Goal: Task Accomplishment & Management: Manage account settings

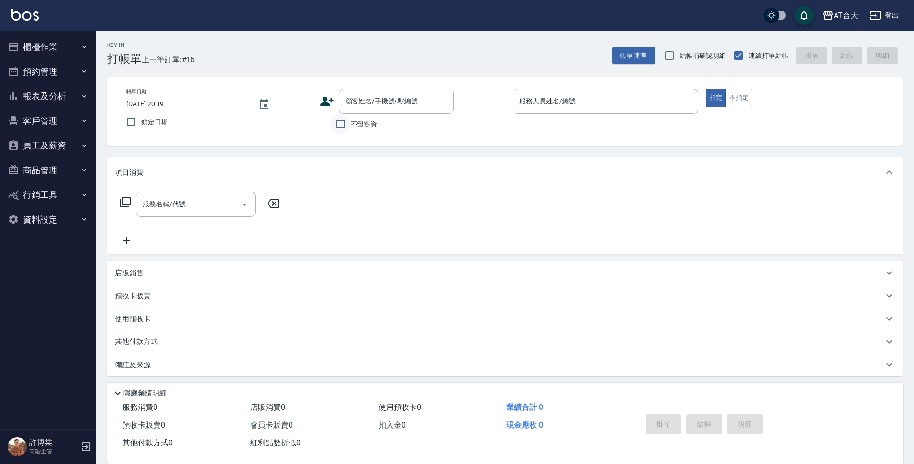
click at [341, 122] on input "不留客資" at bounding box center [341, 124] width 20 height 20
checkbox input "true"
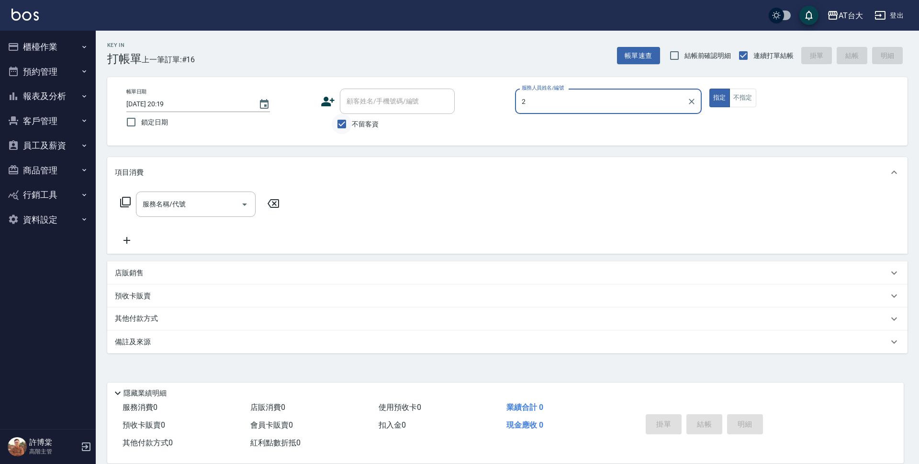
type input "2"
click at [709, 89] on button "指定" at bounding box center [719, 98] width 21 height 19
type button "true"
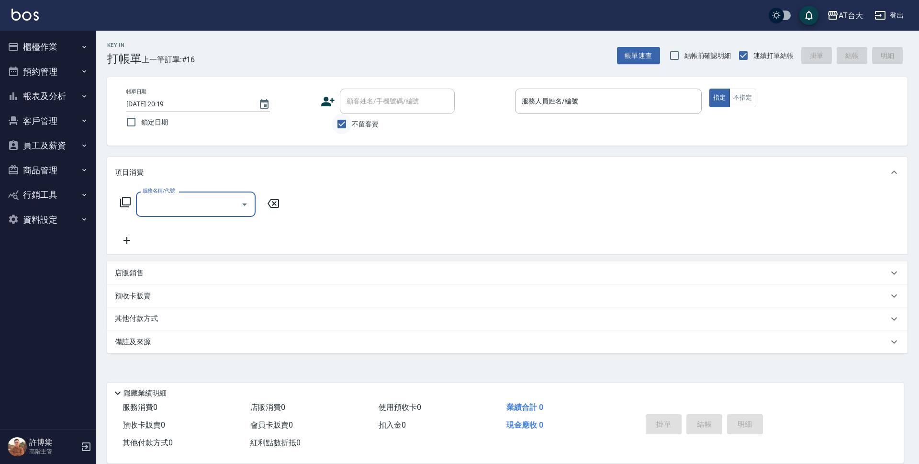
type input "2"
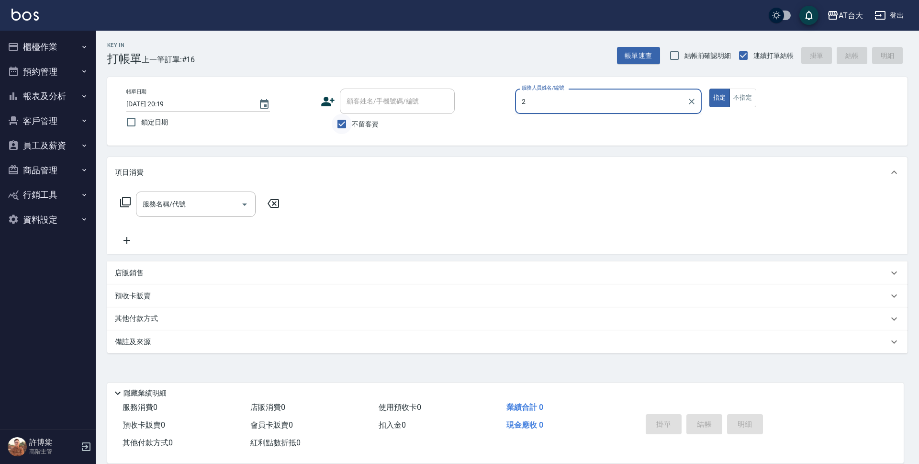
type input "2"
click at [709, 89] on button "指定" at bounding box center [719, 98] width 21 height 19
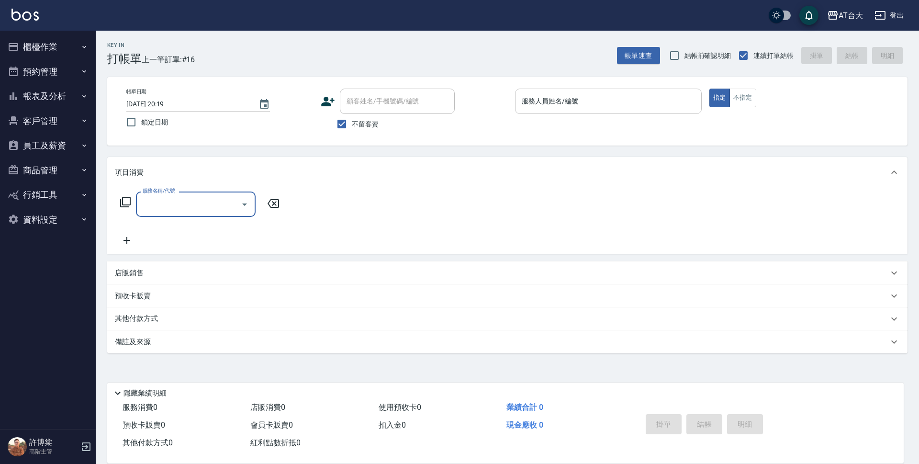
click at [522, 93] on div "服務人員姓名/編號 服務人員姓名/編號" at bounding box center [608, 101] width 187 height 25
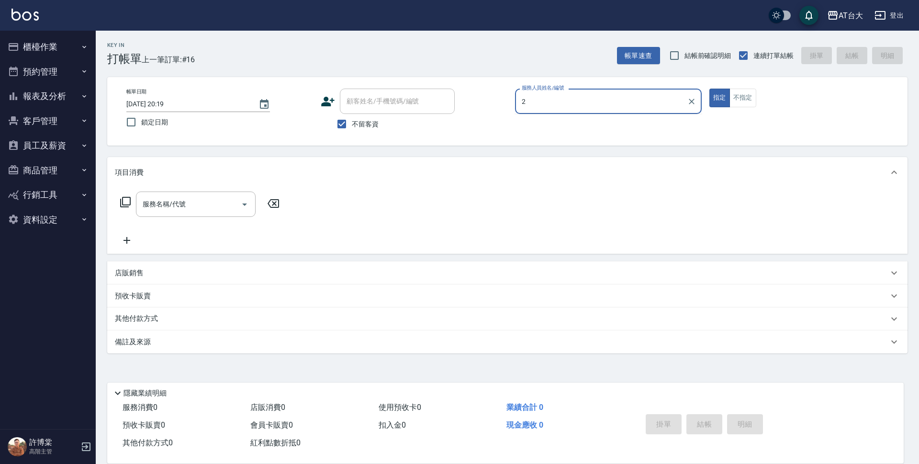
type input "2"
click at [709, 89] on button "指定" at bounding box center [719, 98] width 21 height 19
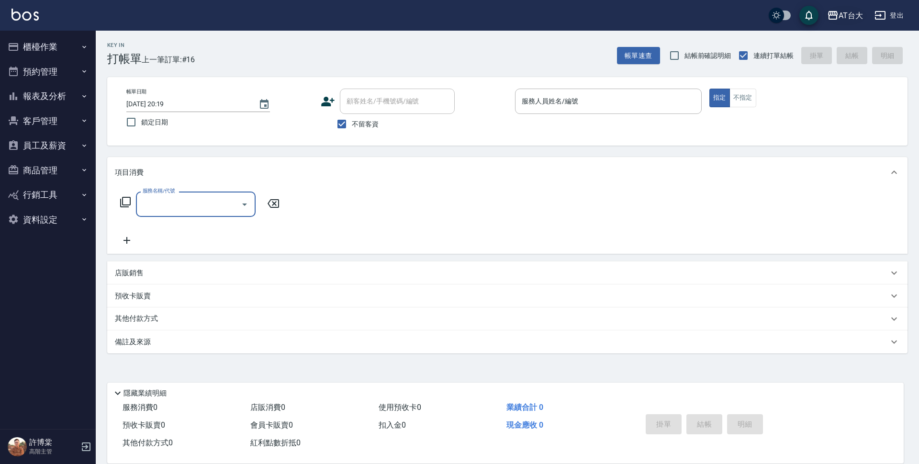
click at [855, 17] on div "AT台大" at bounding box center [850, 16] width 24 height 12
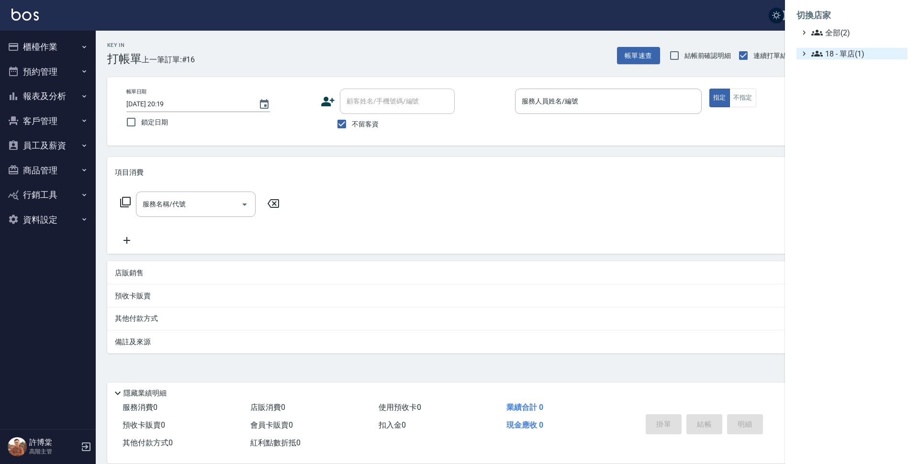
click at [855, 57] on span "18 - 單店(1)" at bounding box center [857, 53] width 92 height 11
click at [850, 71] on ul "切換店家 全部(2) 18 - 單店(1) 18.03 - 單雙店(2)" at bounding box center [852, 37] width 134 height 75
click at [849, 67] on span "18.03 - 單雙店(2)" at bounding box center [862, 64] width 83 height 11
click at [856, 92] on span "上越中山" at bounding box center [863, 91] width 79 height 11
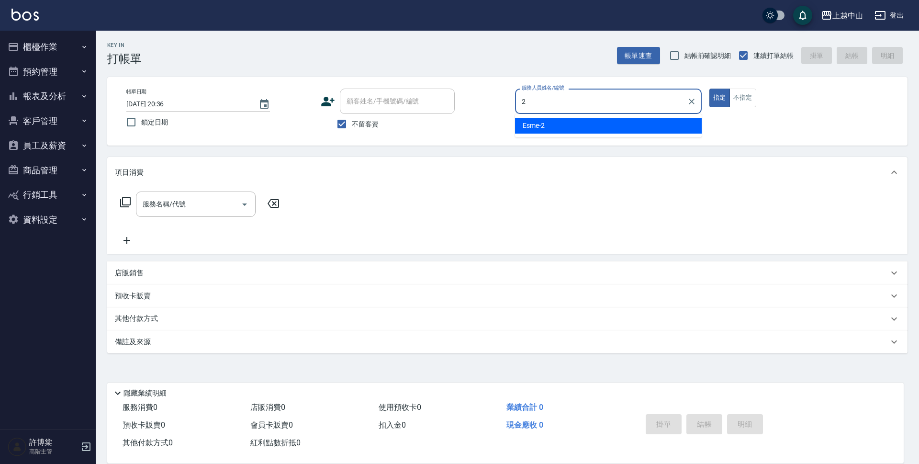
type input "Esme-2"
type button "true"
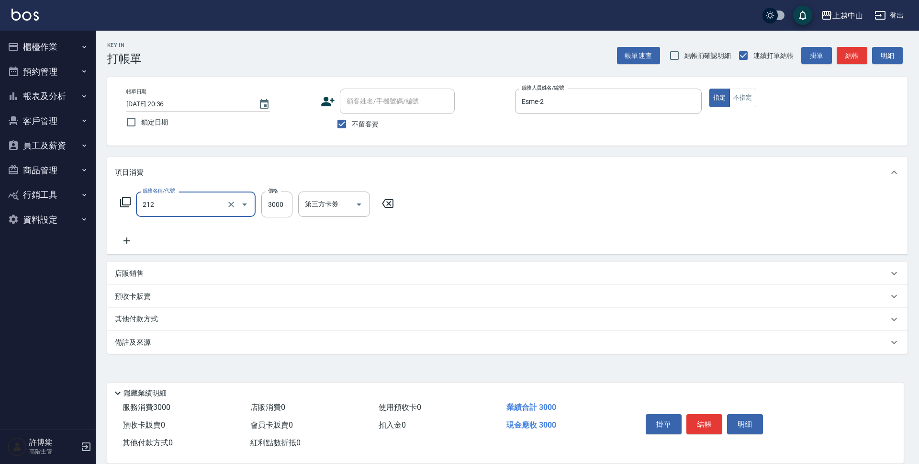
type input "溫朔燙髮3000(212)"
type input "3100"
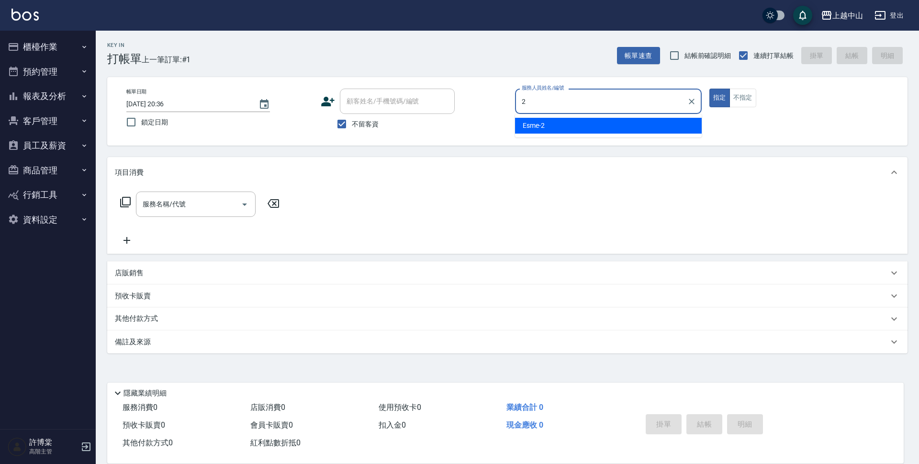
type input "Esme-2"
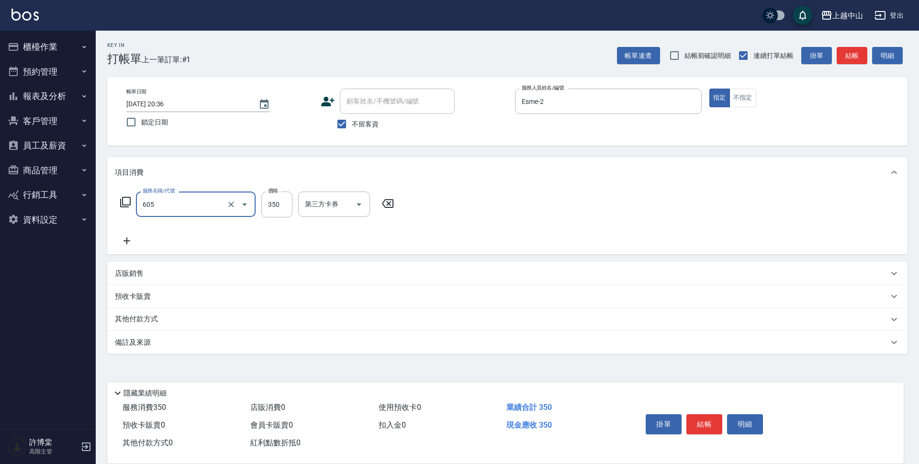
type input "洗髮 (女)(605)"
type input "400"
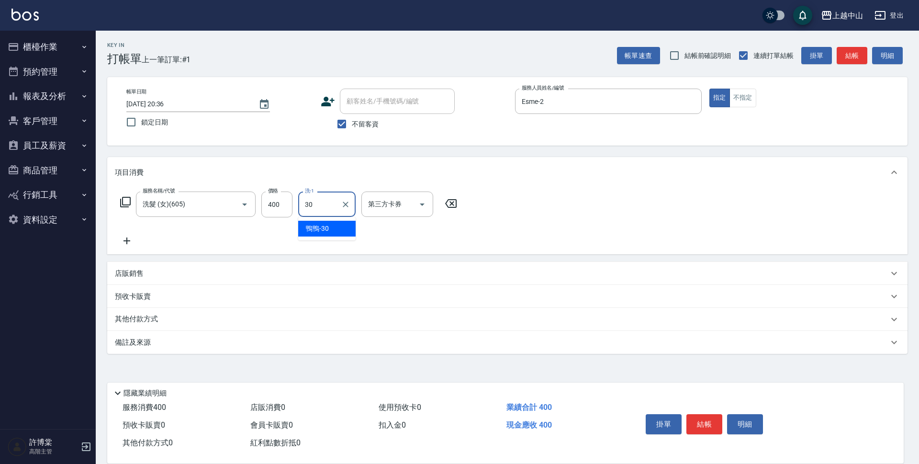
type input "鴨鴨-30"
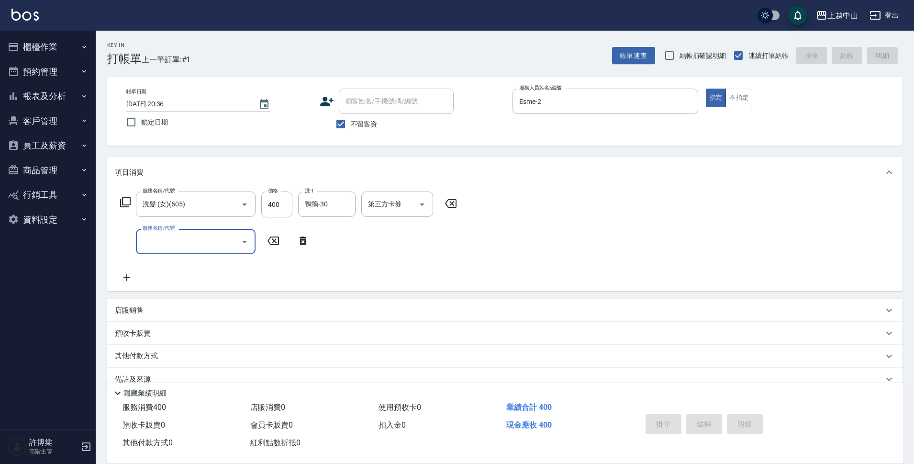
type input "[DATE] 20:37"
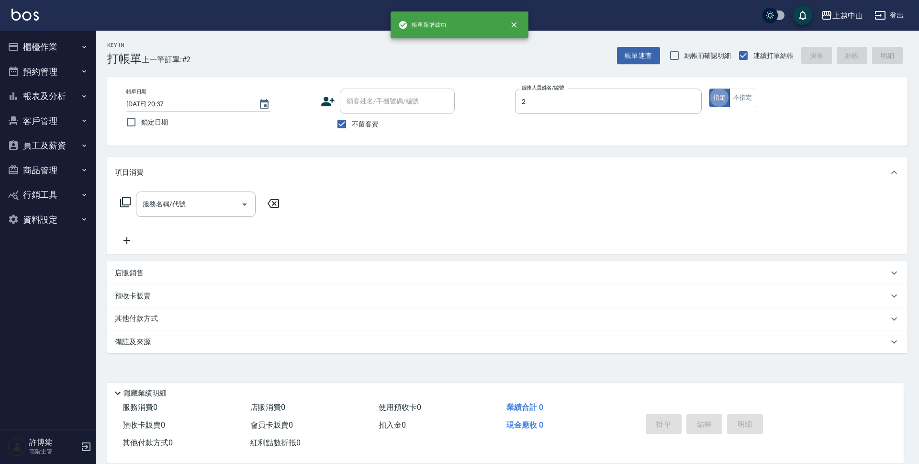
type input "Esme-2"
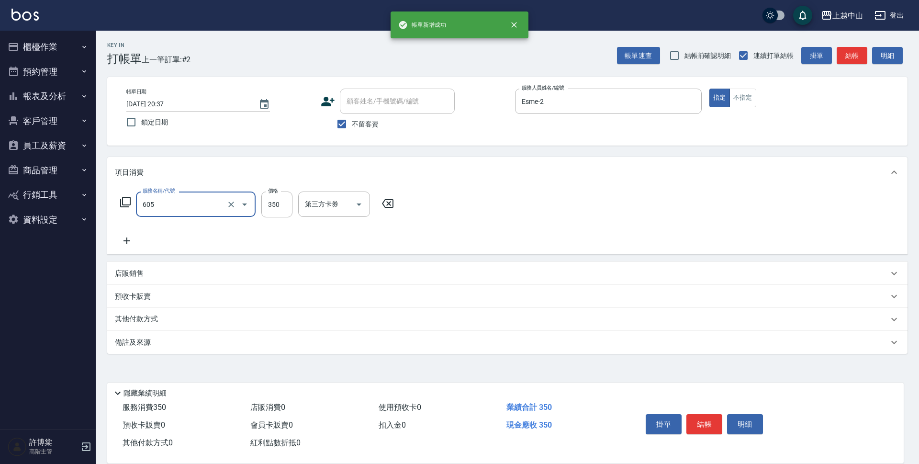
type input "洗髮 (女)(605)"
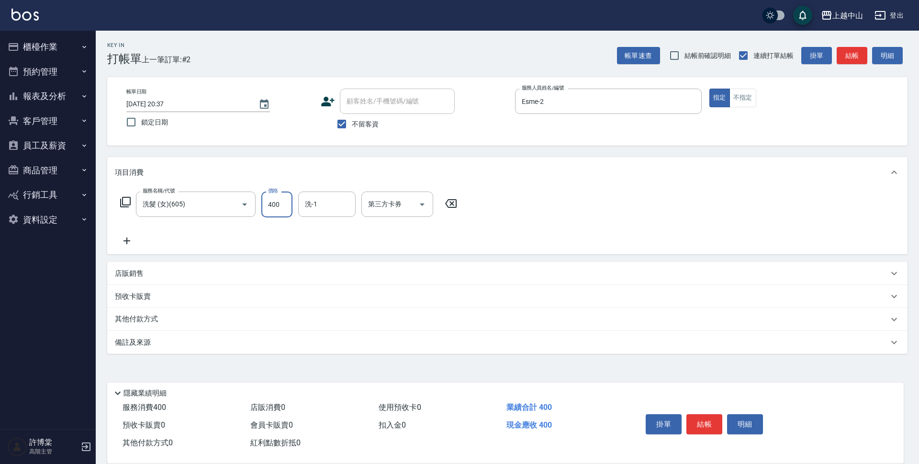
type input "400"
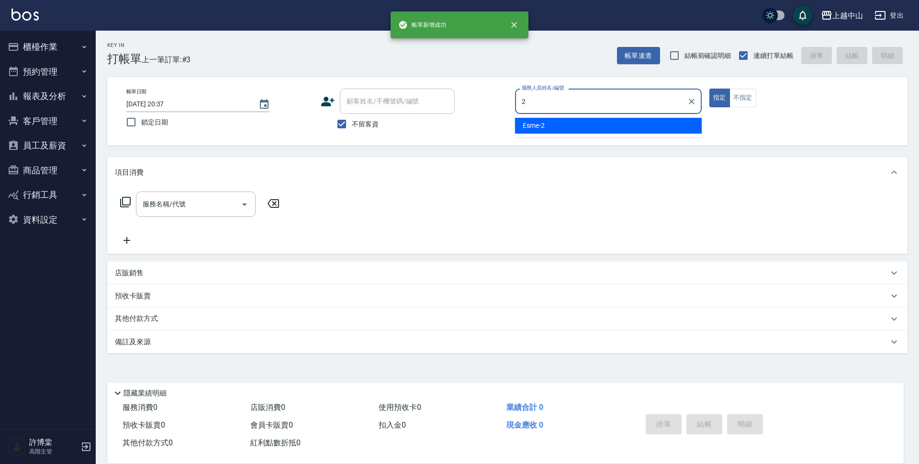
type input "Esme-2"
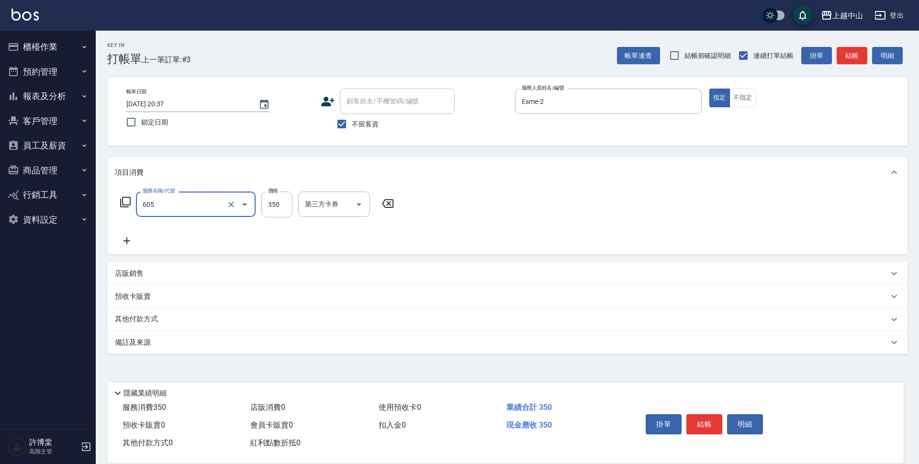
type input "洗髮 (女)(605)"
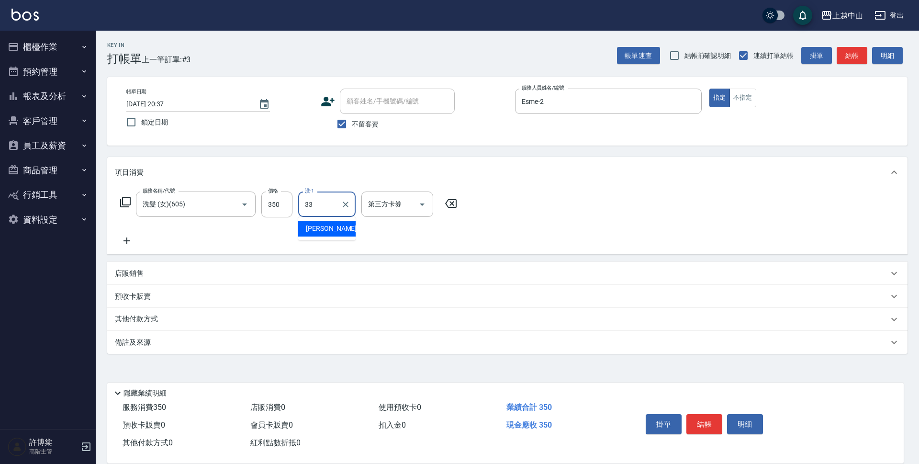
type input "[PERSON_NAME]-33"
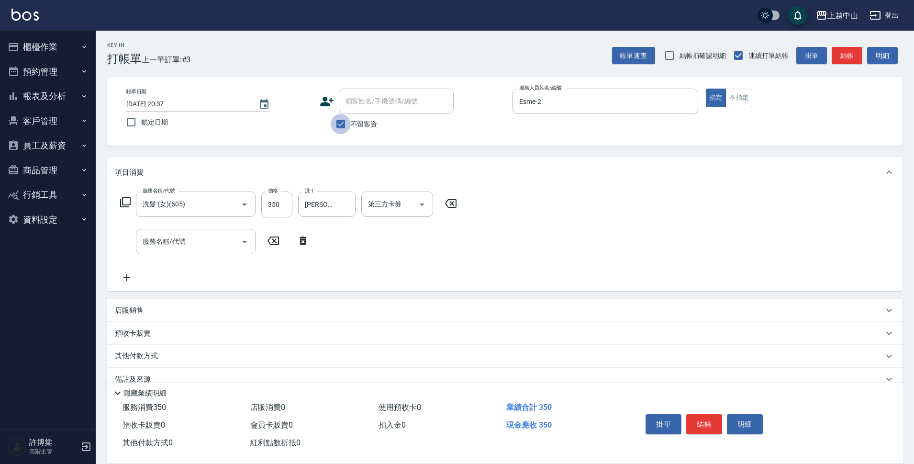
click at [337, 121] on input "不留客資" at bounding box center [341, 124] width 20 height 20
checkbox input "false"
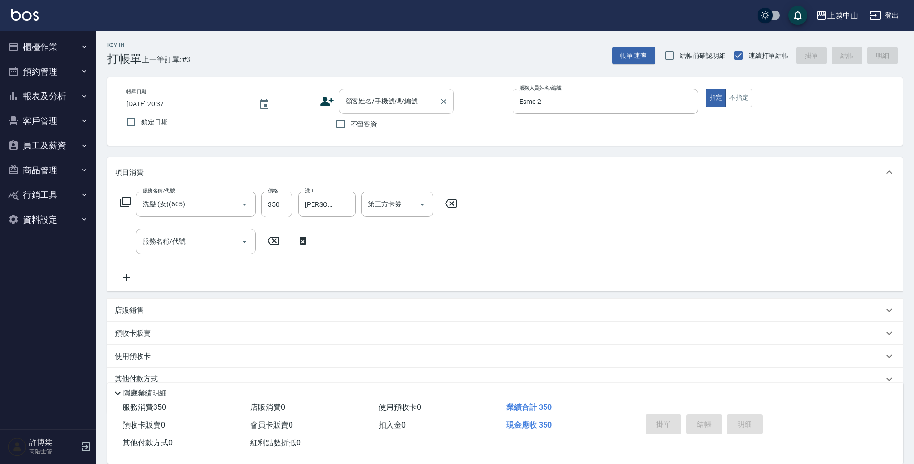
click at [351, 99] on div "顧客姓名/手機號碼/編號 顧客姓名/手機號碼/編號" at bounding box center [396, 101] width 115 height 25
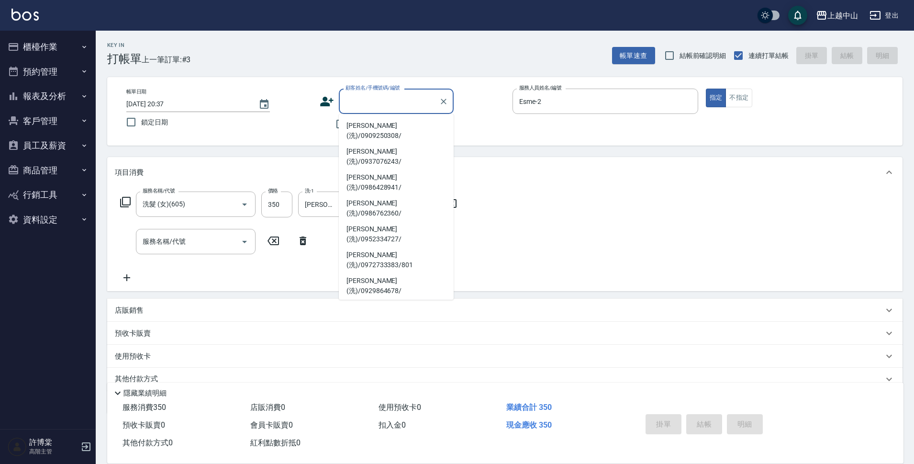
click at [407, 376] on li "[PERSON_NAME](洗)/0918589177/" at bounding box center [396, 389] width 115 height 26
type input "[PERSON_NAME](洗)/0918589177/"
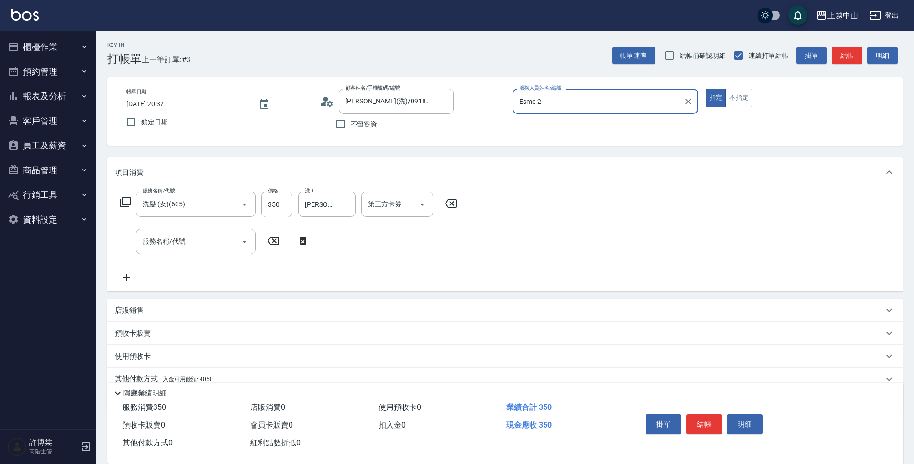
scroll to position [42, 0]
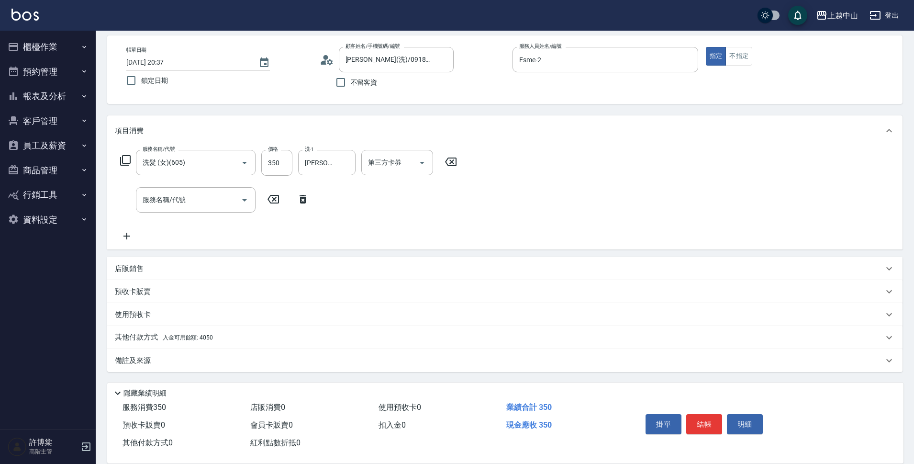
click at [221, 334] on div "其他付款方式 入金可用餘額: 4050" at bounding box center [499, 337] width 768 height 11
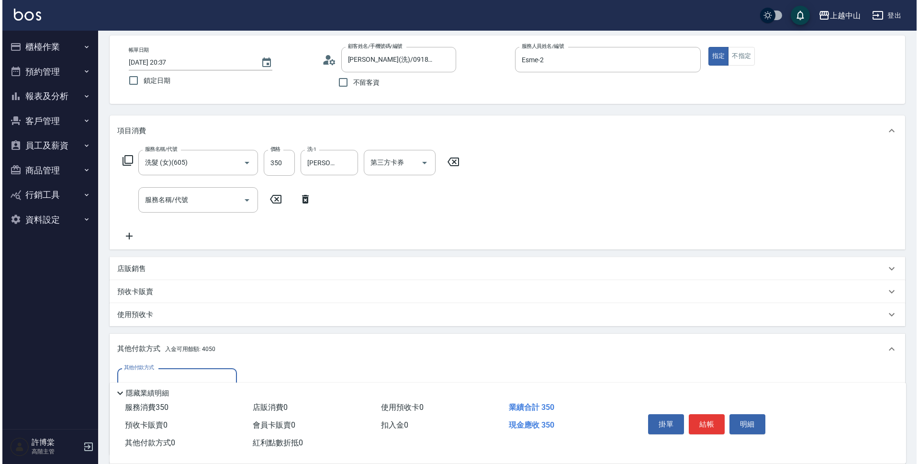
scroll to position [155, 0]
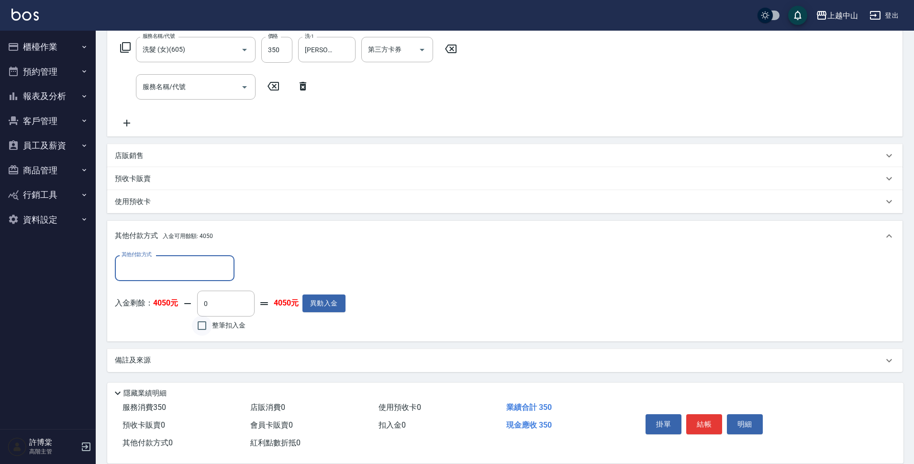
click at [195, 320] on input "整筆扣入金" at bounding box center [202, 325] width 20 height 20
checkbox input "true"
type input "350"
click at [751, 420] on button "明細" at bounding box center [745, 424] width 36 height 20
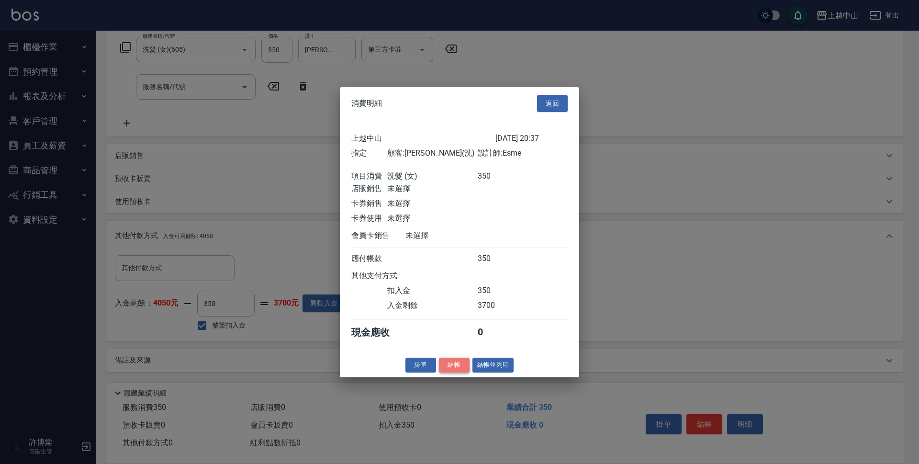
click at [441, 371] on button "結帳" at bounding box center [454, 364] width 31 height 15
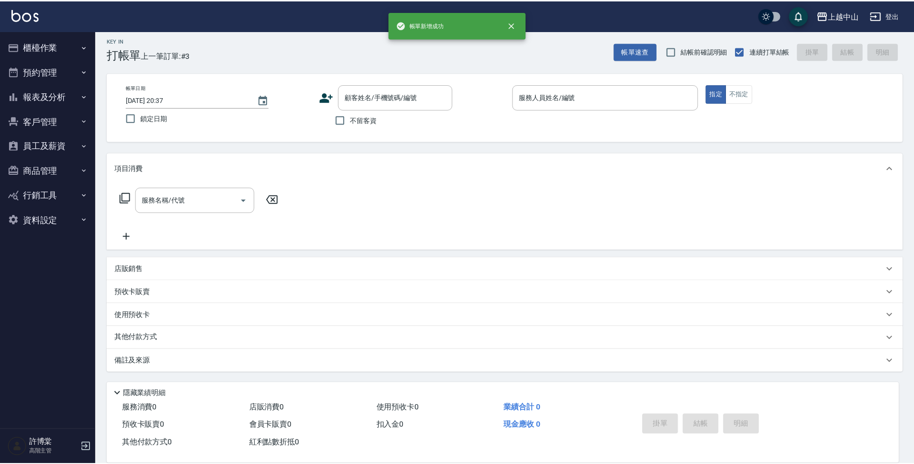
scroll to position [0, 0]
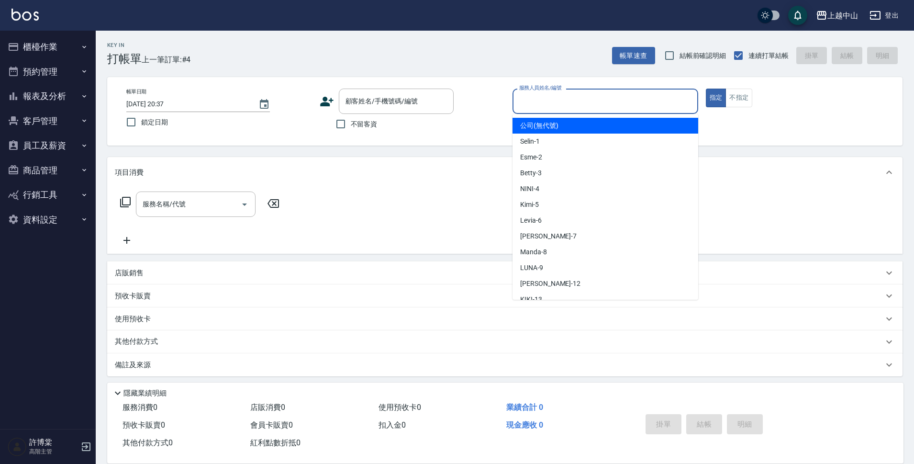
click at [582, 101] on input "服務人員姓名/編號" at bounding box center [605, 101] width 177 height 17
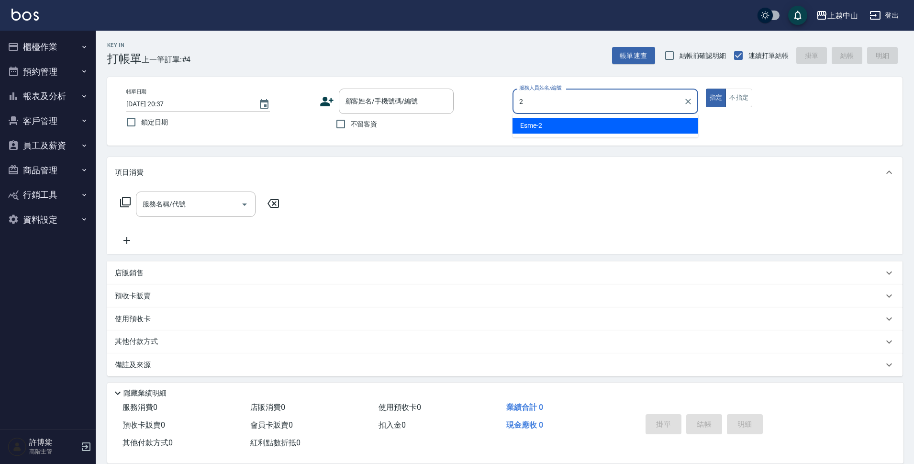
type input "Esme-2"
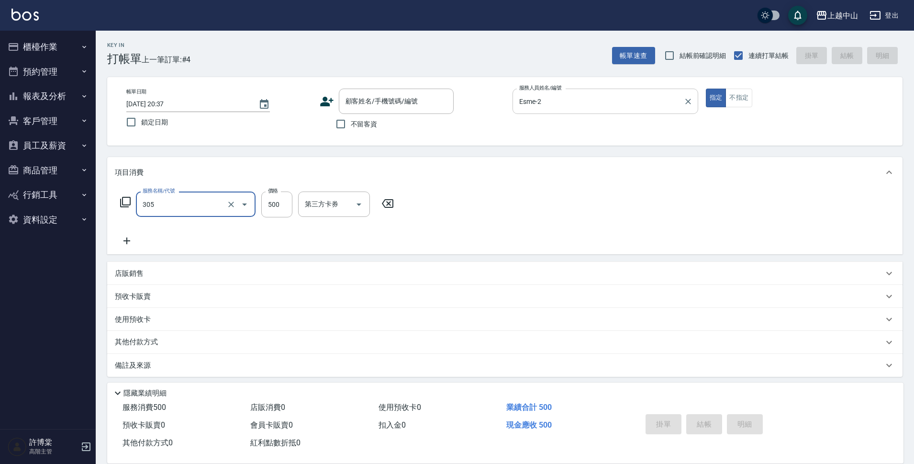
type input "剪髮(305)"
type input "400"
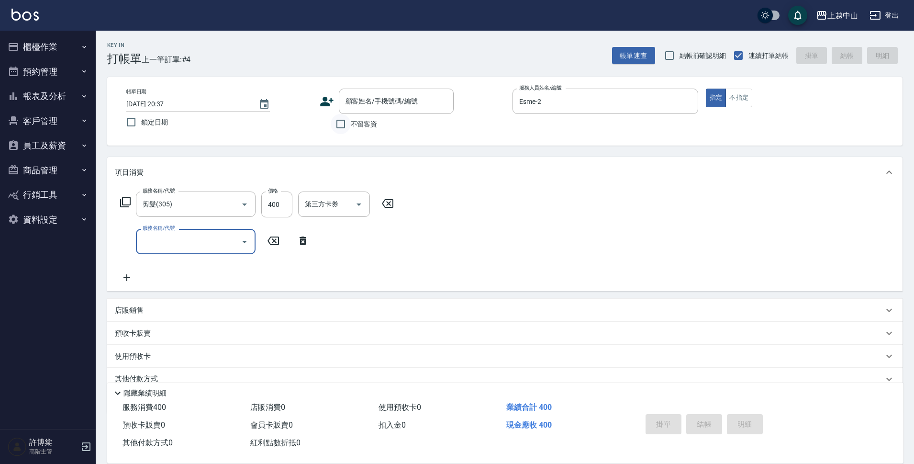
click at [343, 129] on input "不留客資" at bounding box center [341, 124] width 20 height 20
checkbox input "true"
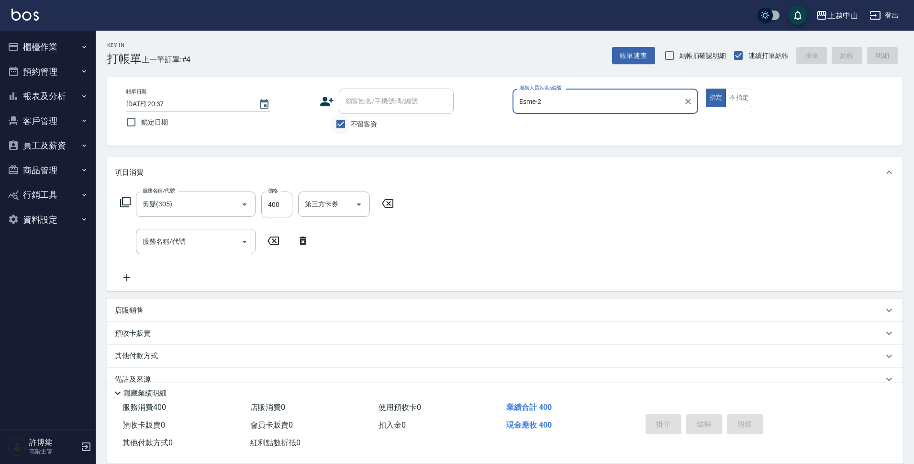
type input "[DATE] 20:38"
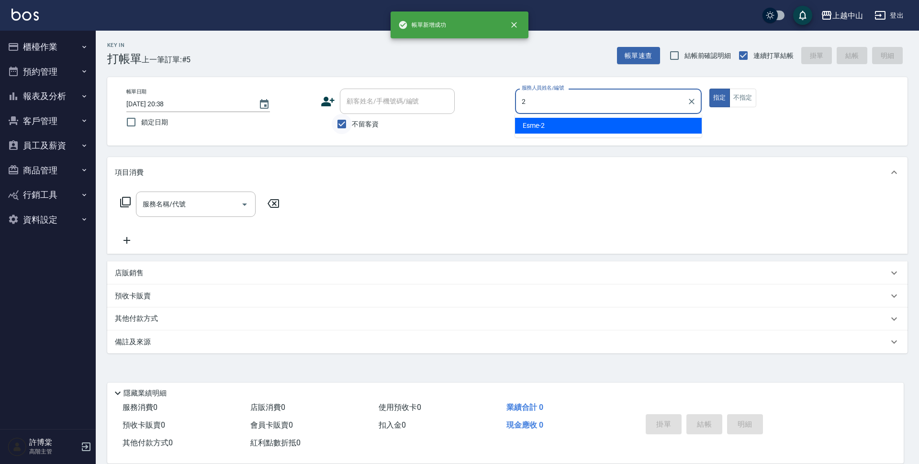
type input "Esme-2"
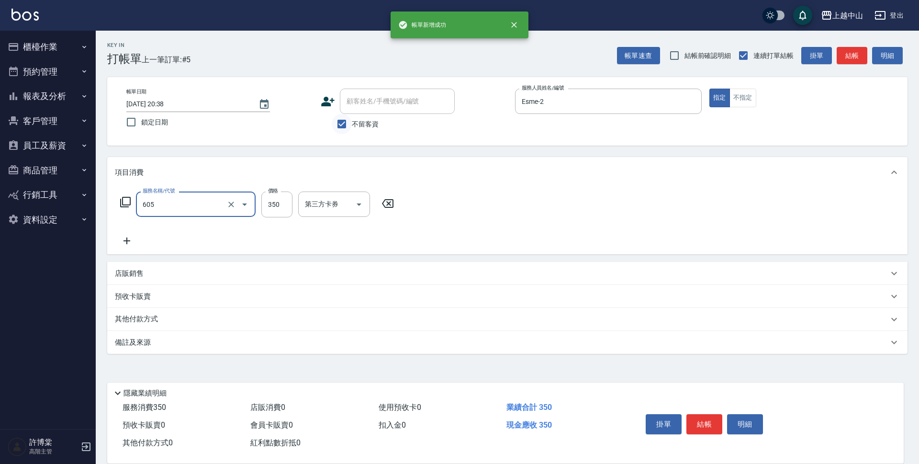
type input "洗髮 (女)(605)"
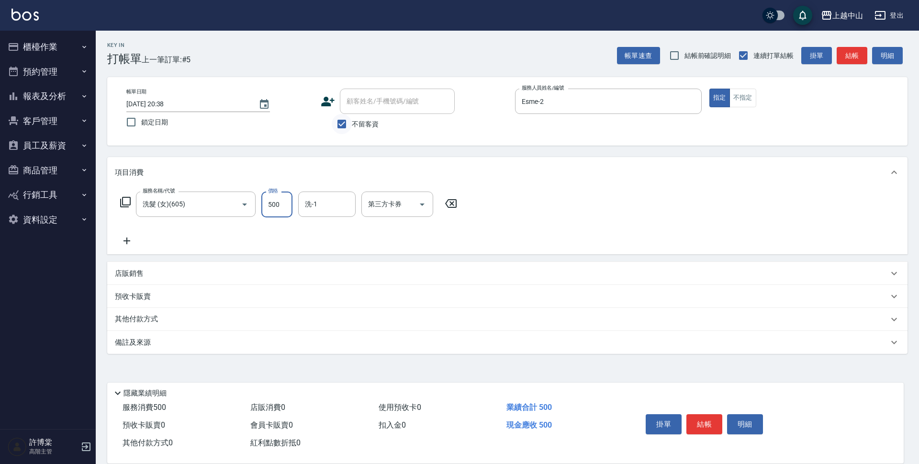
type input "500"
type input "0"
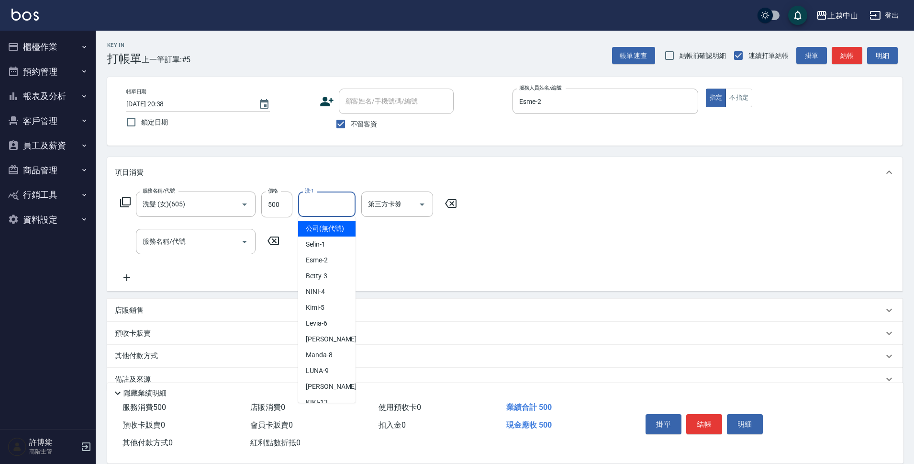
click at [346, 206] on input "洗-1" at bounding box center [326, 204] width 49 height 17
type input "鴨鴨-30"
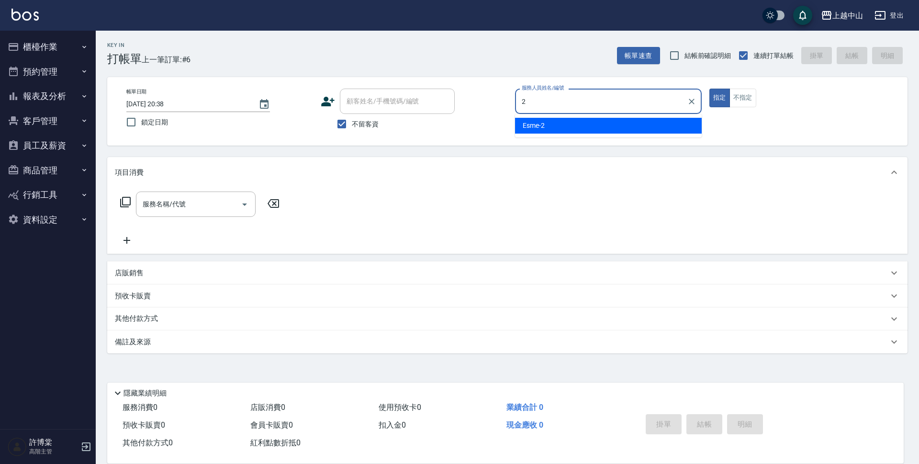
type input "Esme-2"
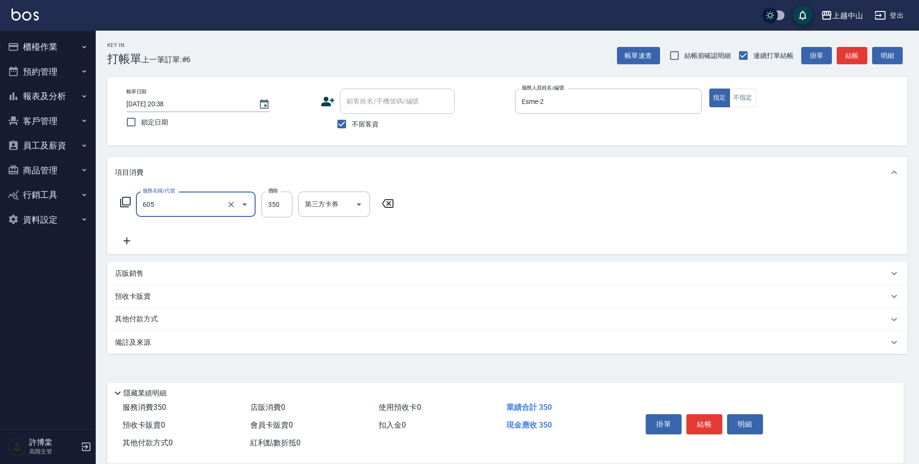
type input "洗髮 (女)(605)"
type input "400"
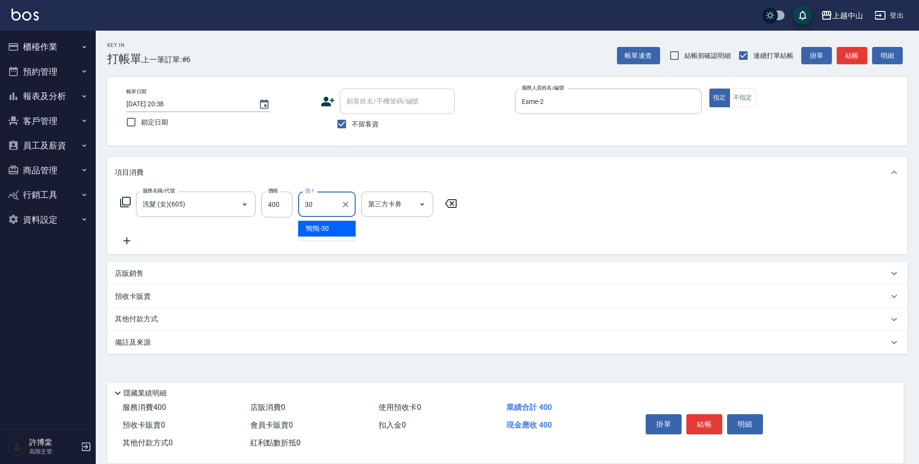
type input "鴨鴨-30"
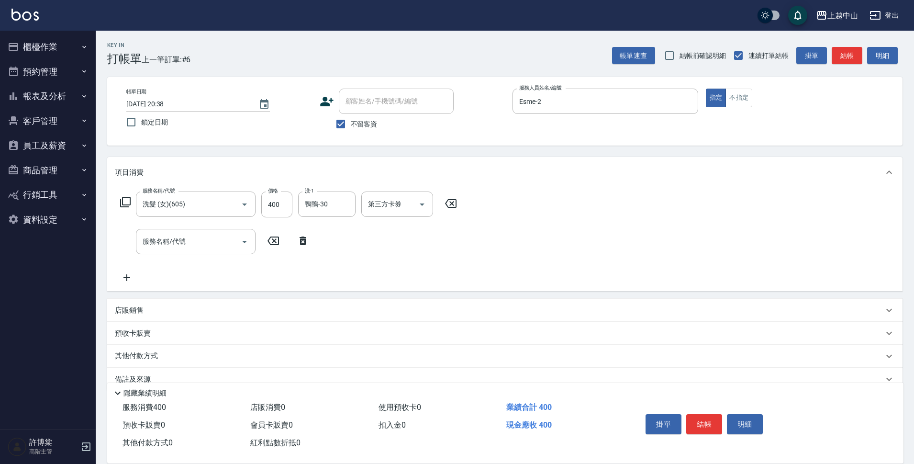
drag, startPoint x: 355, startPoint y: 134, endPoint x: 358, endPoint y: 115, distance: 19.4
click at [356, 127] on div "帳單日期 [DATE] 20:38 鎖定日期 顧客姓名/手機號碼/編號 顧客姓名/手機號碼/編號 不留客資 服務人員姓名/編號 Esme-2 服務人員姓名/編…" at bounding box center [504, 111] width 795 height 68
click at [365, 90] on div "顧客姓名/手機號碼/編號" at bounding box center [396, 101] width 115 height 25
click at [333, 120] on input "不留客資" at bounding box center [341, 124] width 20 height 20
checkbox input "false"
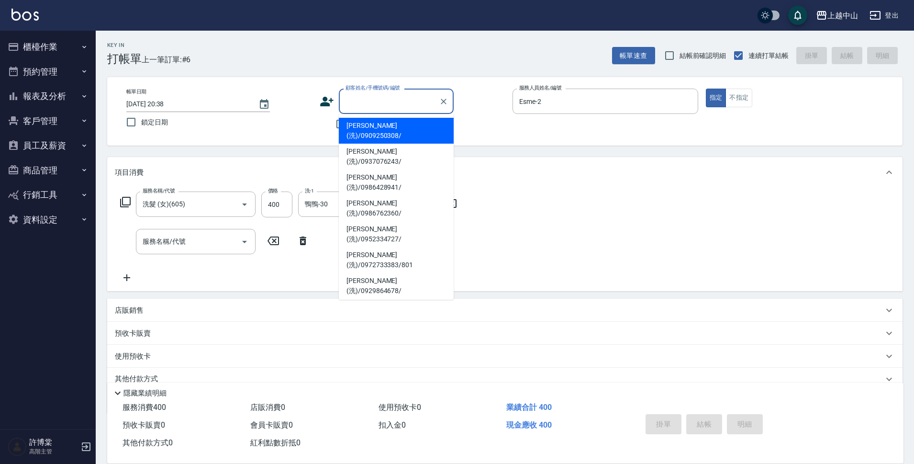
click at [347, 110] on input "顧客姓名/手機號碼/編號" at bounding box center [389, 101] width 92 height 17
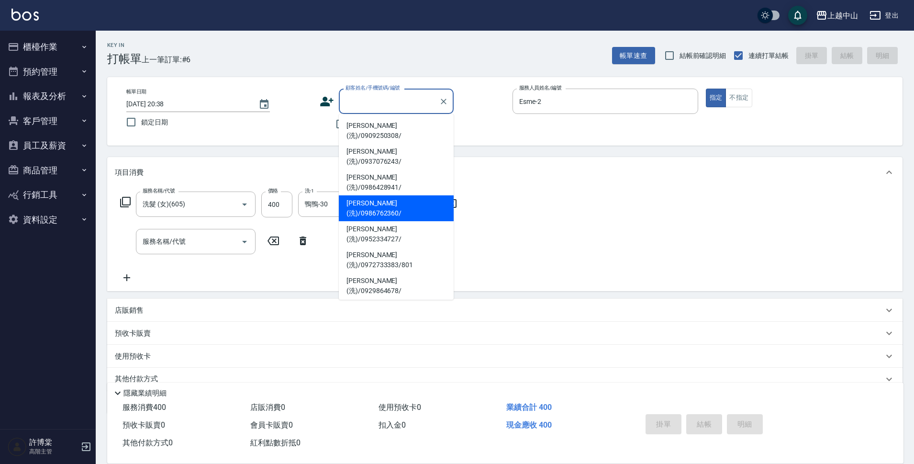
click at [433, 195] on li "[PERSON_NAME](洗)/0986762360/" at bounding box center [396, 208] width 115 height 26
type input "[PERSON_NAME](洗)/0986762360/"
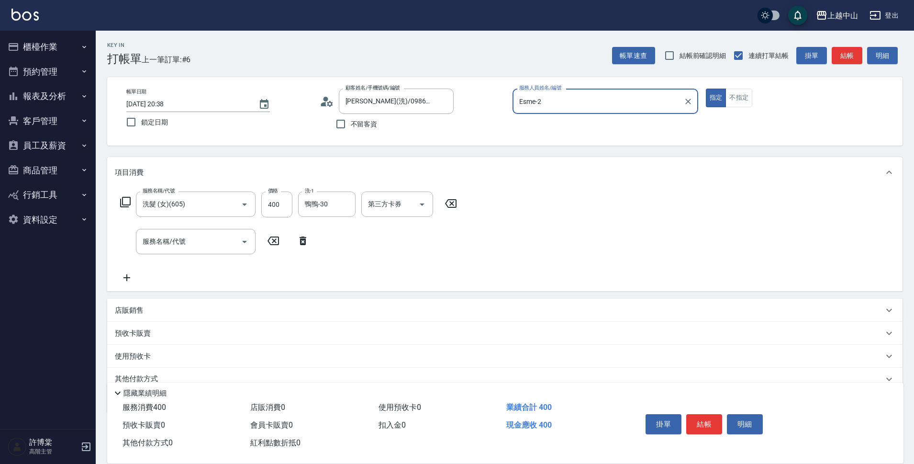
scroll to position [42, 0]
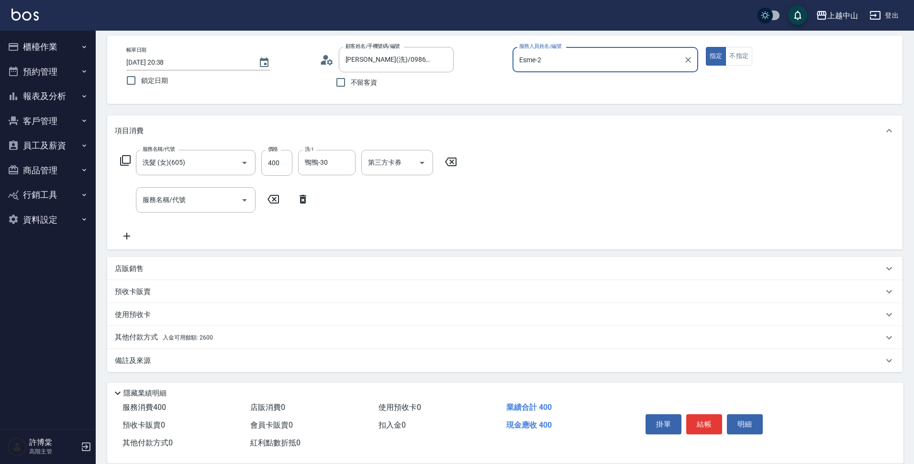
click at [214, 345] on div "其他付款方式 入金可用餘額: 2600" at bounding box center [504, 337] width 795 height 23
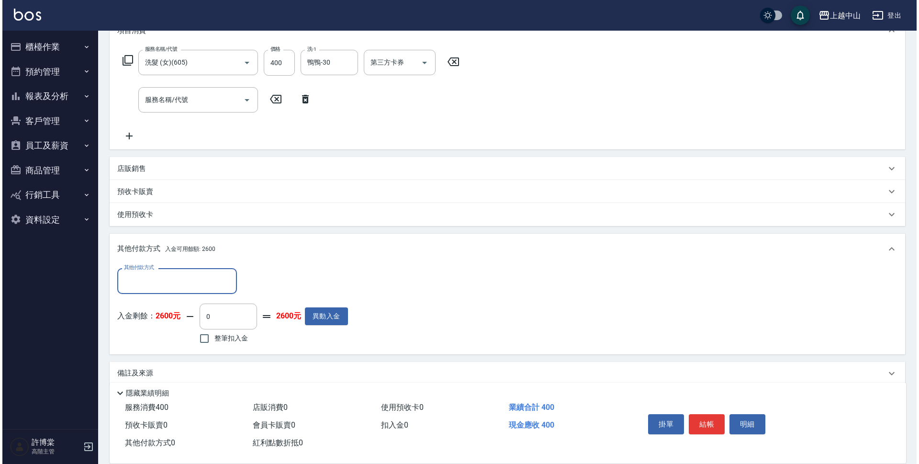
scroll to position [155, 0]
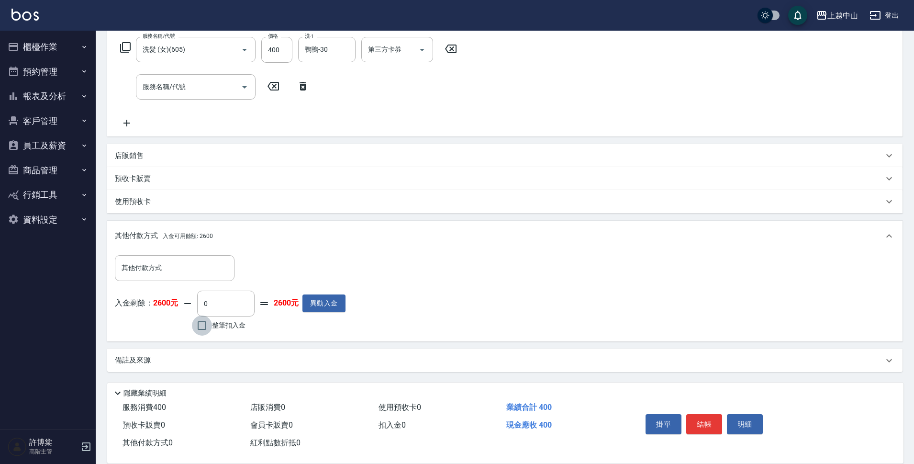
click at [202, 320] on input "整筆扣入金" at bounding box center [202, 325] width 20 height 20
checkbox input "true"
type input "400"
click at [740, 424] on button "明細" at bounding box center [745, 424] width 36 height 20
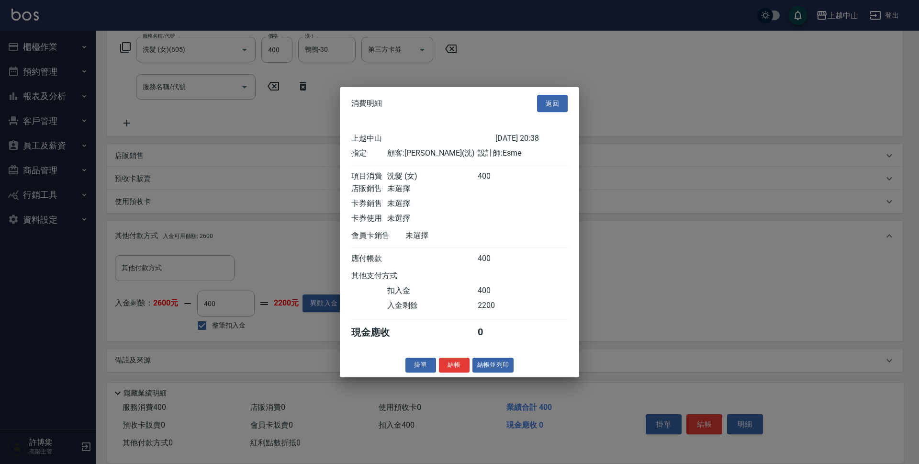
click at [458, 353] on div "上越中山 [DATE] 20:38 指定 顧客: [PERSON_NAME](洗) 設計師: Esme 項目消費 洗髮 (女) 400 店販銷售 未選擇 卡券…" at bounding box center [459, 236] width 239 height 233
click at [448, 370] on button "結帳" at bounding box center [454, 364] width 31 height 15
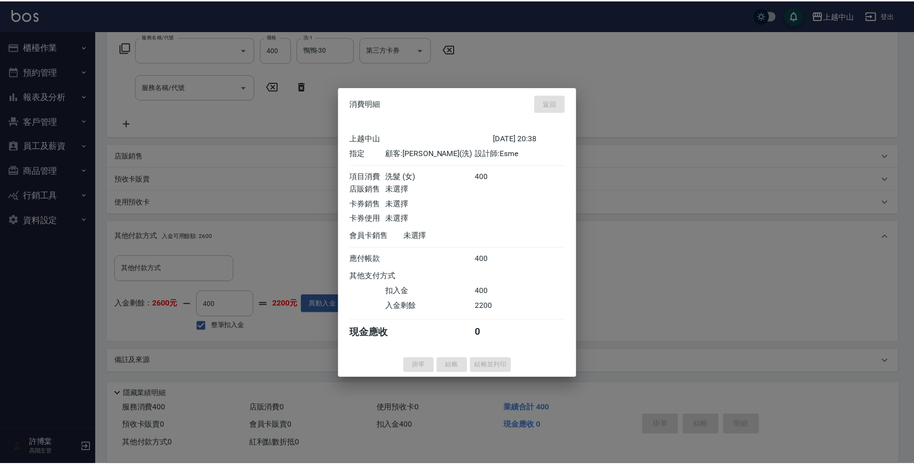
scroll to position [0, 0]
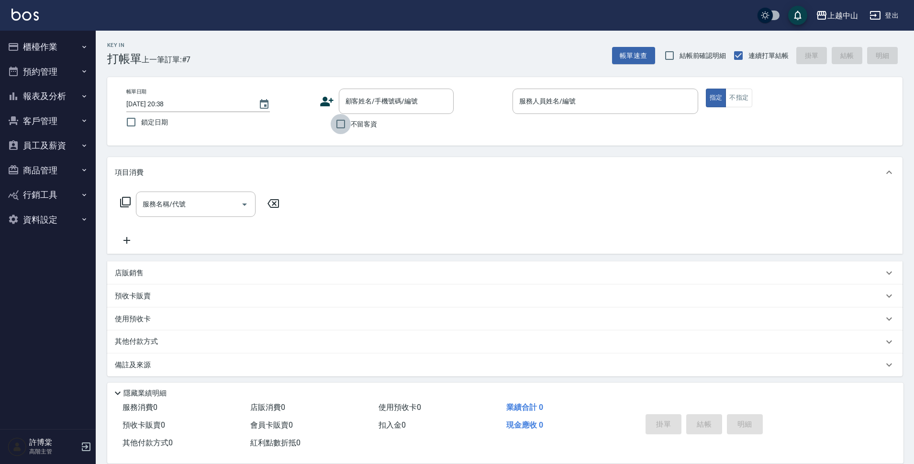
click at [341, 130] on input "不留客資" at bounding box center [341, 124] width 20 height 20
checkbox input "true"
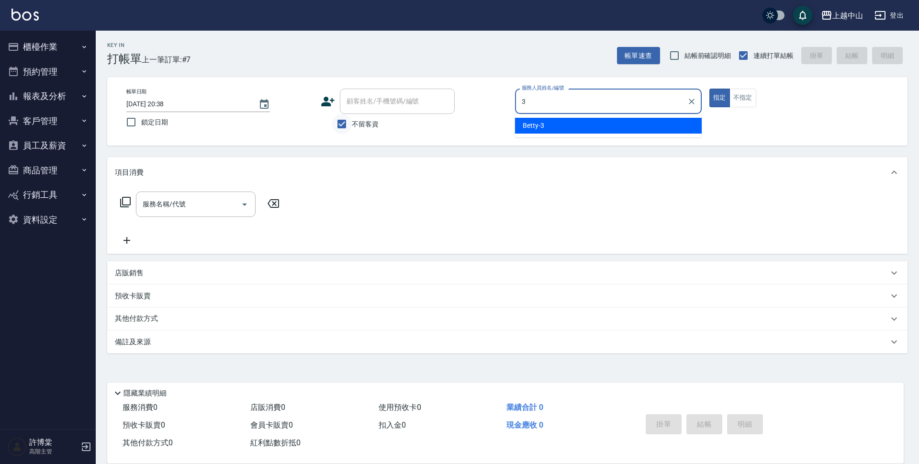
type input "Betty-3"
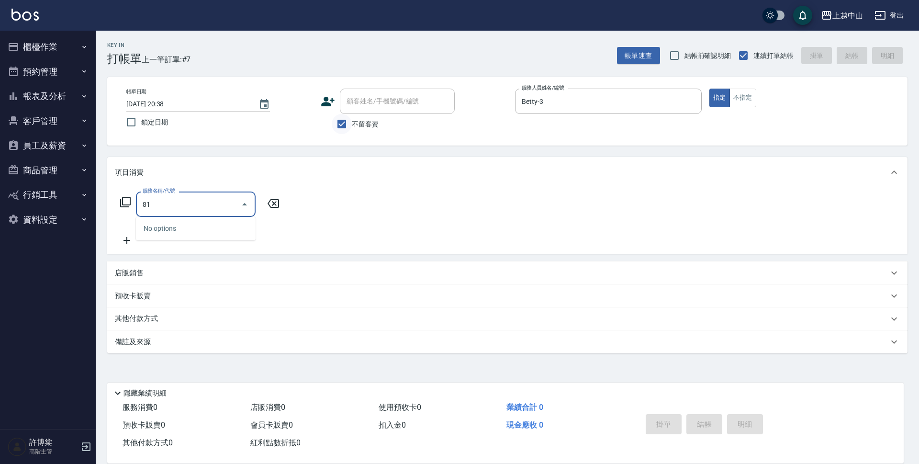
type input "811"
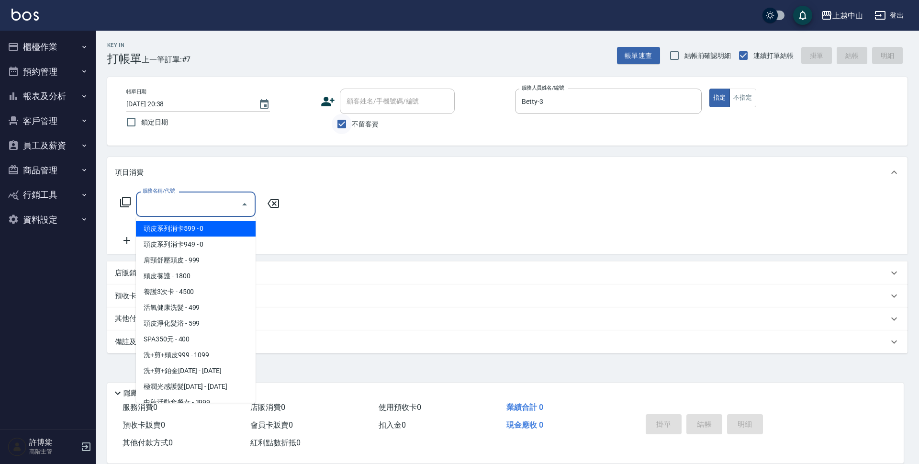
type input "0"
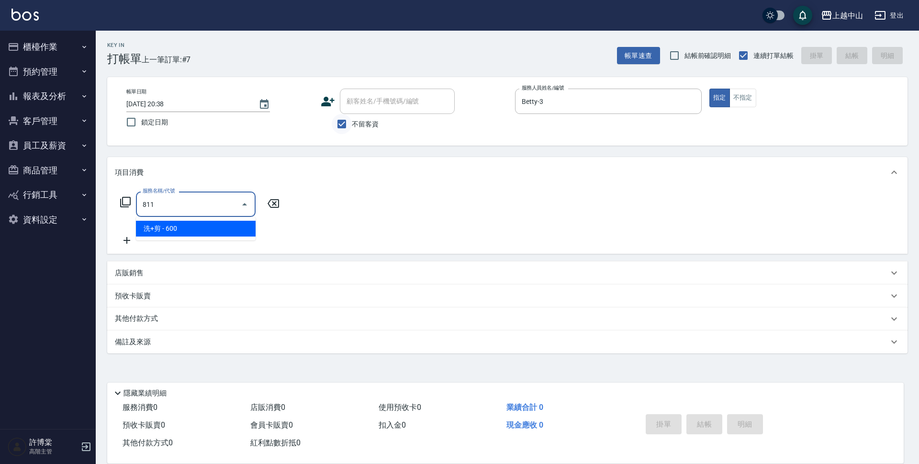
type input "洗+剪(811)"
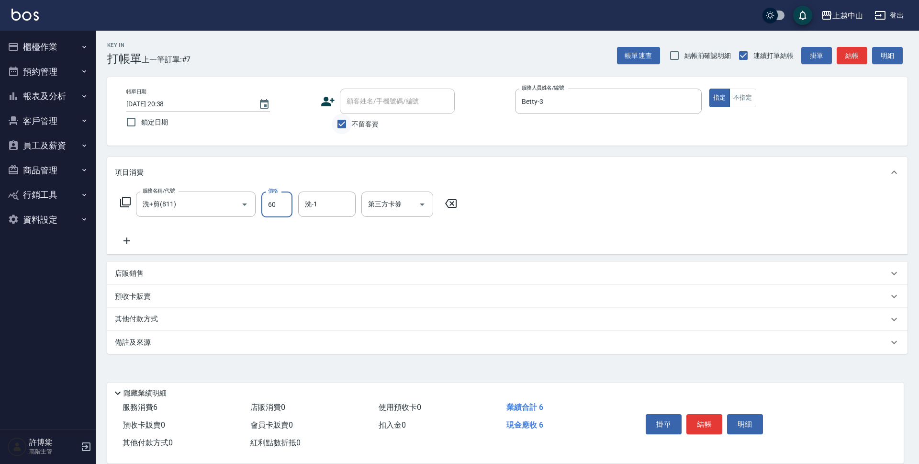
type input "600"
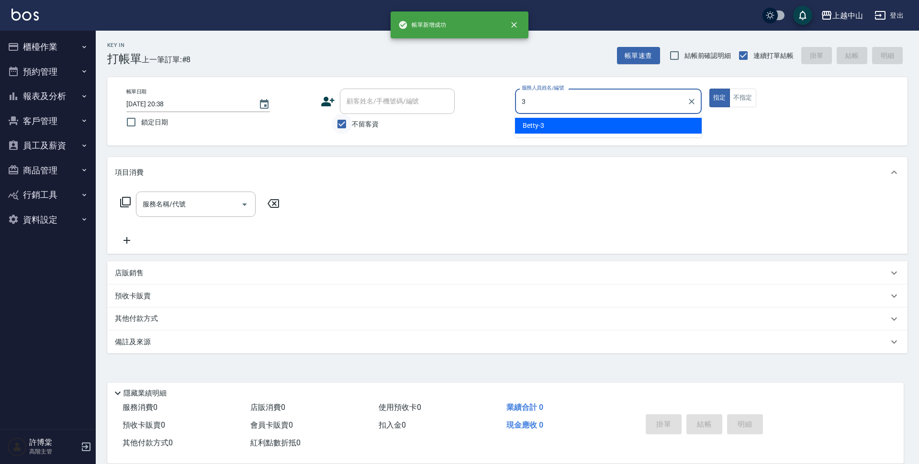
type input "Betty-3"
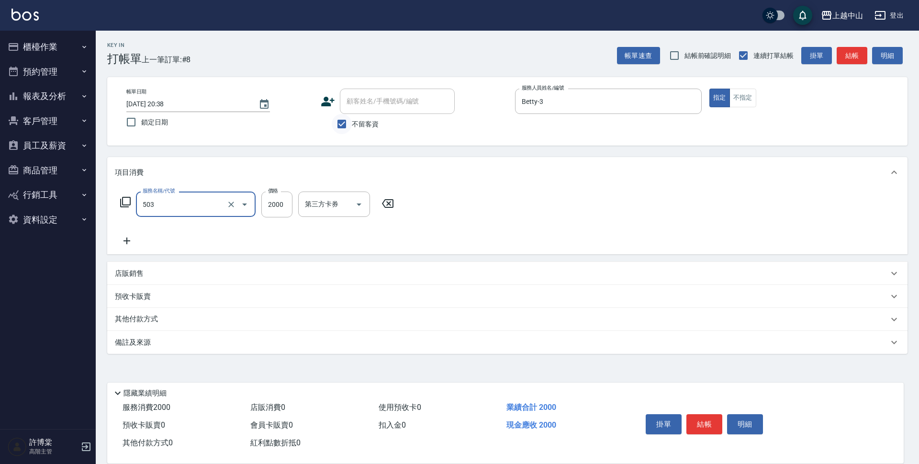
type input "染髮2000以下(503)"
type input "1900"
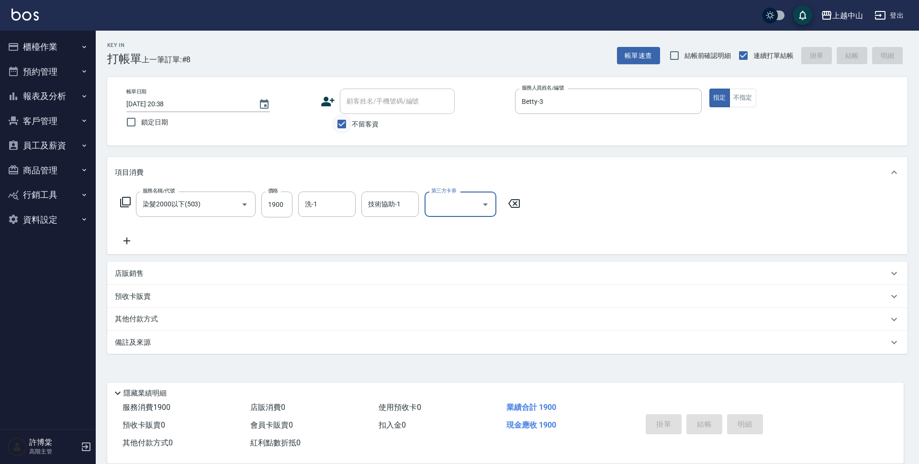
type input "[DATE] 20:39"
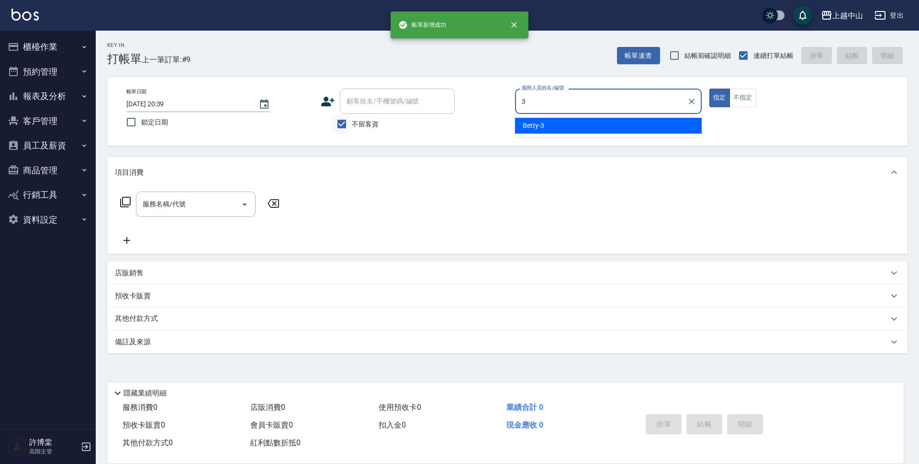
type input "Betty-3"
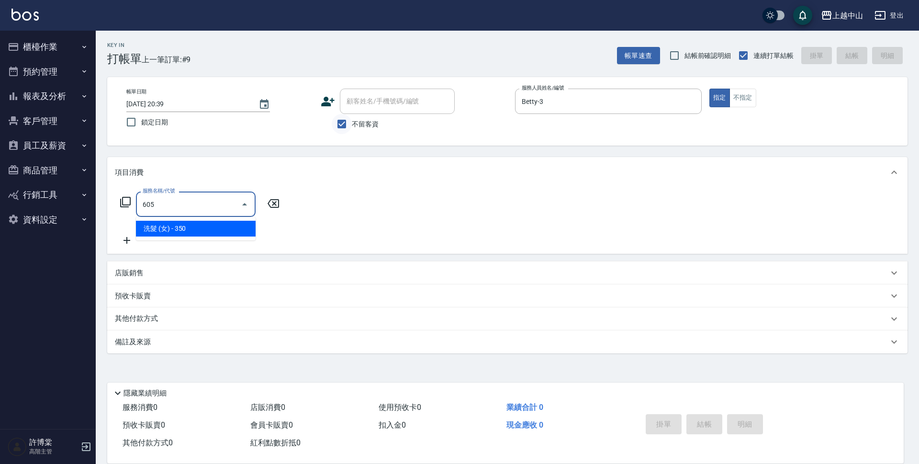
type input "洗髮 (女)(605)"
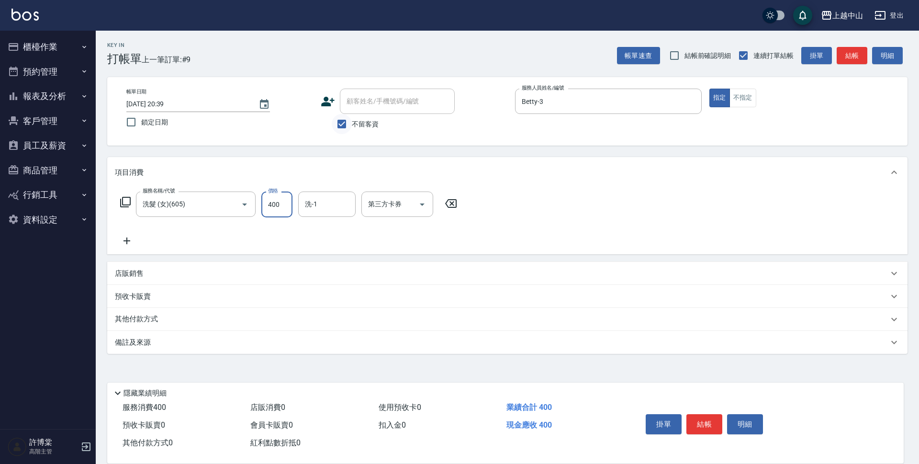
type input "400"
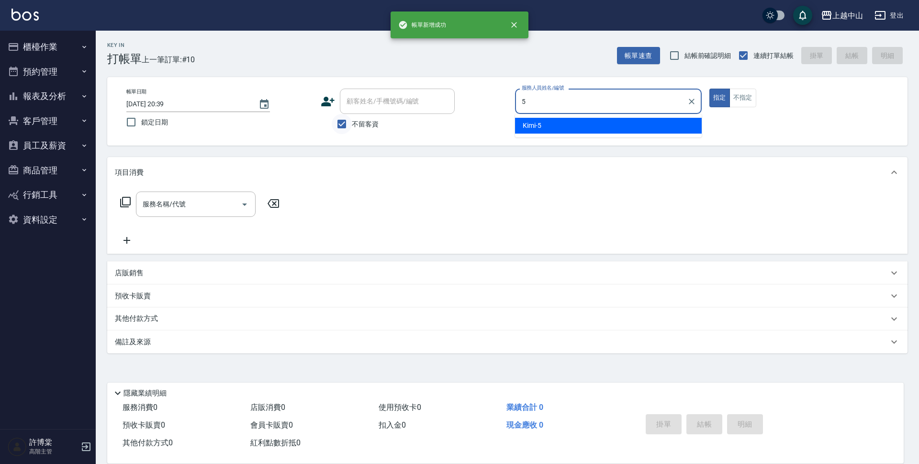
type input "Kimi-5"
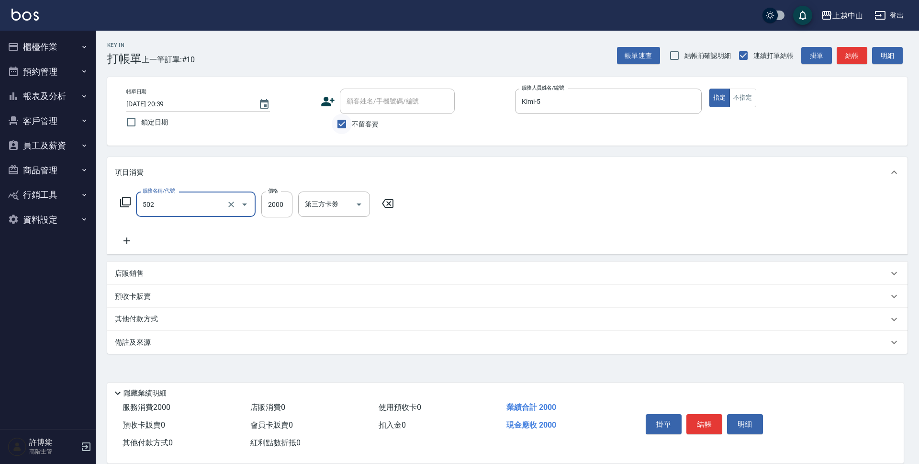
type input "染髮2000以上(502)"
click at [278, 208] on input "299" at bounding box center [276, 204] width 31 height 26
type input "2999"
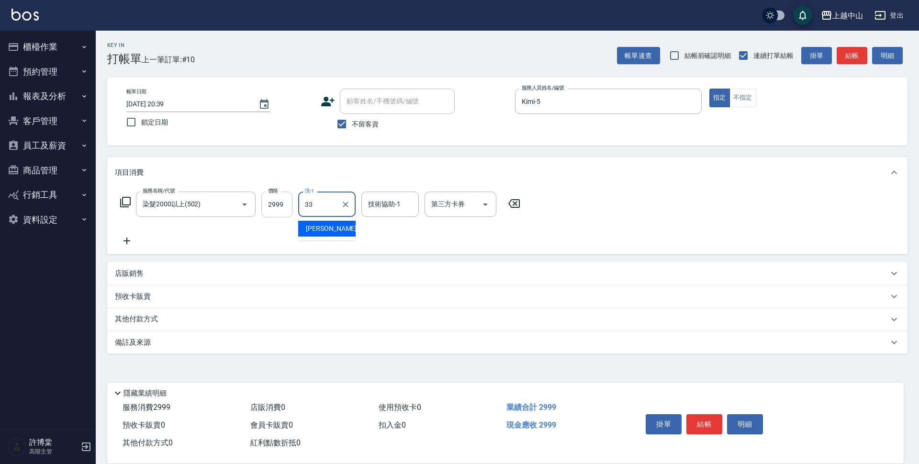
type input "[PERSON_NAME]-33"
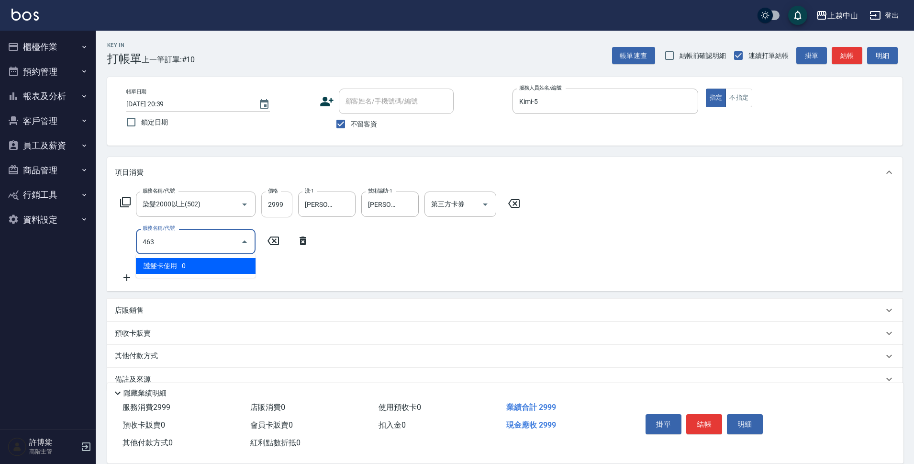
type input "護髮卡使用(463)"
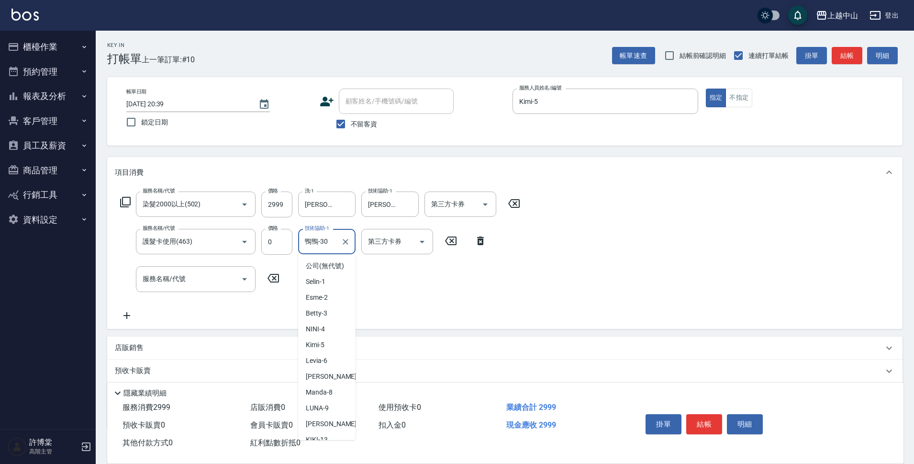
click at [332, 243] on input "鴨鴨-30" at bounding box center [319, 241] width 34 height 17
type input "[PERSON_NAME]-33"
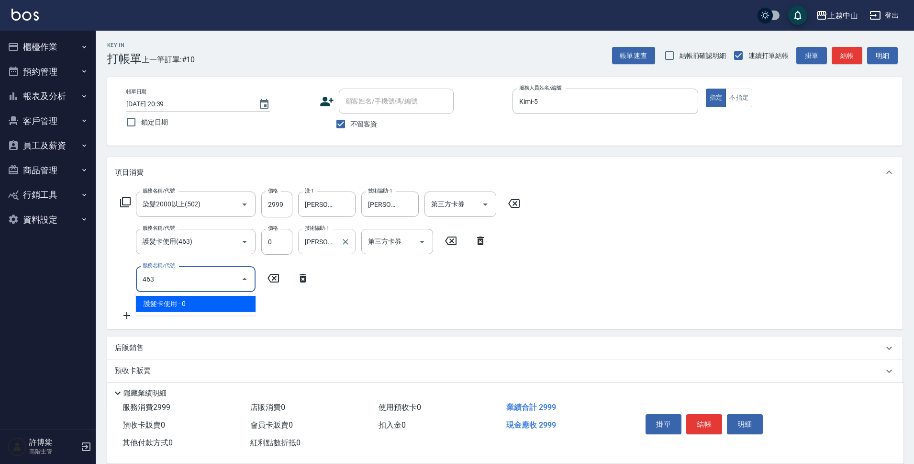
type input "護髮卡使用(463)"
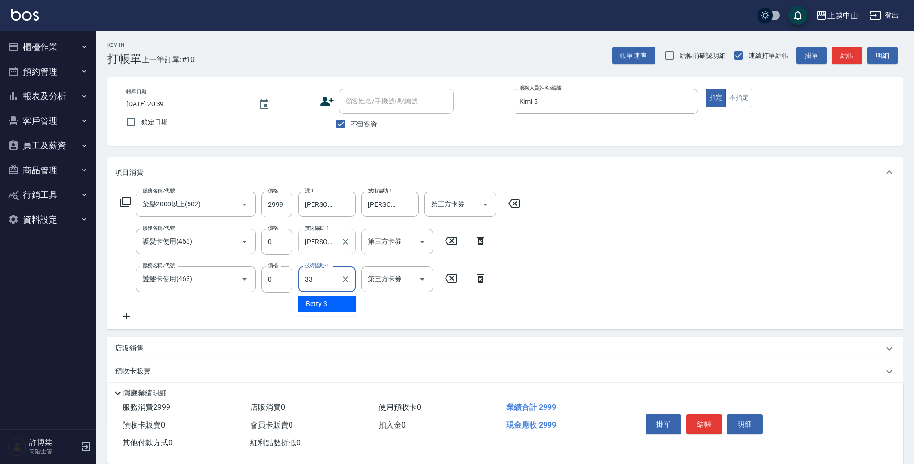
type input "[PERSON_NAME]-33"
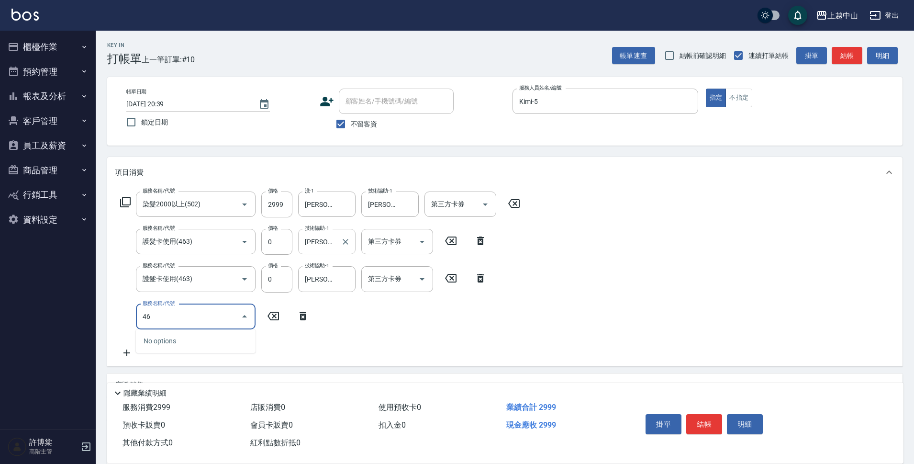
type input "4"
type input "洗髮(免費)(600)"
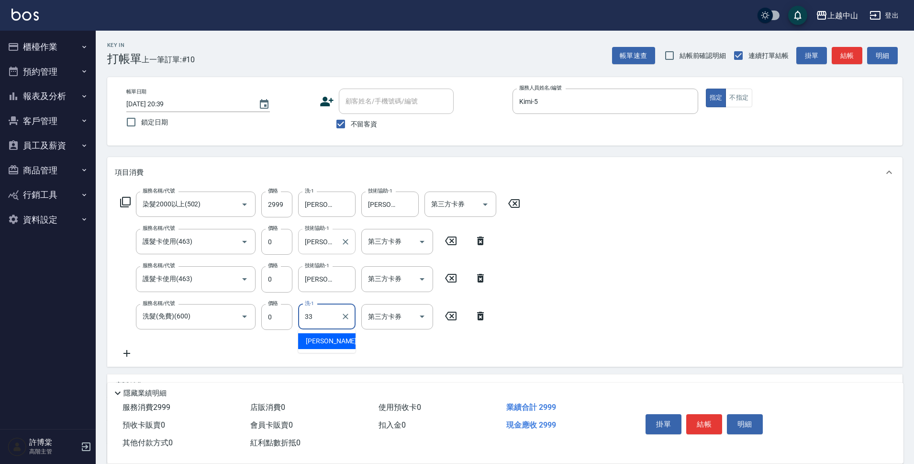
type input "[PERSON_NAME]-33"
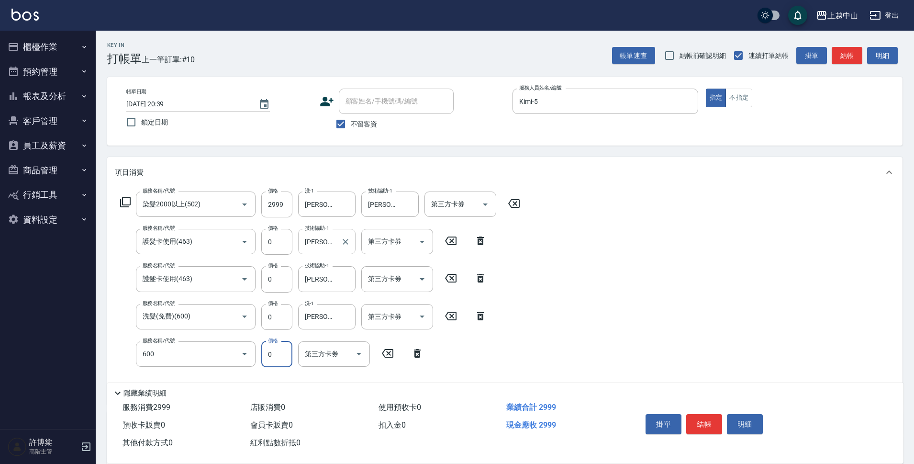
type input "洗髮(免費)(600)"
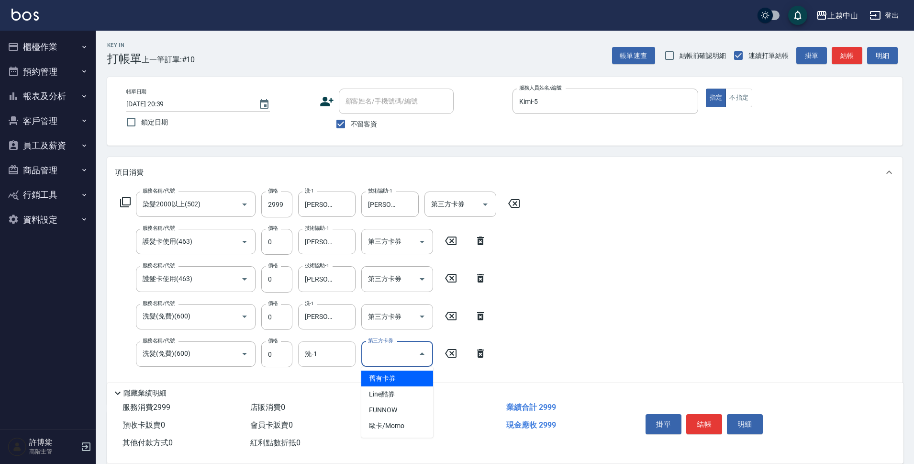
click at [329, 355] on input "洗-1" at bounding box center [326, 353] width 49 height 17
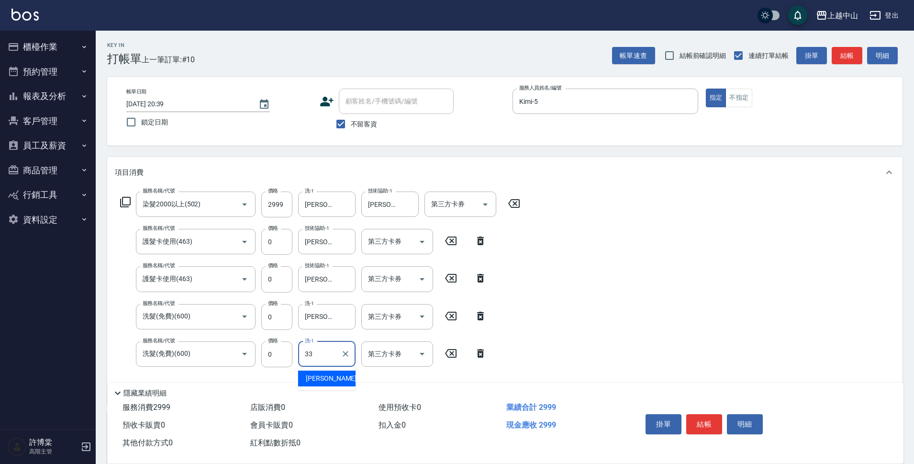
type input "[PERSON_NAME]-33"
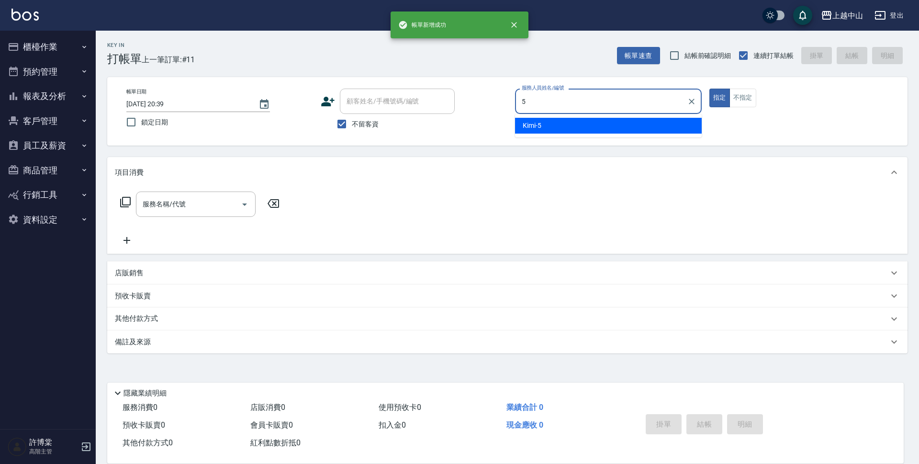
type input "Kimi-5"
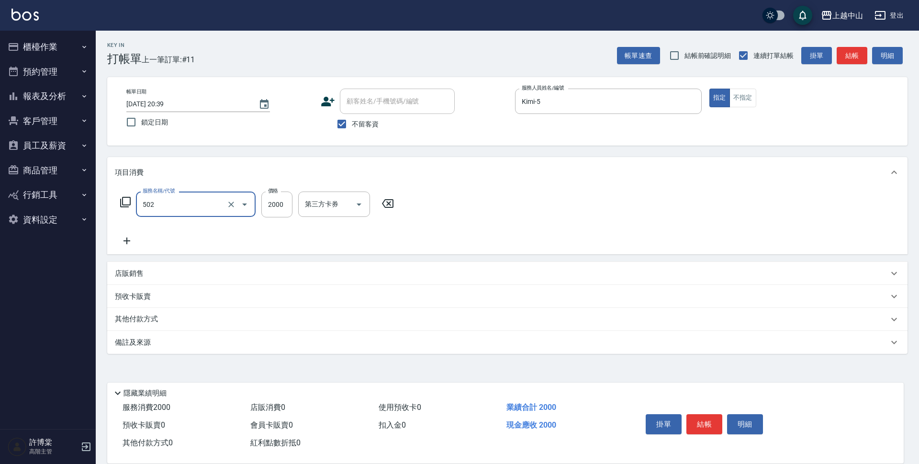
type input "染髮2000以上(502)"
type input "2999"
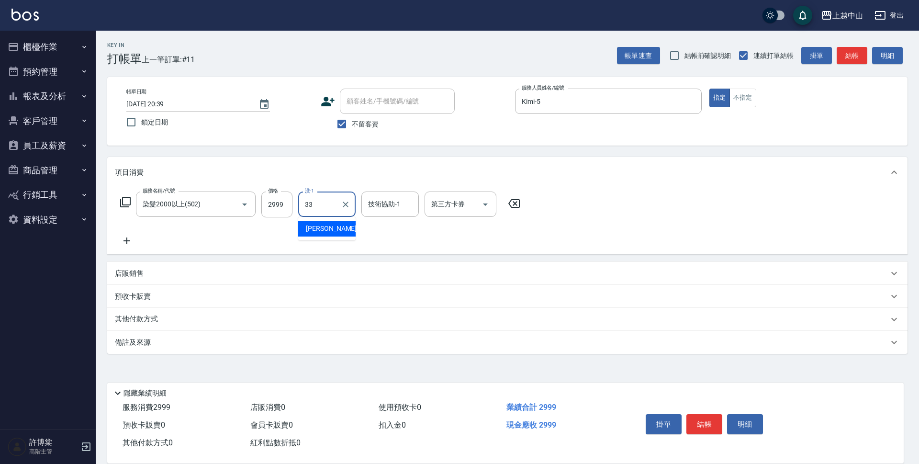
type input "[PERSON_NAME]-33"
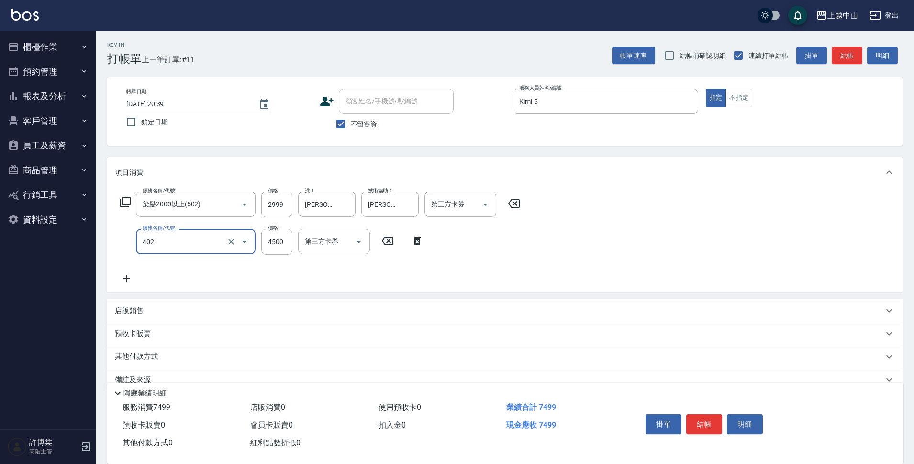
type input "2段式結構自備卡(402)"
type input "4500"
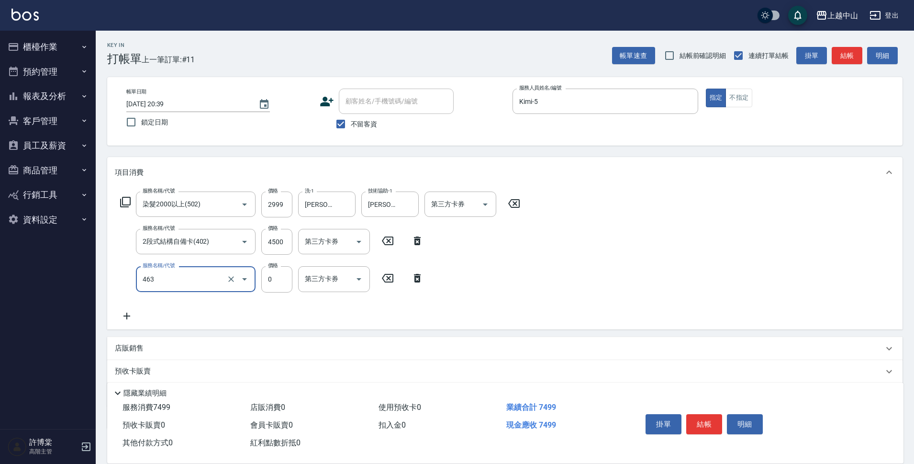
type input "護髮卡使用(463)"
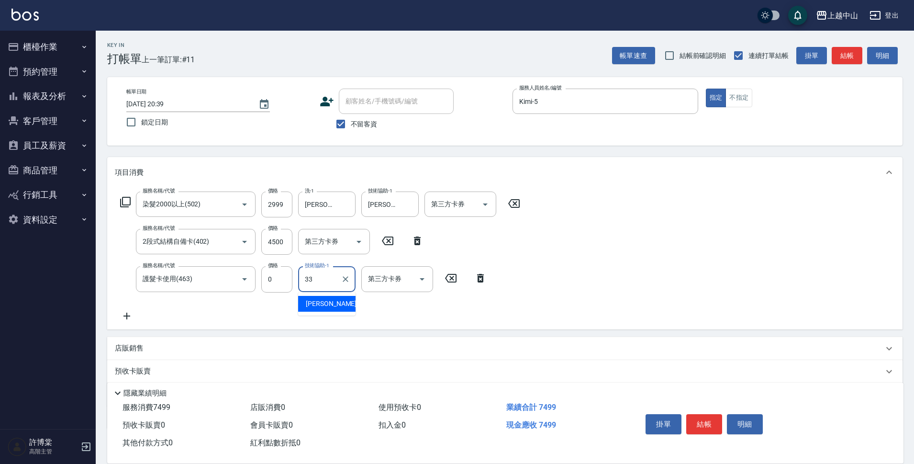
type input "[PERSON_NAME]-33"
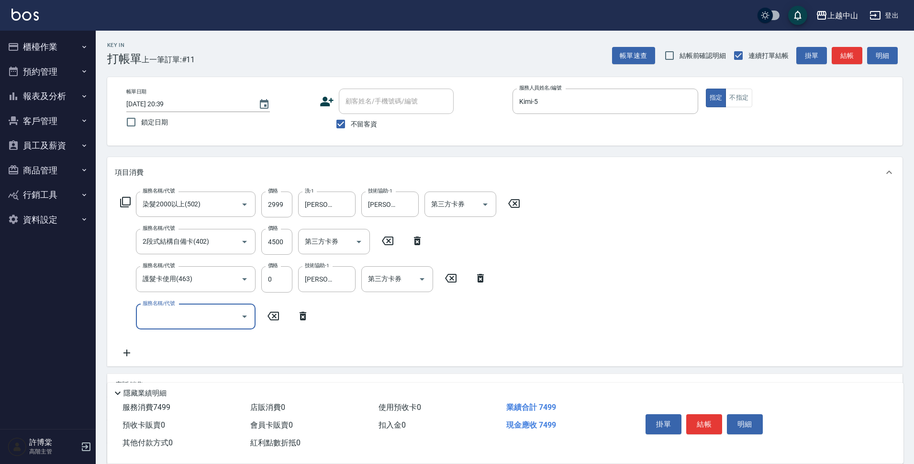
scroll to position [94, 0]
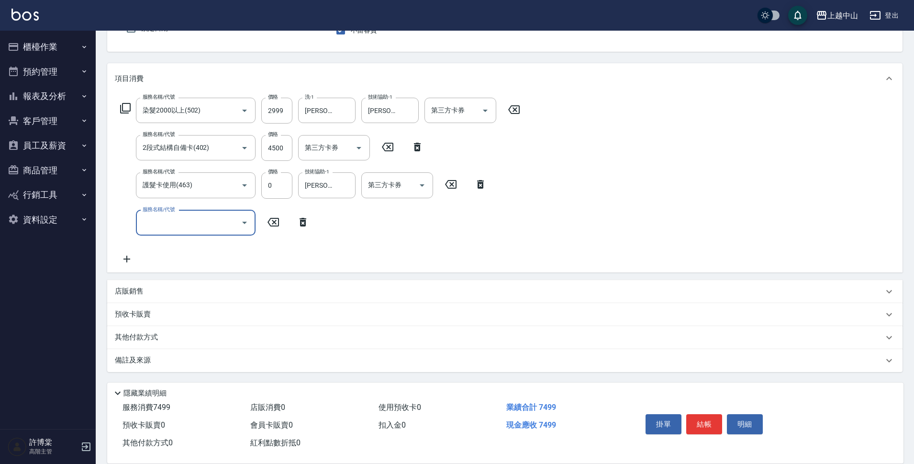
click at [153, 338] on p "其他付款方式" at bounding box center [139, 337] width 48 height 11
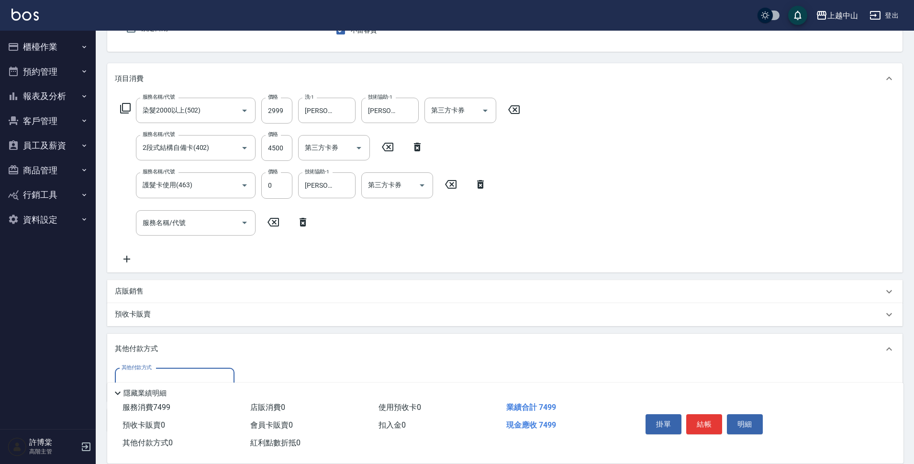
scroll to position [0, 0]
click at [165, 376] on input "其他付款方式" at bounding box center [174, 380] width 111 height 17
click at [165, 360] on span "信用卡" at bounding box center [175, 356] width 120 height 16
type input "信用卡"
type input "7499"
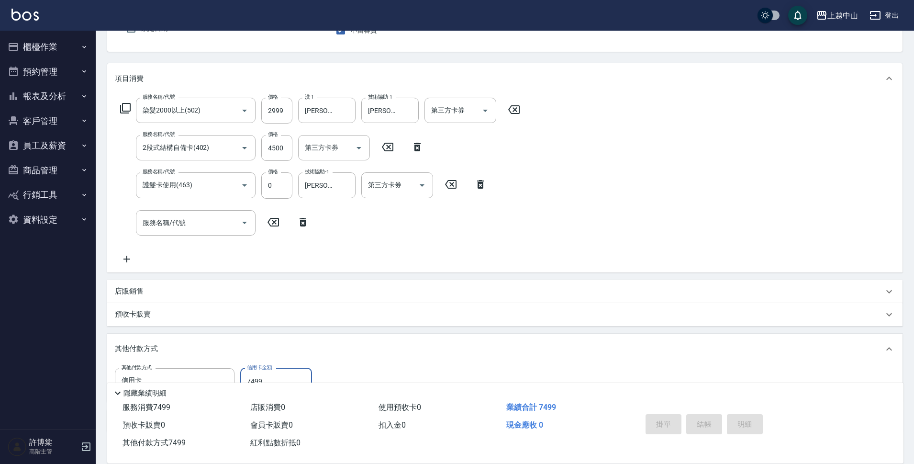
type input "[DATE] 20:40"
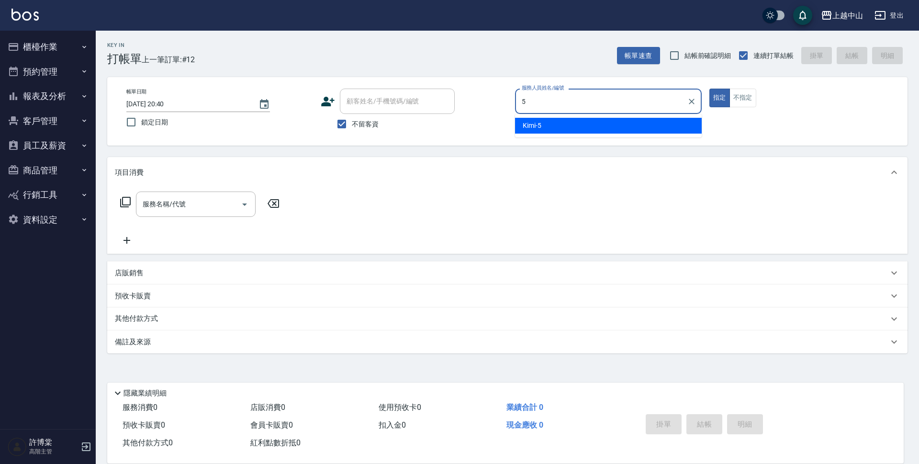
type input "Kimi-5"
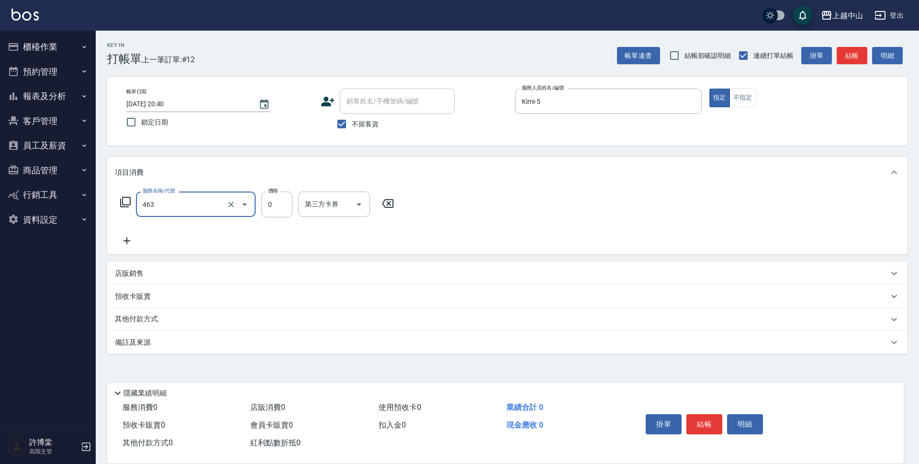
type input "護髮卡使用(463)"
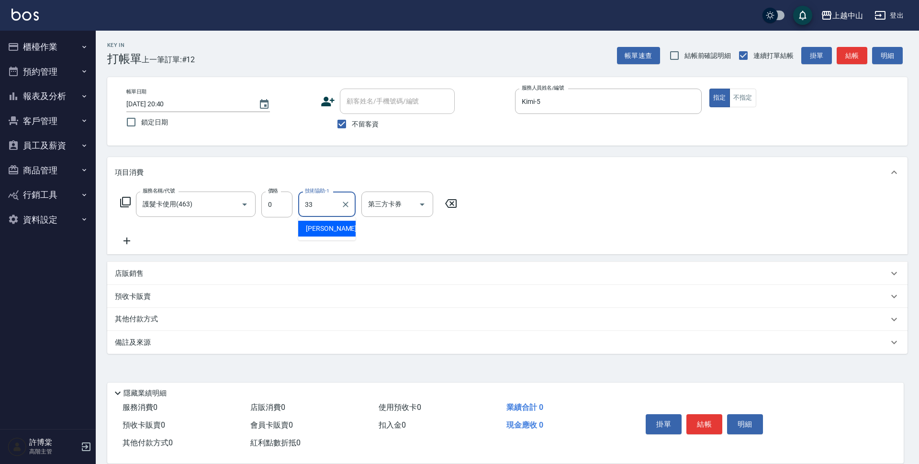
type input "[PERSON_NAME]-33"
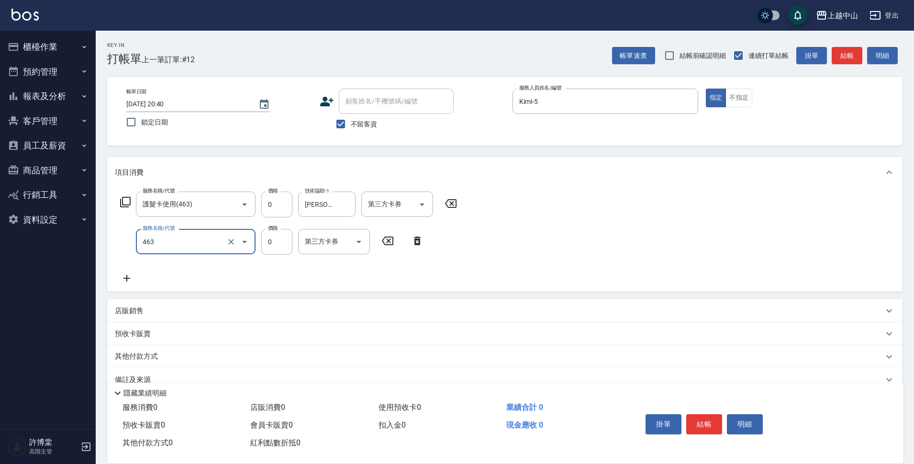
type input "護髮卡使用(463)"
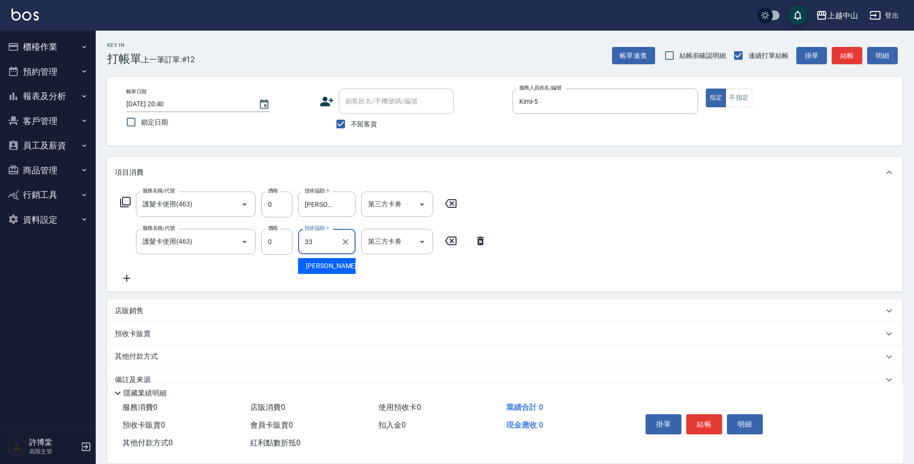
type input "[PERSON_NAME]-33"
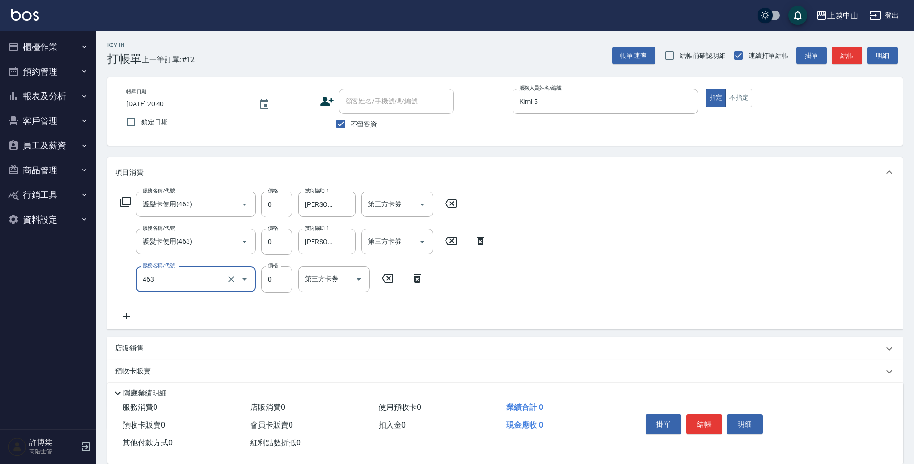
type input "護髮卡使用(463)"
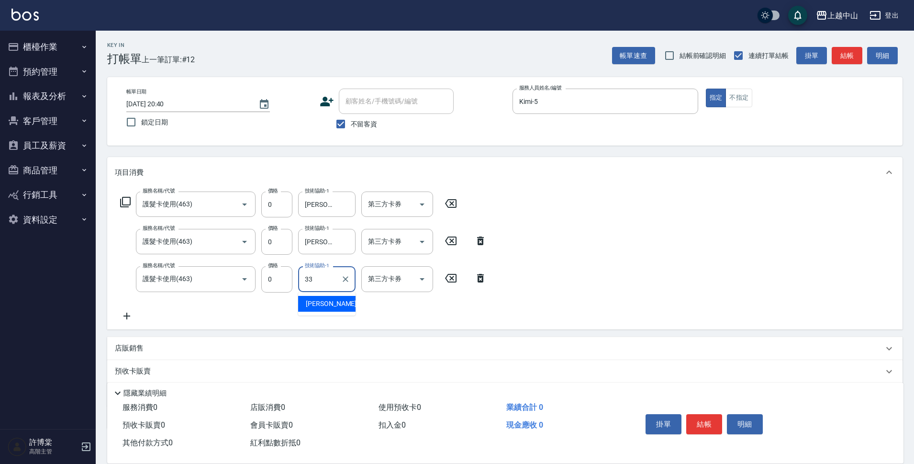
type input "[PERSON_NAME]-33"
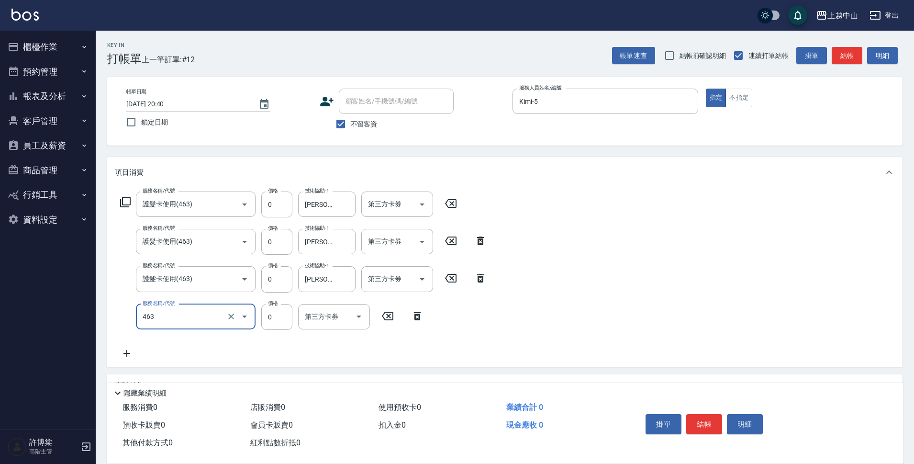
type input "護髮卡使用(463)"
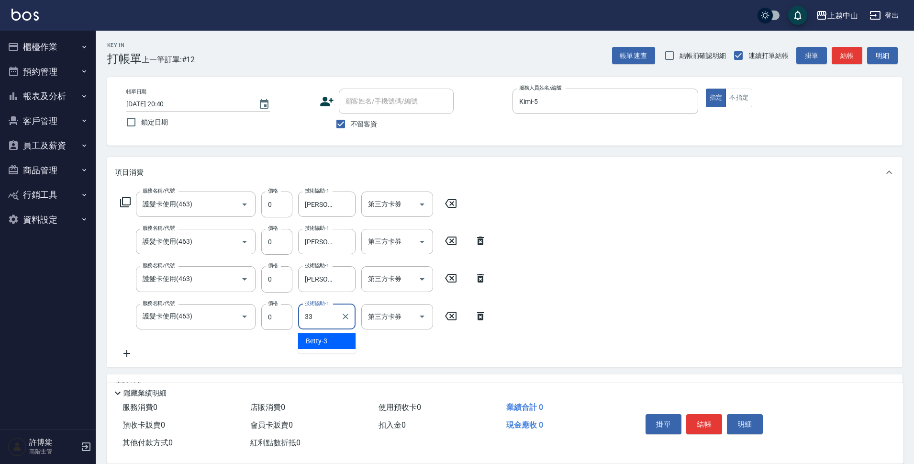
type input "[PERSON_NAME]-33"
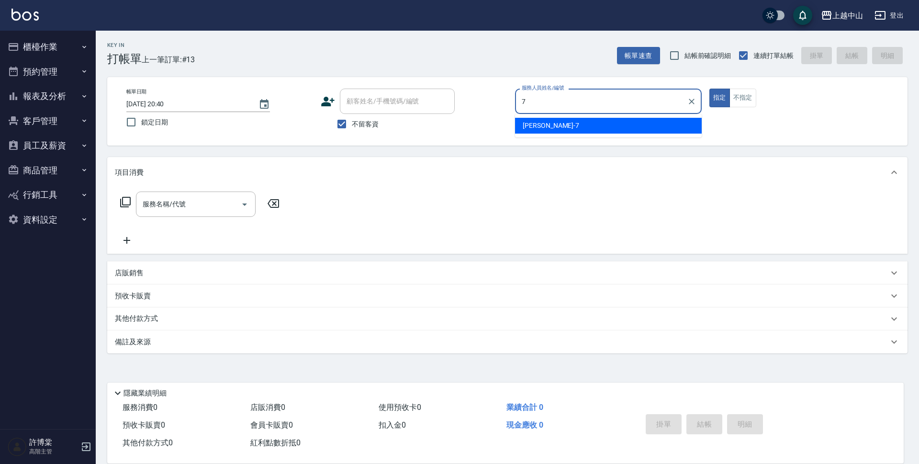
type input "[PERSON_NAME]-7"
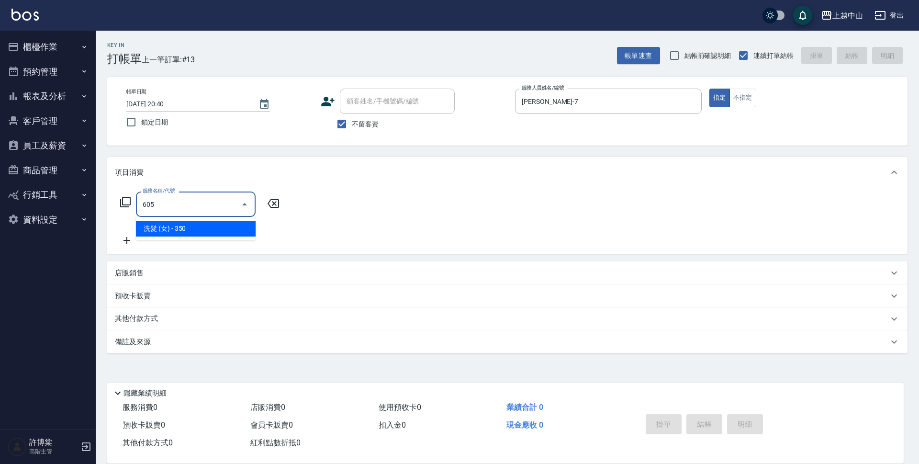
type input "洗髮 (女)(605)"
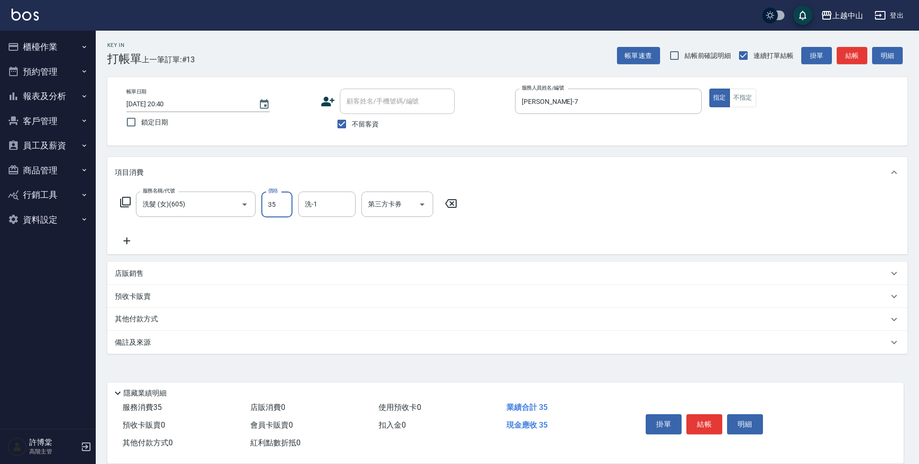
type input "350"
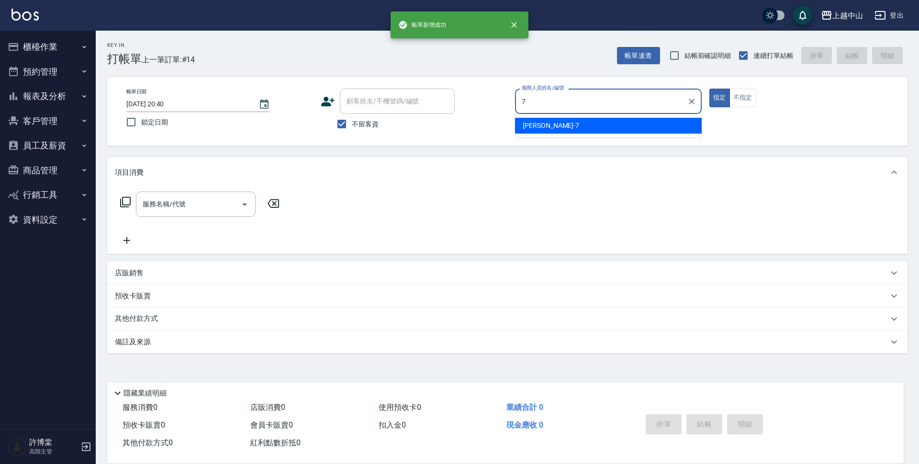
type input "[PERSON_NAME]-7"
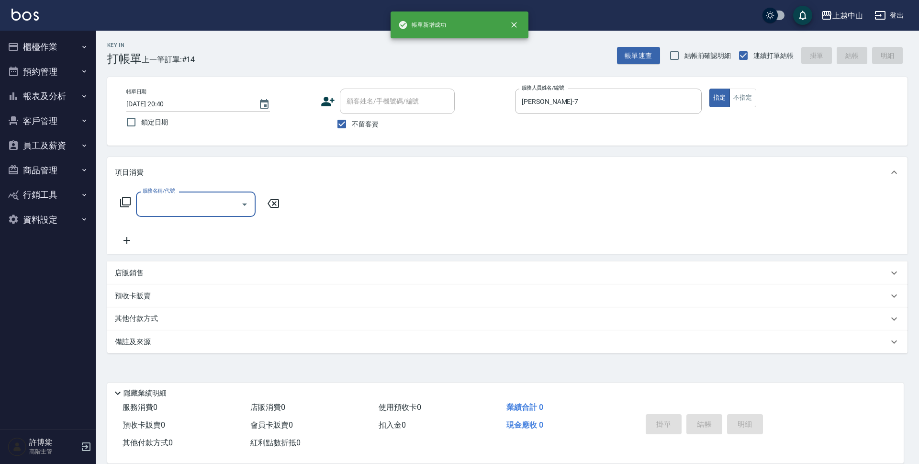
type input "5"
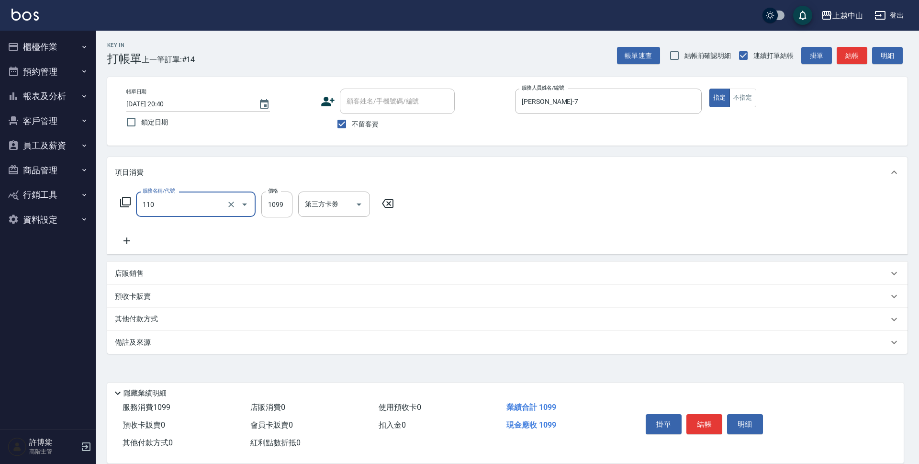
type input "洗+剪+頭皮999(110)"
type input "1200"
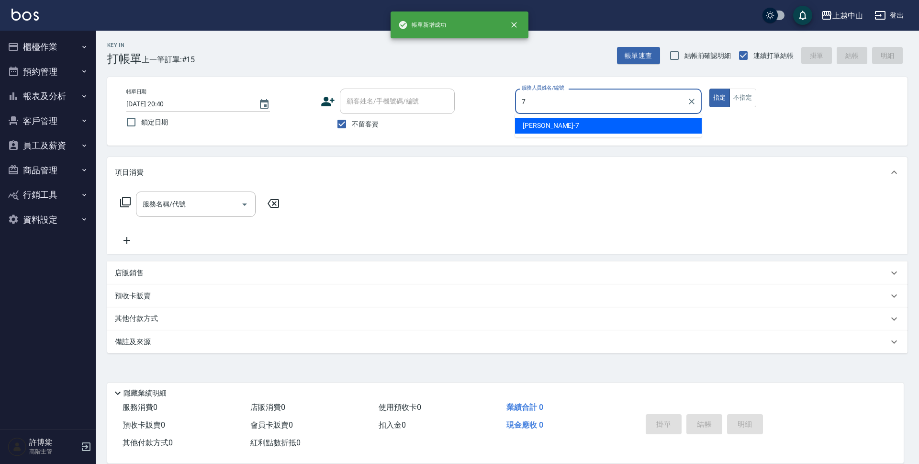
type input "[PERSON_NAME]-7"
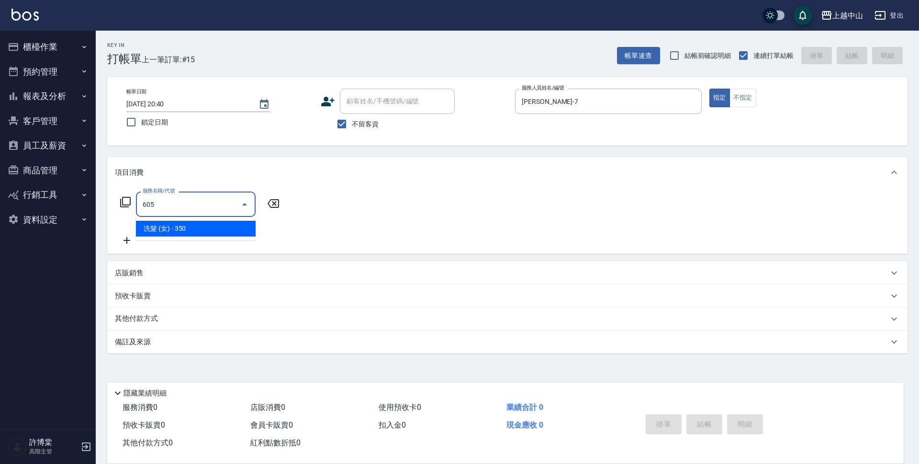
type input "洗髮 (女)(605)"
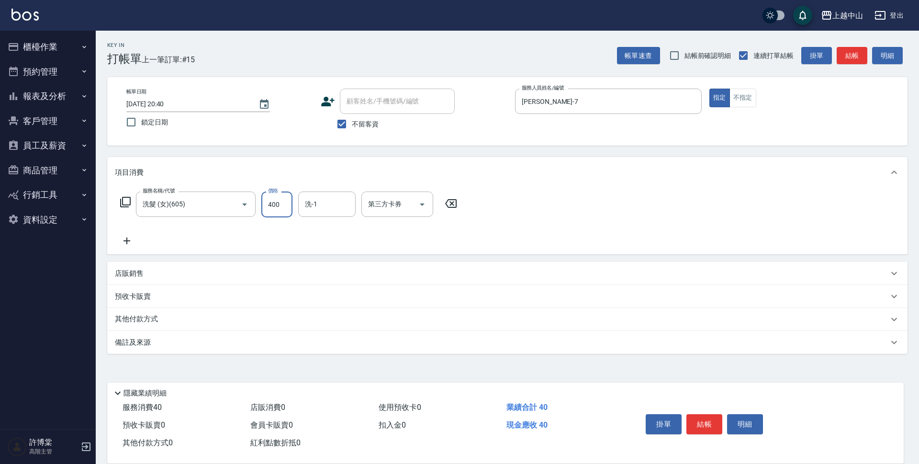
type input "400"
type input "鴨鴨-30"
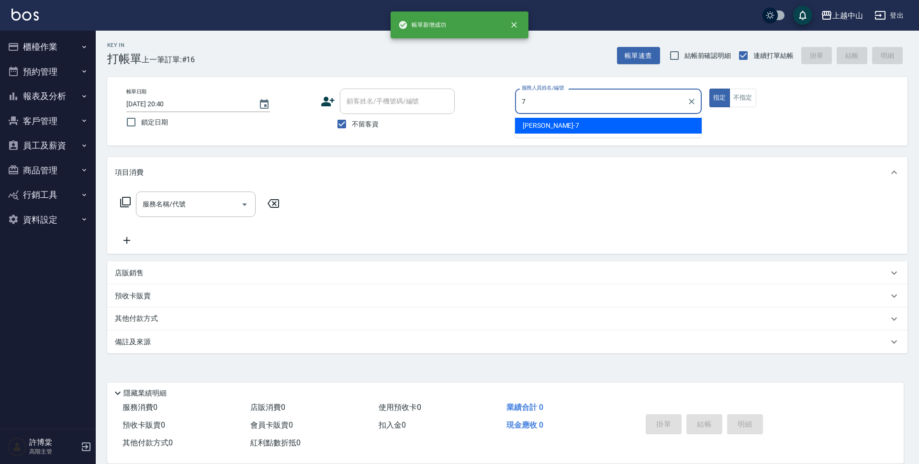
type input "[PERSON_NAME]-7"
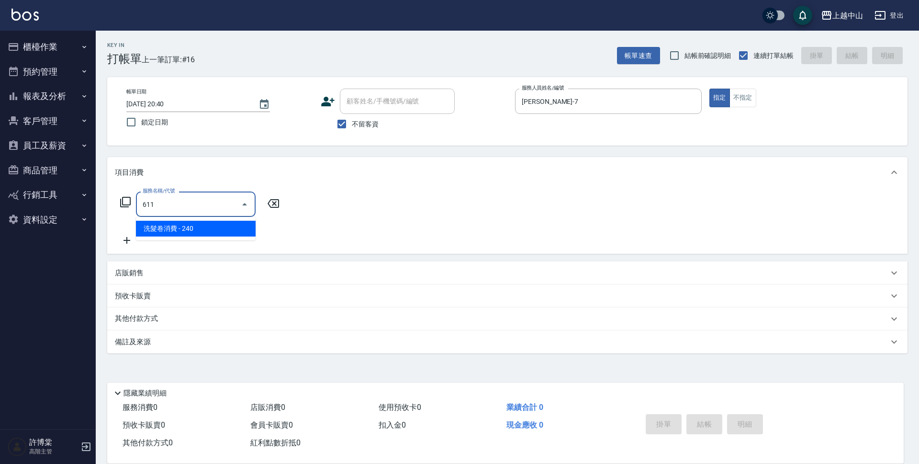
type input "洗髮卷消費(611)"
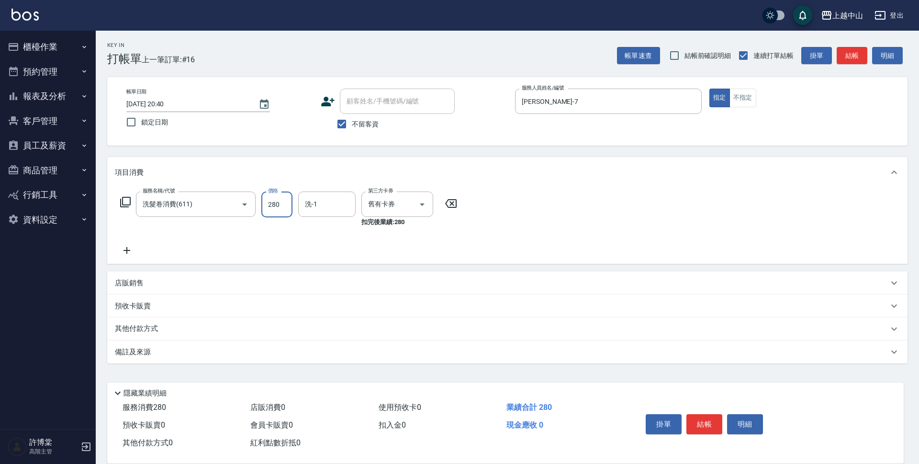
type input "280"
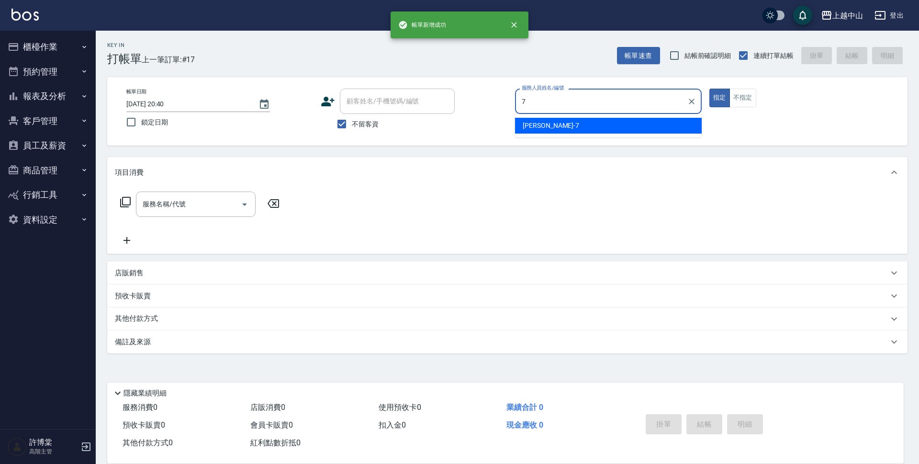
type input "[PERSON_NAME]-7"
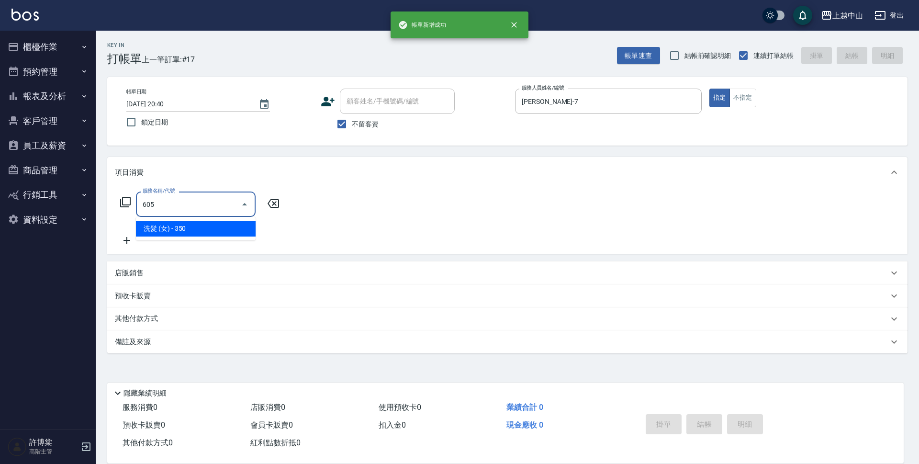
type input "洗髮 (女)(605)"
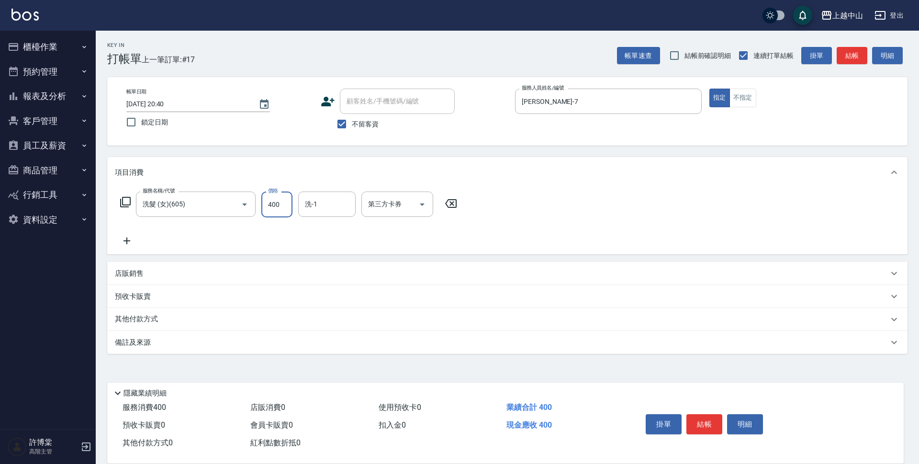
type input "400"
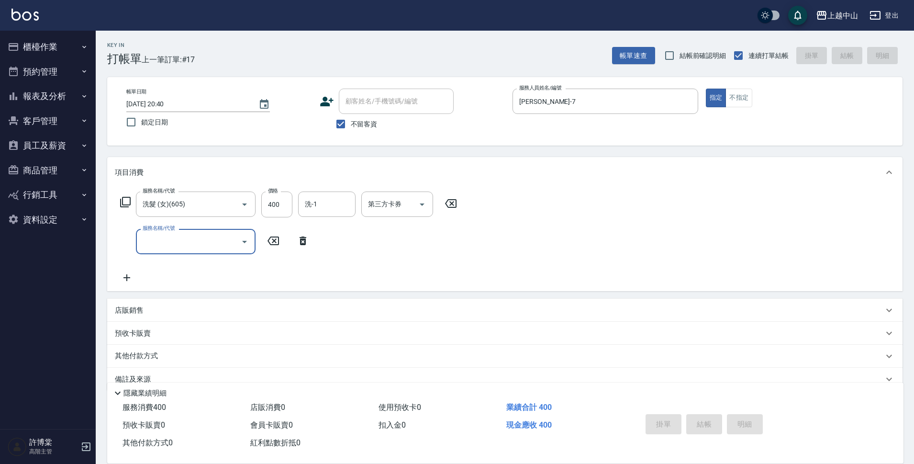
type input "[DATE] 20:41"
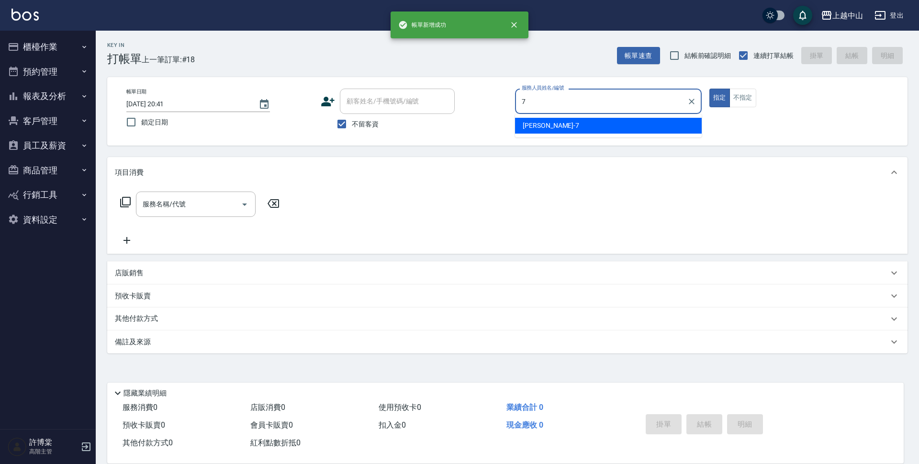
type input "[PERSON_NAME]-7"
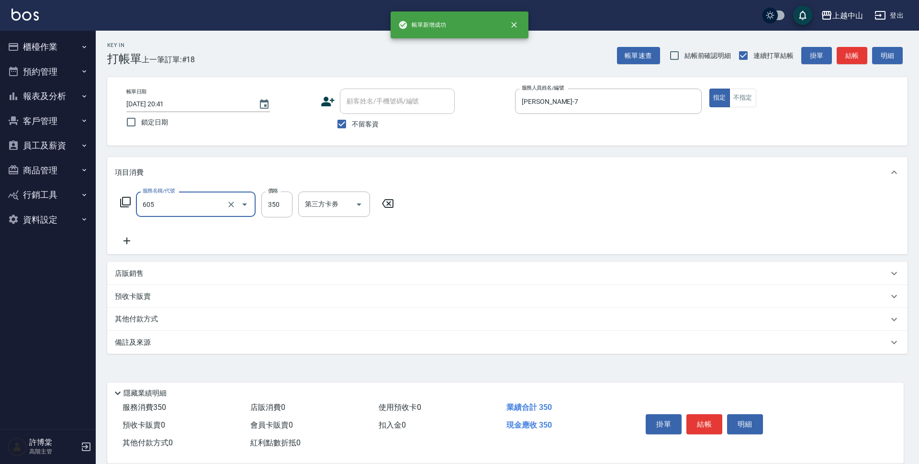
type input "洗髮 (女)(605)"
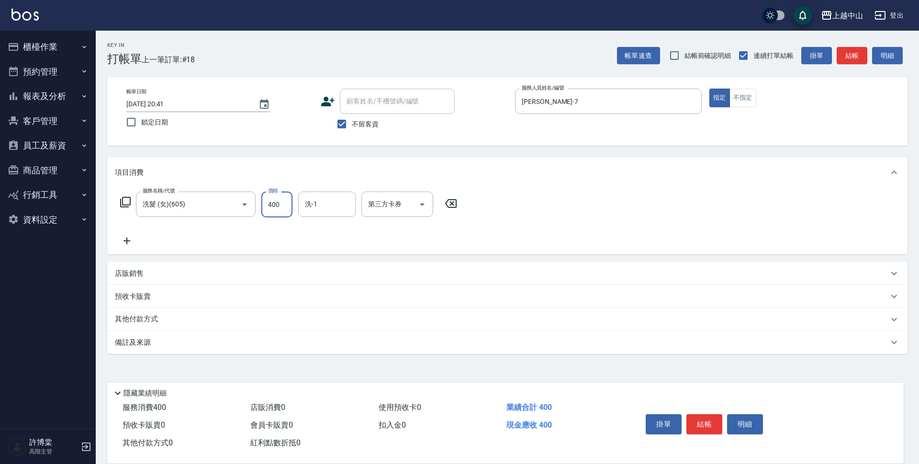
type input "400"
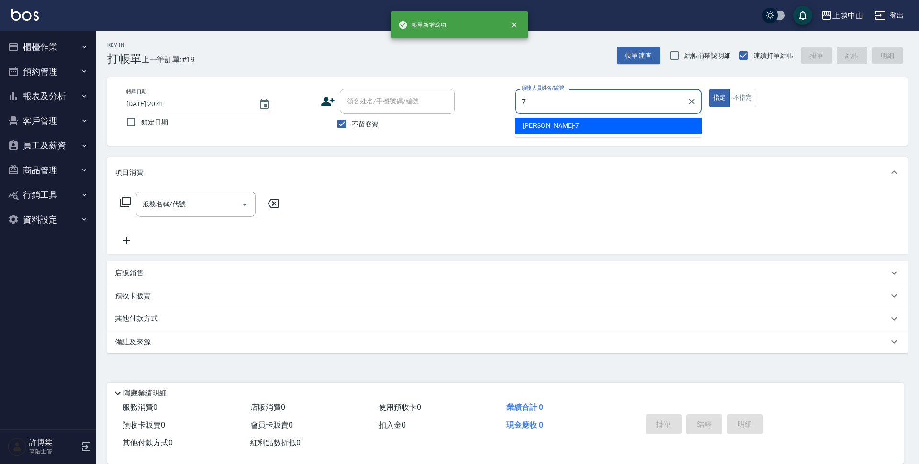
type input "[PERSON_NAME]-7"
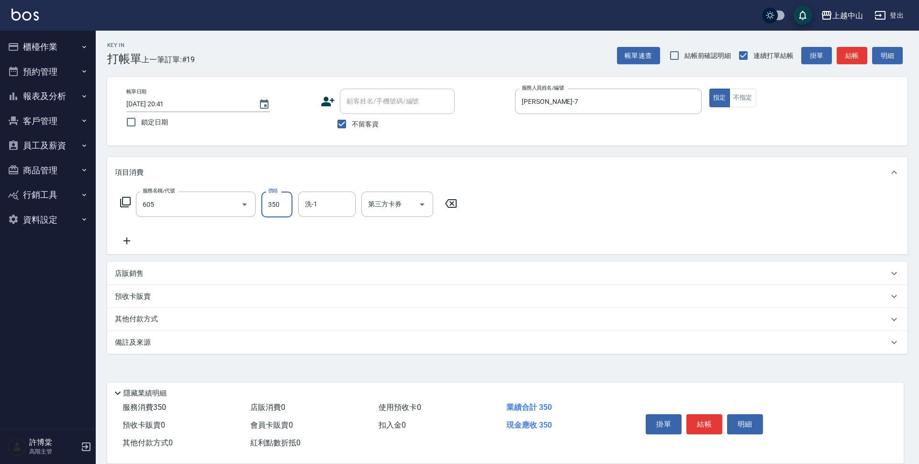
type input "洗髮 (女)(605)"
type input "350"
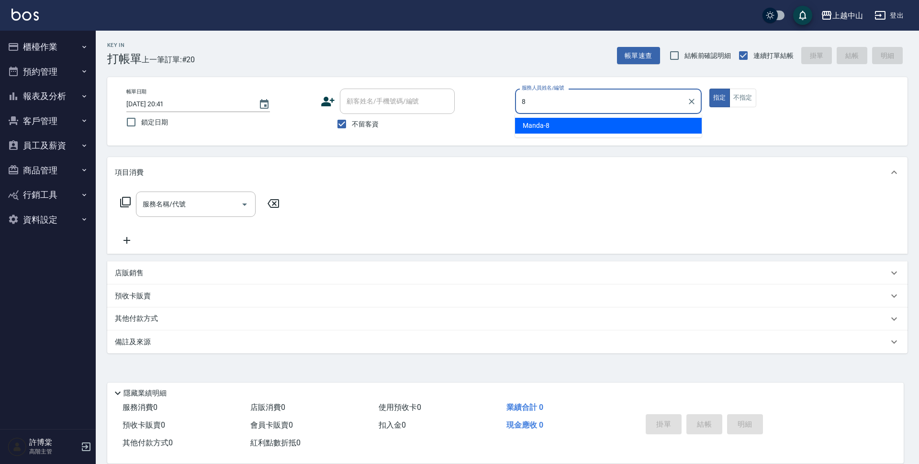
type input "Manda-8"
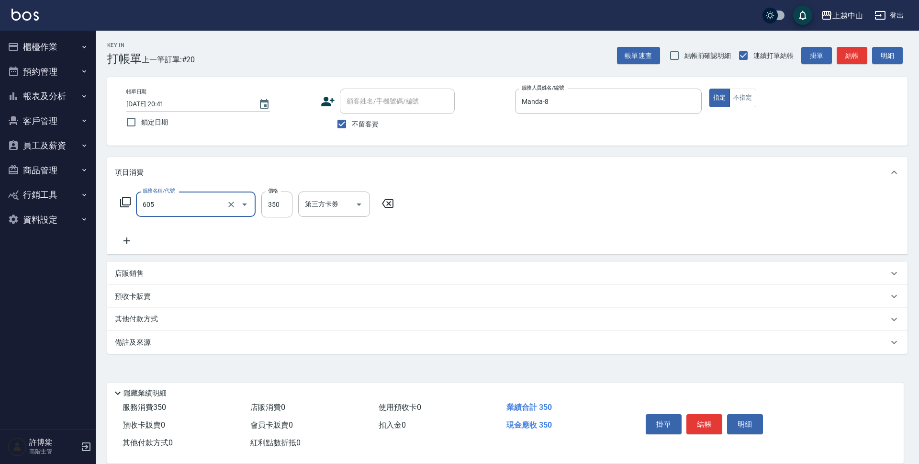
type input "洗髮 (女)(605)"
type input "500"
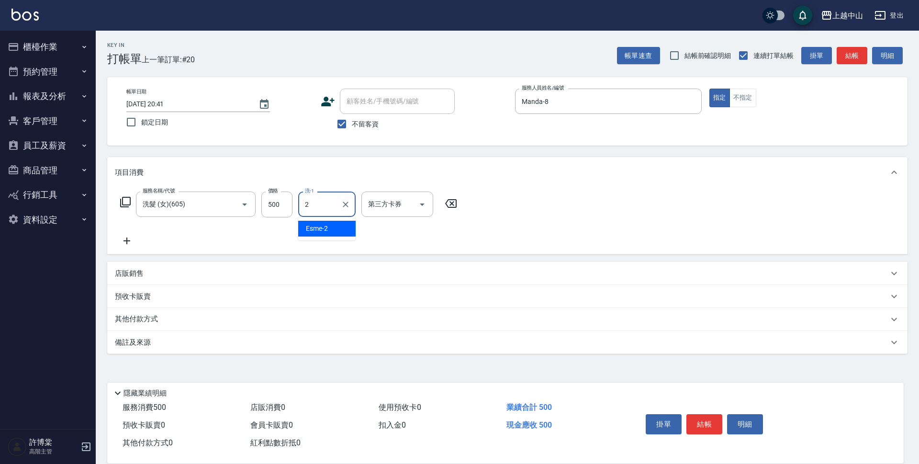
type input "Esme-2"
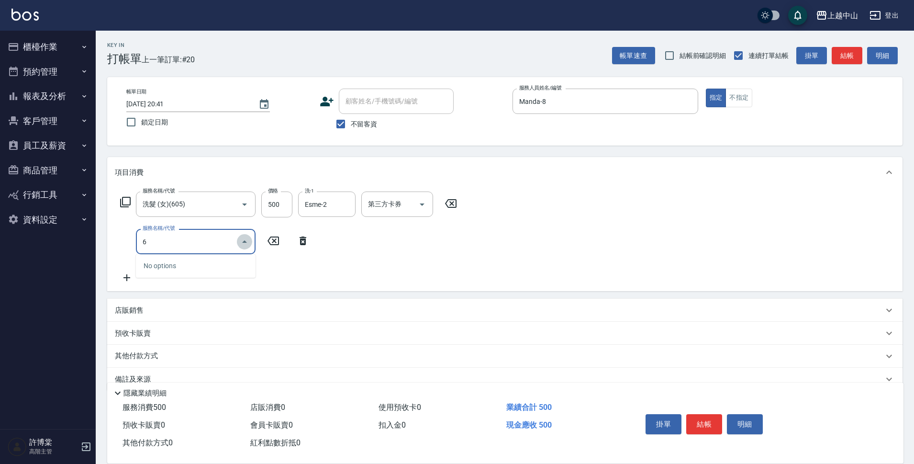
click at [245, 241] on icon "Close" at bounding box center [244, 241] width 5 height 2
click at [313, 214] on div "Esme-2 洗-1" at bounding box center [326, 203] width 57 height 25
type input "6"
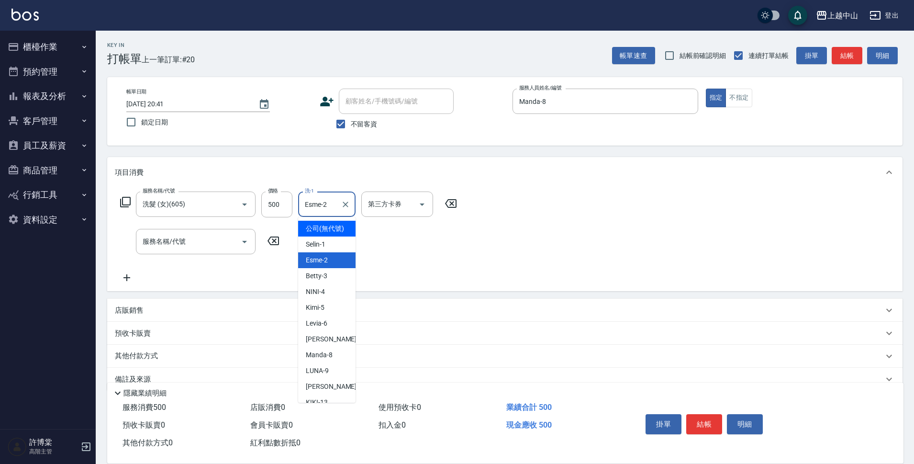
click at [351, 199] on div at bounding box center [345, 203] width 12 height 25
click at [347, 204] on icon "Clear" at bounding box center [346, 205] width 10 height 10
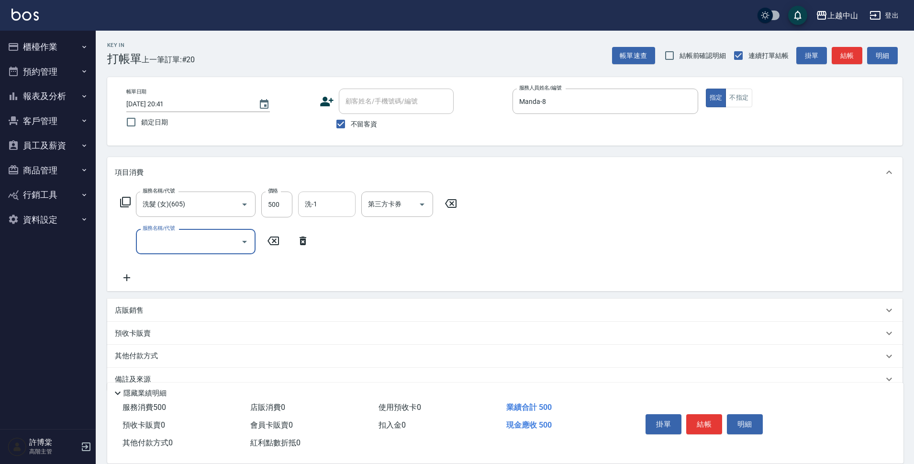
click at [211, 245] on input "服務名稱/代號" at bounding box center [188, 241] width 97 height 17
type input "護髮卡使用(463)"
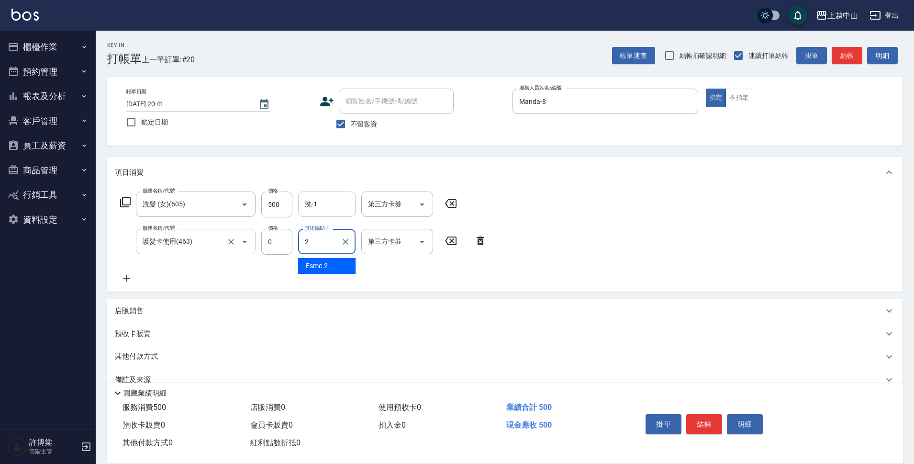
type input "Esme-2"
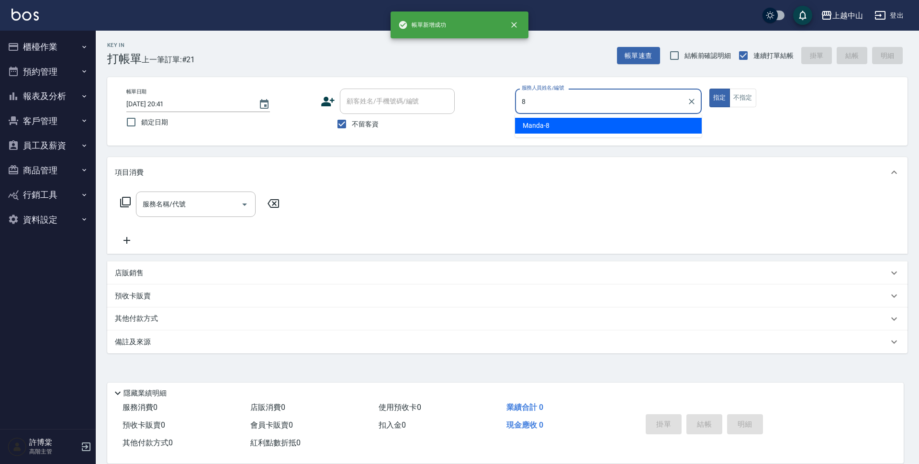
type input "Manda-8"
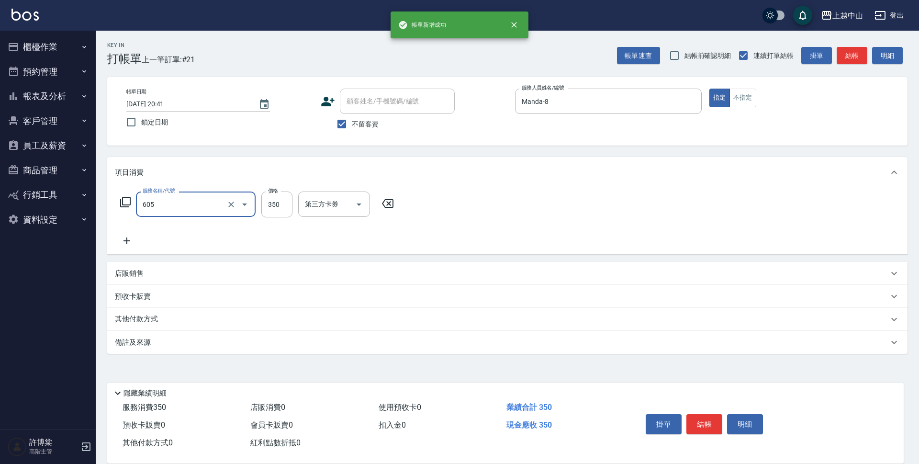
type input "洗髮 (女)(605)"
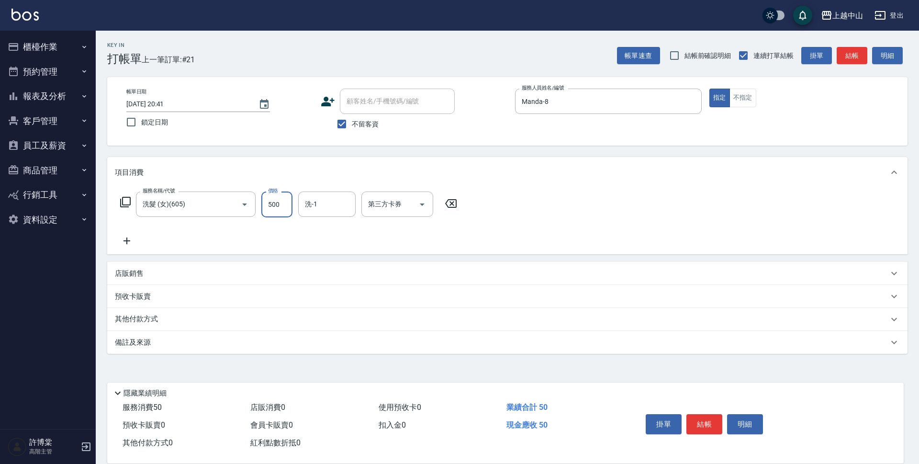
type input "500"
type input "鴨鴨-30"
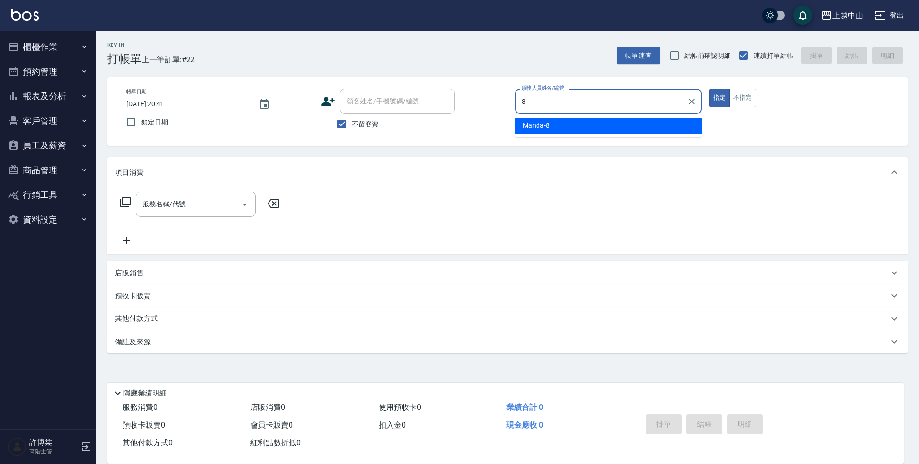
type input "Manda-8"
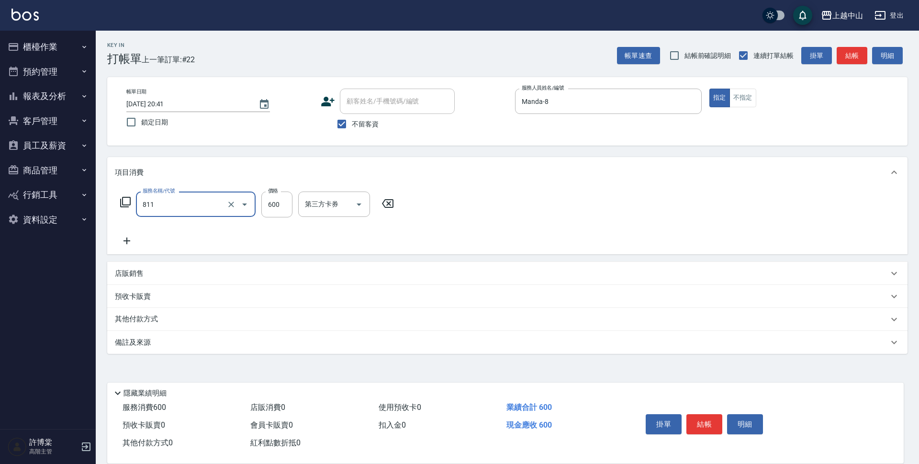
type input "洗+剪(811)"
type input "700"
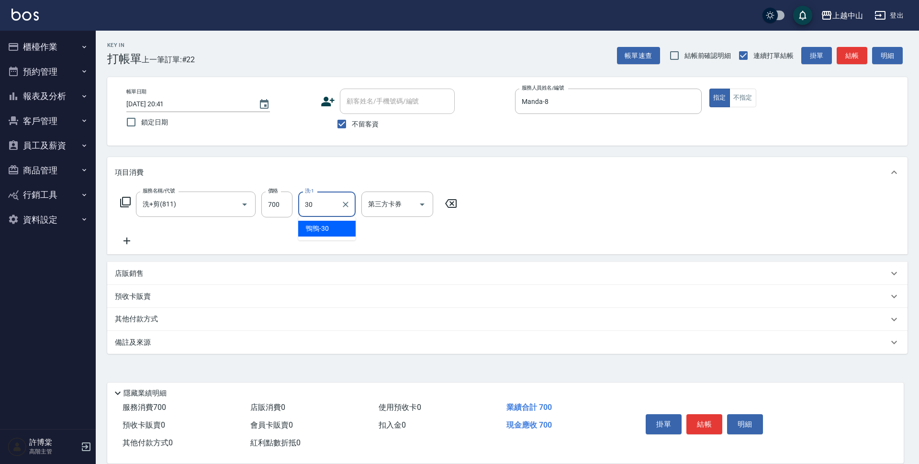
type input "鴨鴨-30"
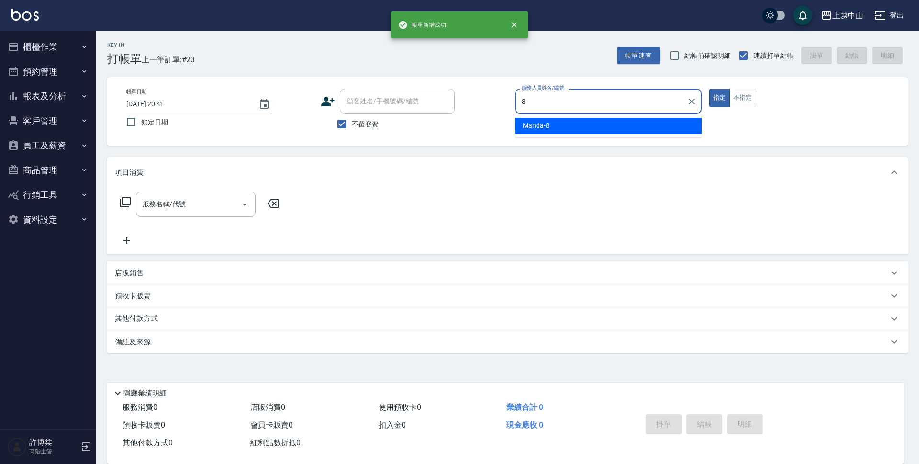
type input "Manda-8"
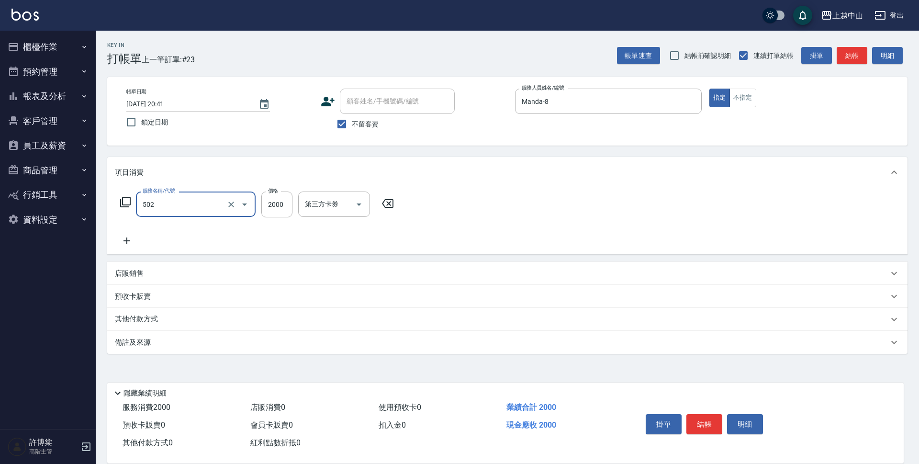
type input "染髮2000以上(502)"
type input "3000"
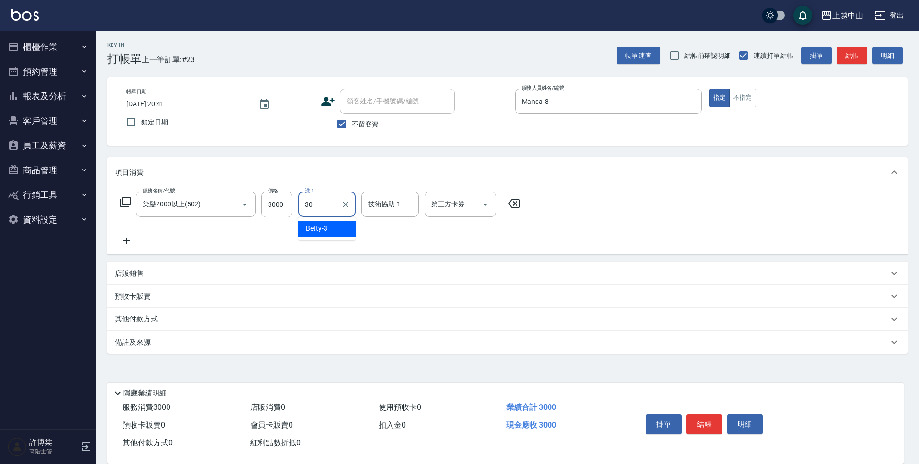
type input "鴨鴨-30"
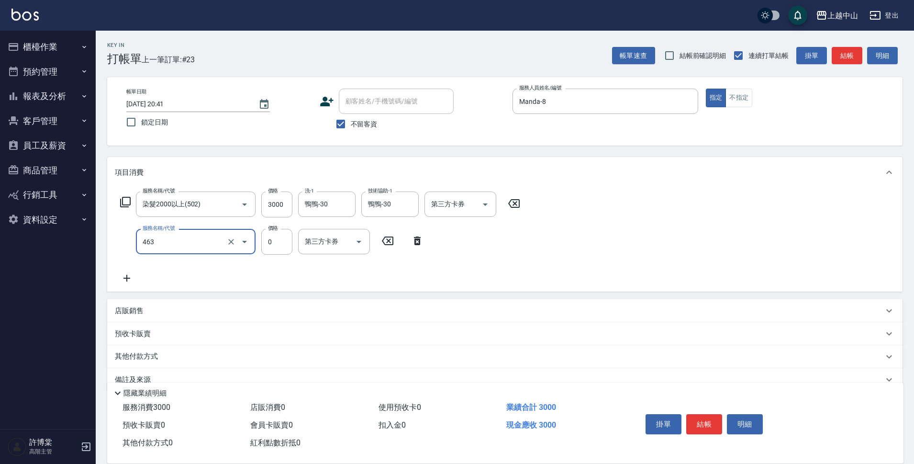
type input "護髮卡使用(463)"
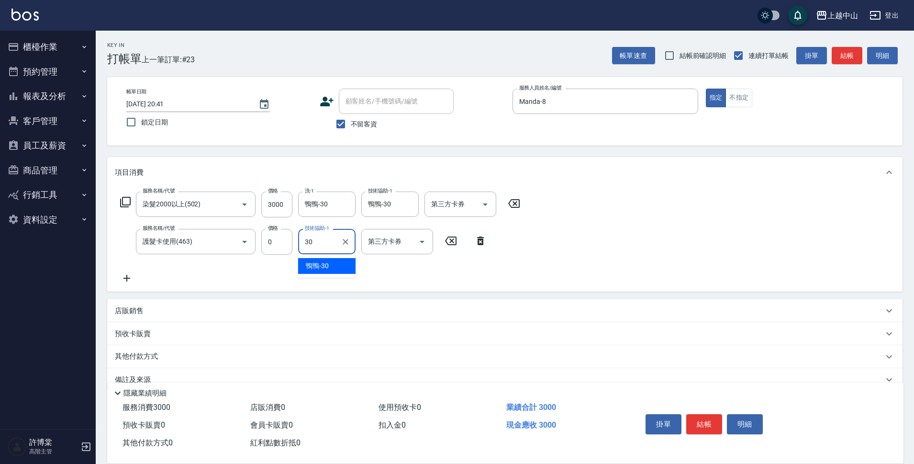
type input "鴨鴨-30"
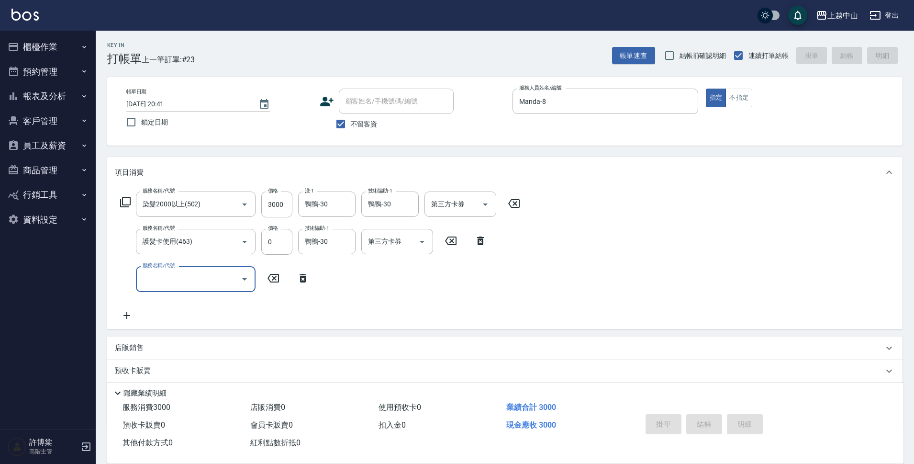
type input "[DATE] 20:42"
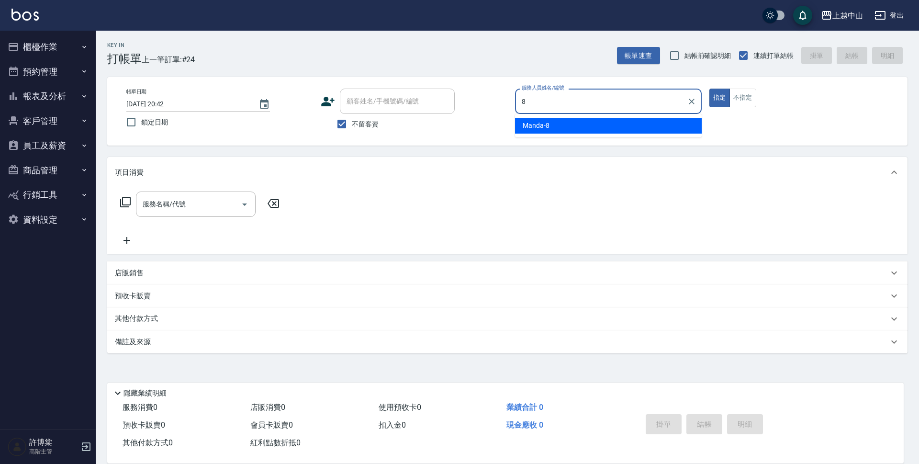
type input "Manda-8"
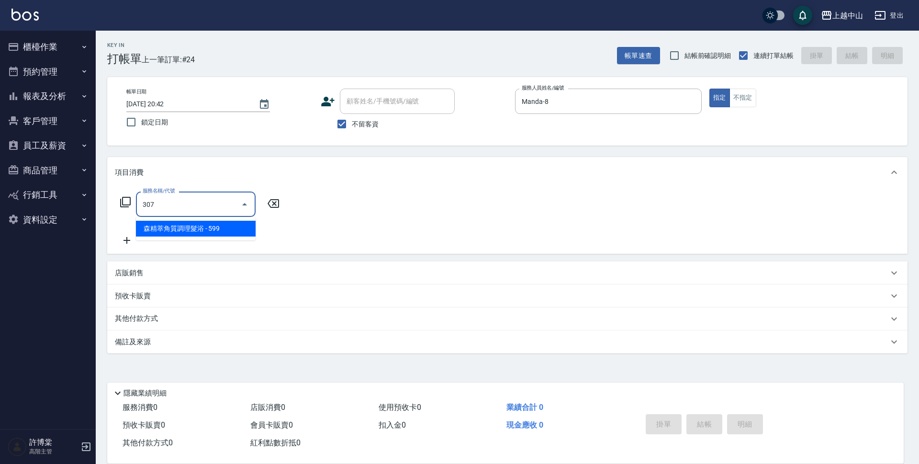
type input "森精萃角質調理髮浴(307)"
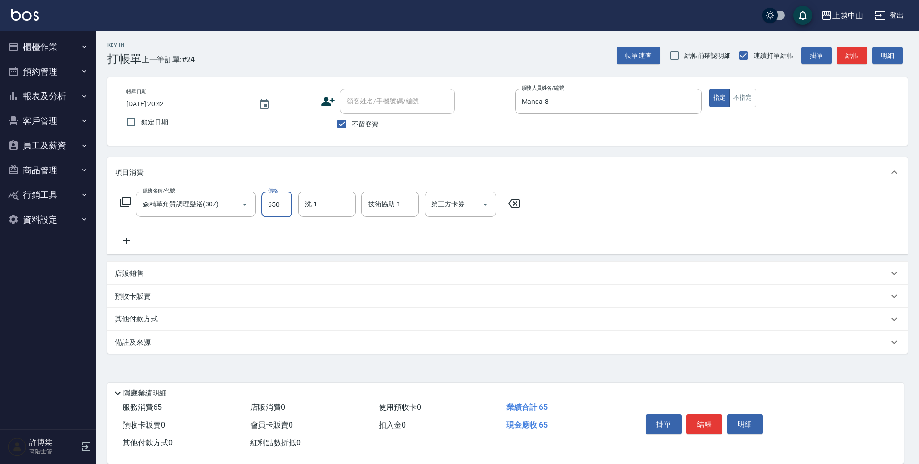
type input "650"
type input "[PERSON_NAME]-33"
click at [341, 203] on icon "Clear" at bounding box center [346, 205] width 10 height 10
type input "鴨鴨-30"
type input "[PERSON_NAME]-33"
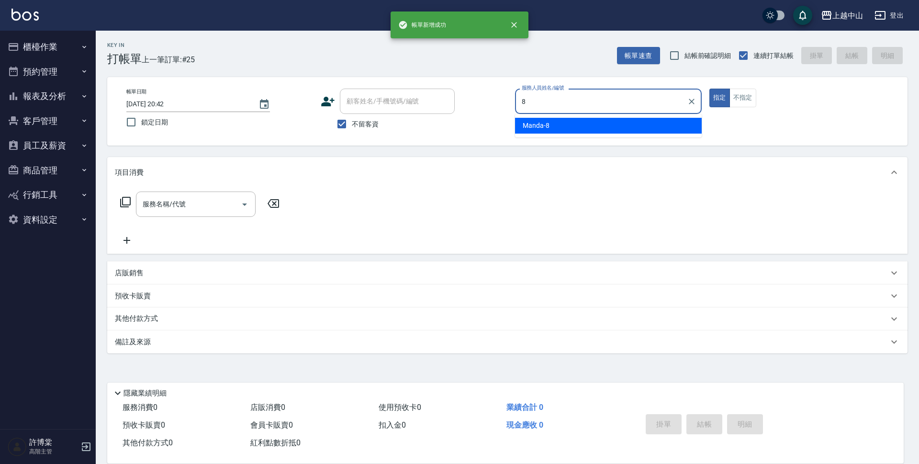
type input "Manda-8"
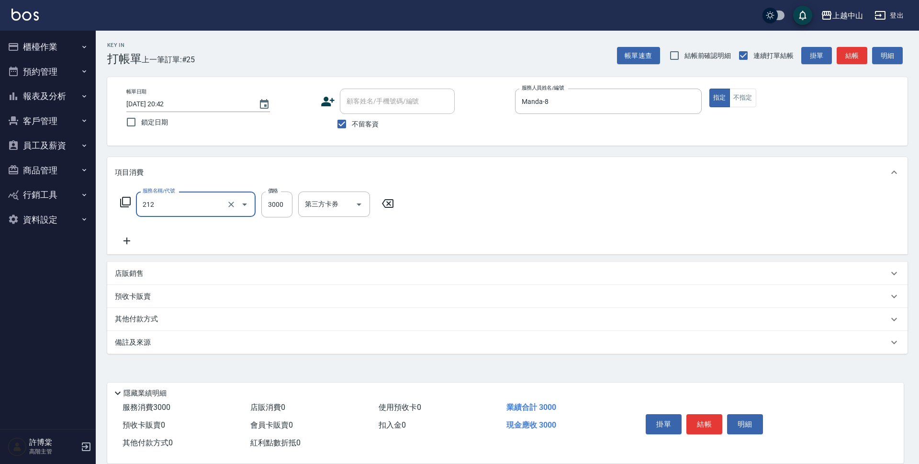
type input "溫朔燙髮3000(212)"
type input "6474"
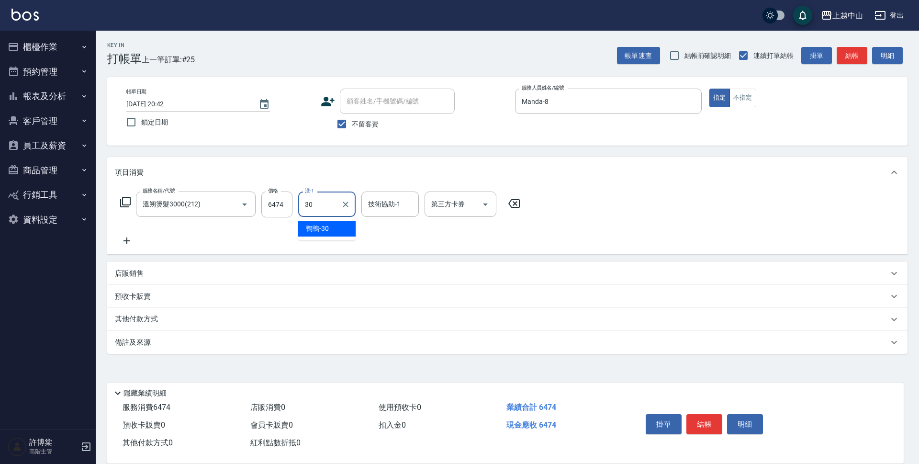
type input "鴨鴨-30"
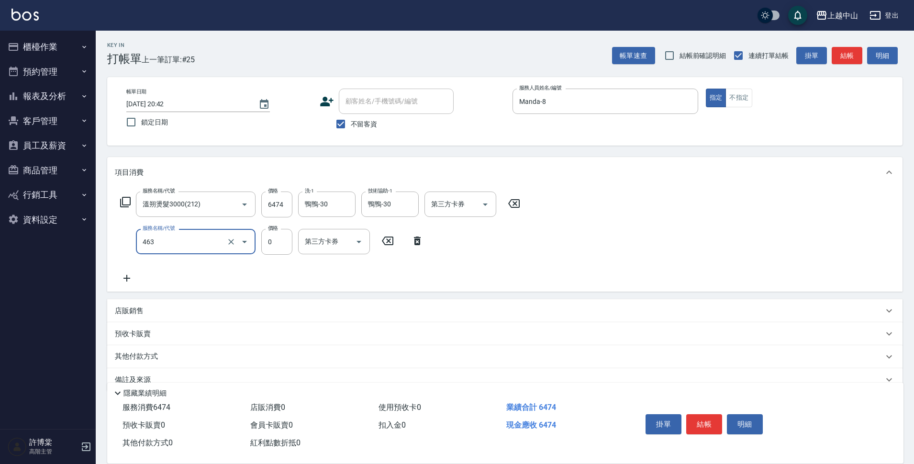
type input "護髮卡使用(463)"
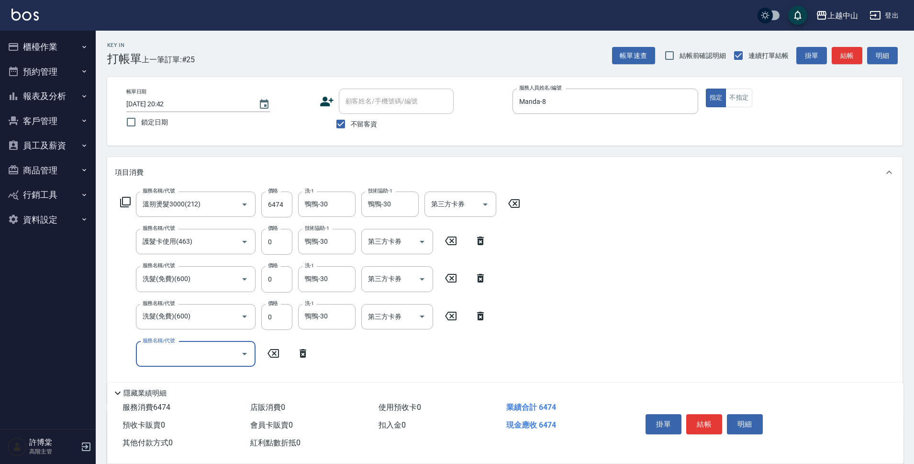
scroll to position [131, 0]
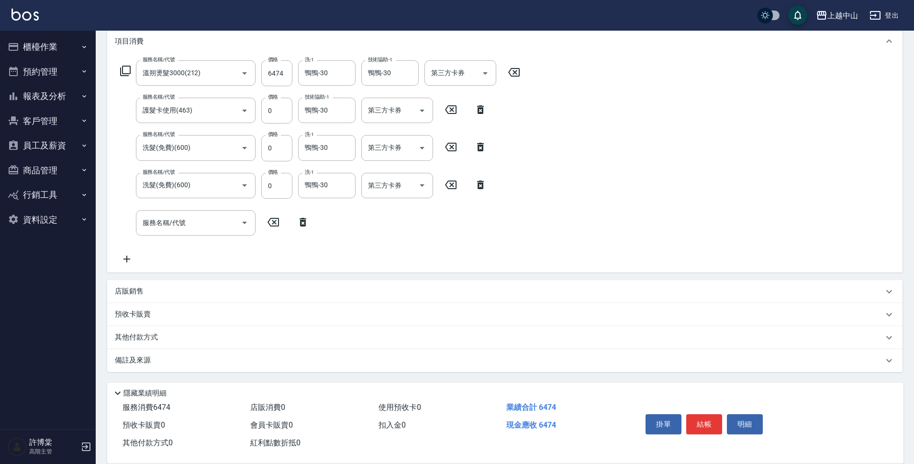
click at [202, 333] on div "其他付款方式" at bounding box center [499, 337] width 768 height 11
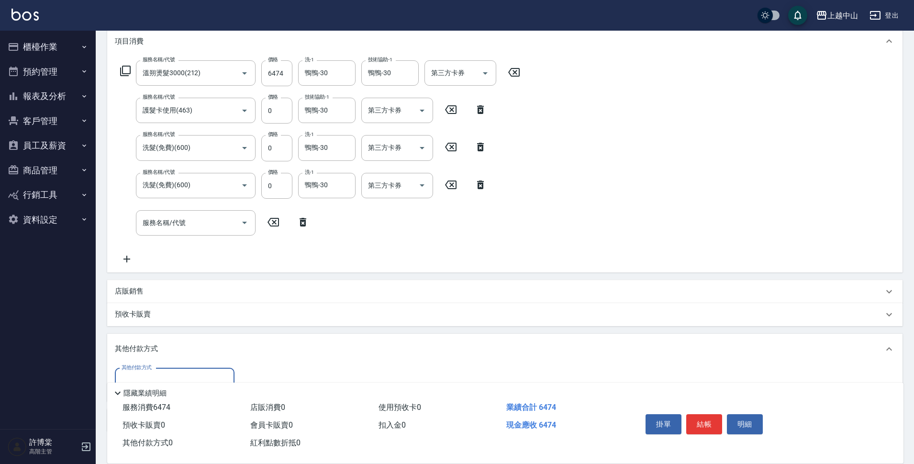
scroll to position [0, 0]
click at [178, 370] on div "其他付款方式" at bounding box center [175, 380] width 120 height 25
click at [184, 353] on span "信用卡" at bounding box center [175, 356] width 120 height 16
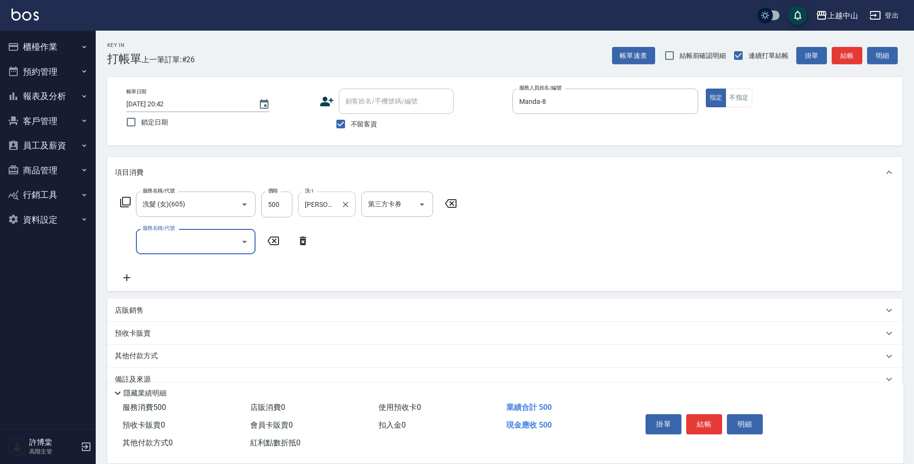
click at [341, 198] on div at bounding box center [345, 203] width 12 height 25
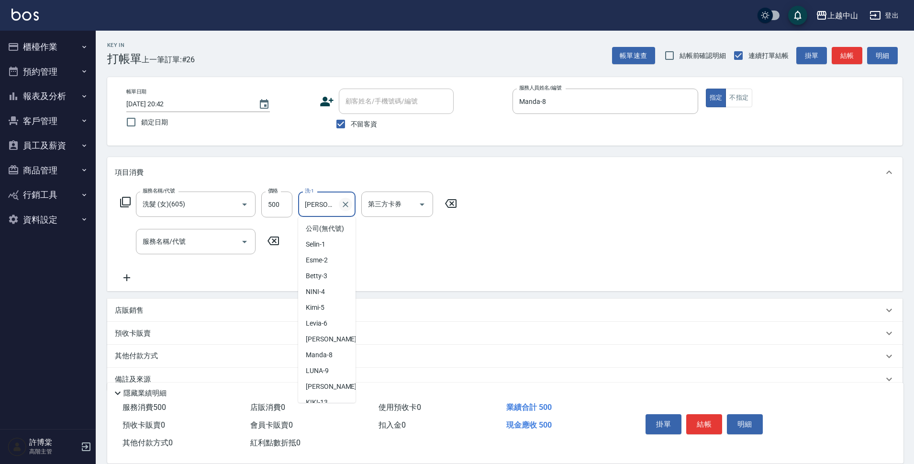
scroll to position [49, 0]
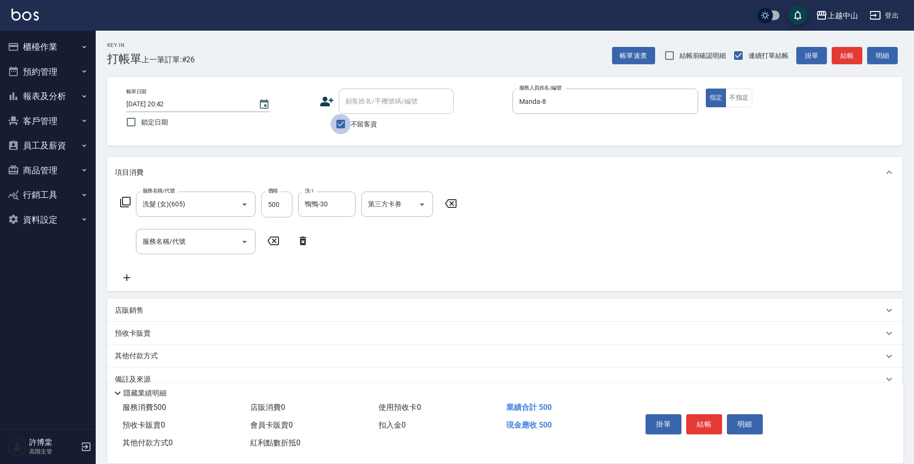
click at [337, 123] on input "不留客資" at bounding box center [341, 124] width 20 height 20
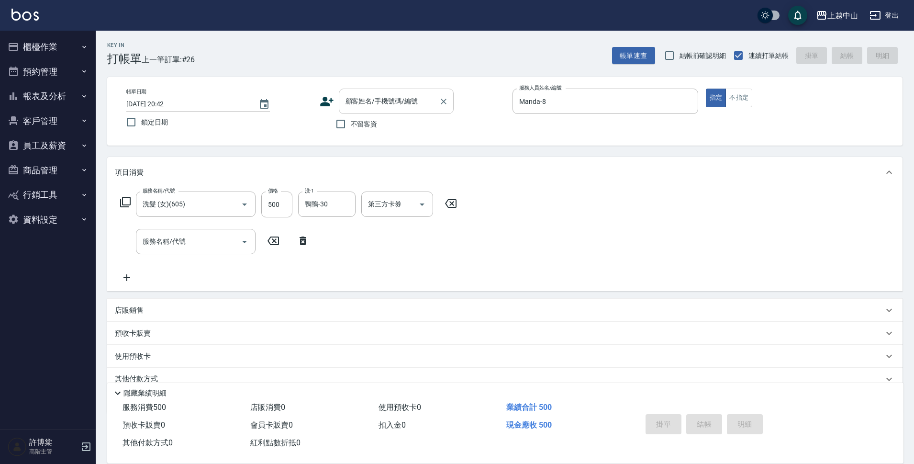
click at [375, 103] on input "顧客姓名/手機號碼/編號" at bounding box center [389, 101] width 92 height 17
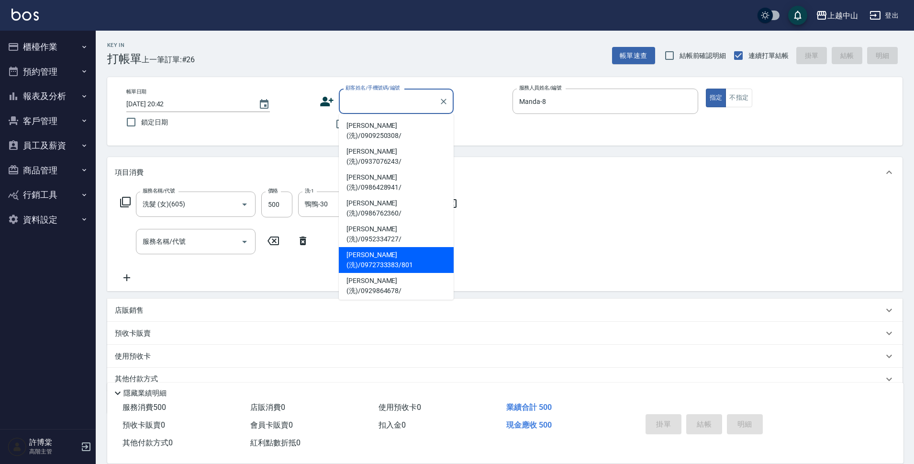
click at [383, 247] on li "[PERSON_NAME](洗)/0972733383/801" at bounding box center [396, 260] width 115 height 26
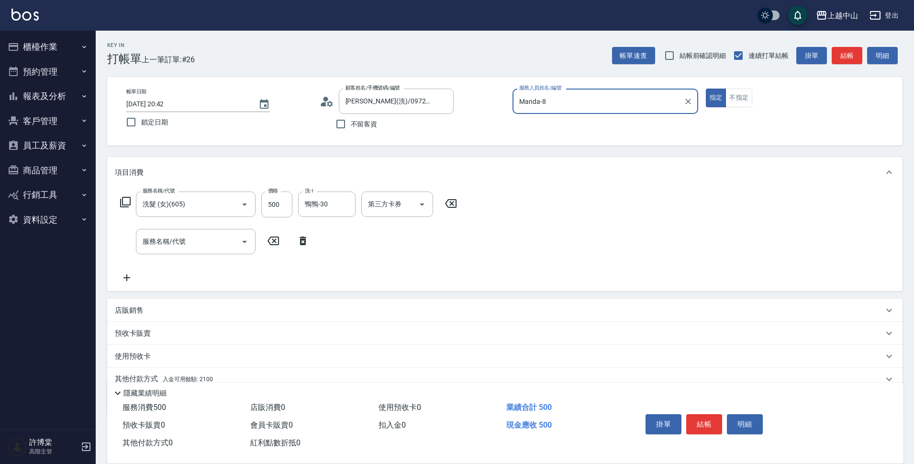
scroll to position [42, 0]
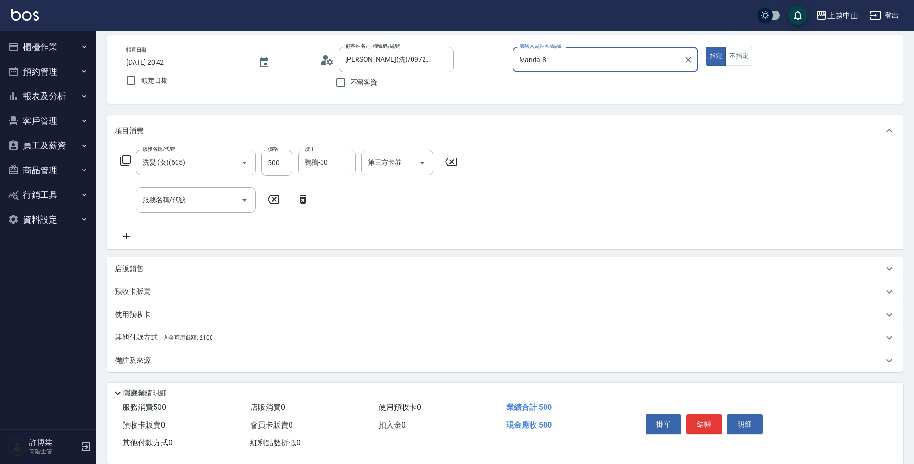
click at [212, 340] on p "其他付款方式 入金可用餘額: 2100" at bounding box center [164, 337] width 98 height 11
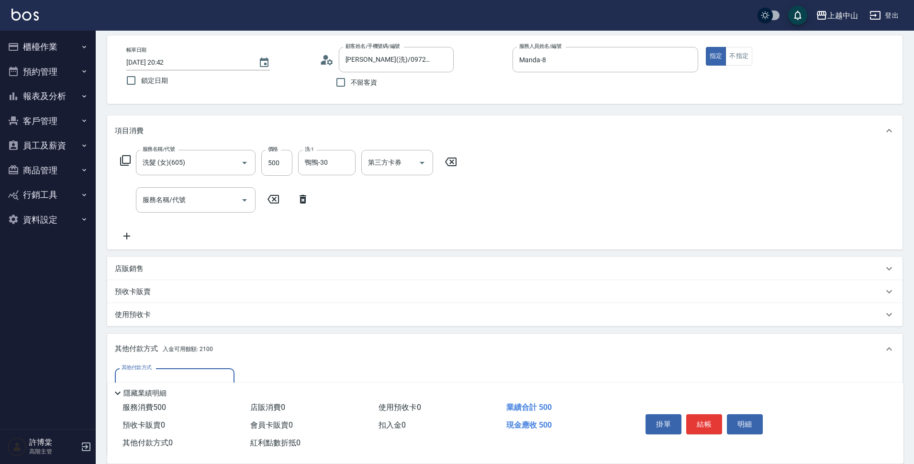
scroll to position [0, 0]
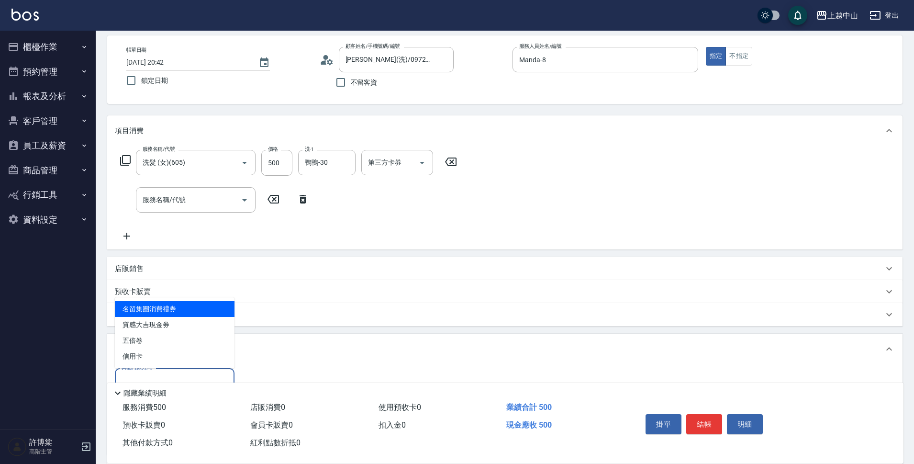
click at [216, 377] on input "其他付款方式" at bounding box center [174, 380] width 111 height 17
click at [558, 377] on div "其他付款方式 其他付款方式 入金剩餘： 2100元 0 ​ 整筆扣入金 2100元 異動入金" at bounding box center [505, 407] width 780 height 78
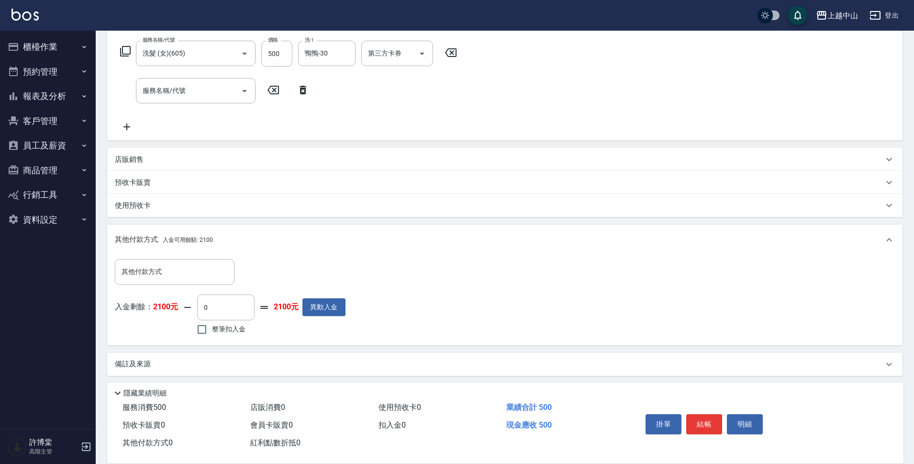
scroll to position [155, 0]
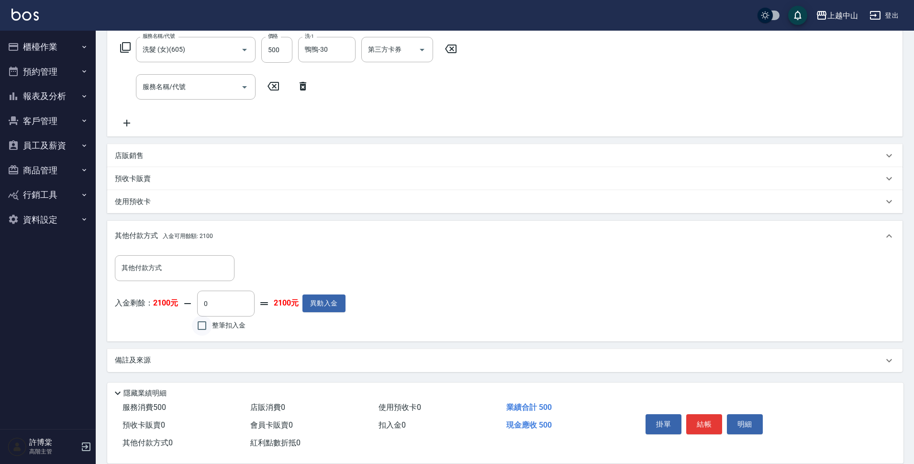
click at [205, 323] on input "整筆扣入金" at bounding box center [202, 325] width 20 height 20
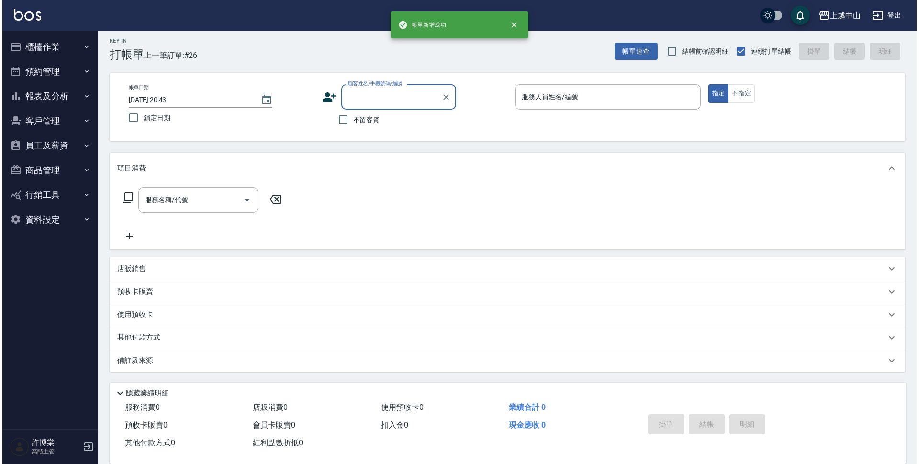
scroll to position [0, 0]
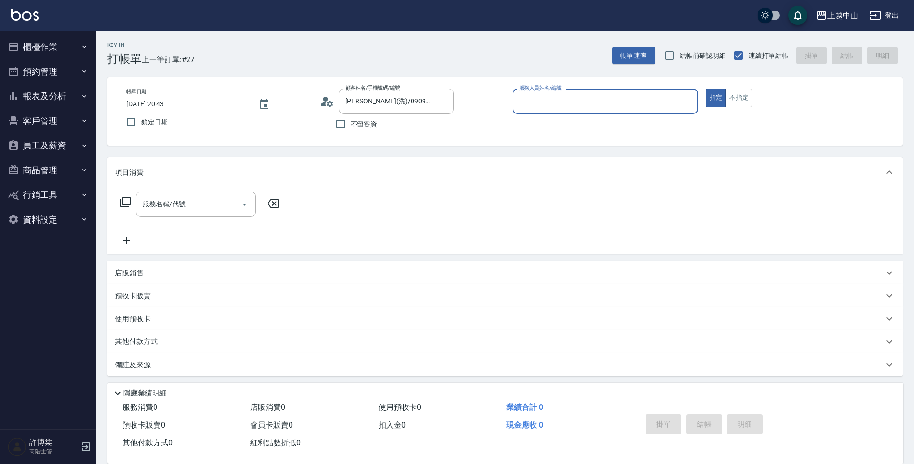
click at [706, 89] on button "指定" at bounding box center [716, 98] width 21 height 19
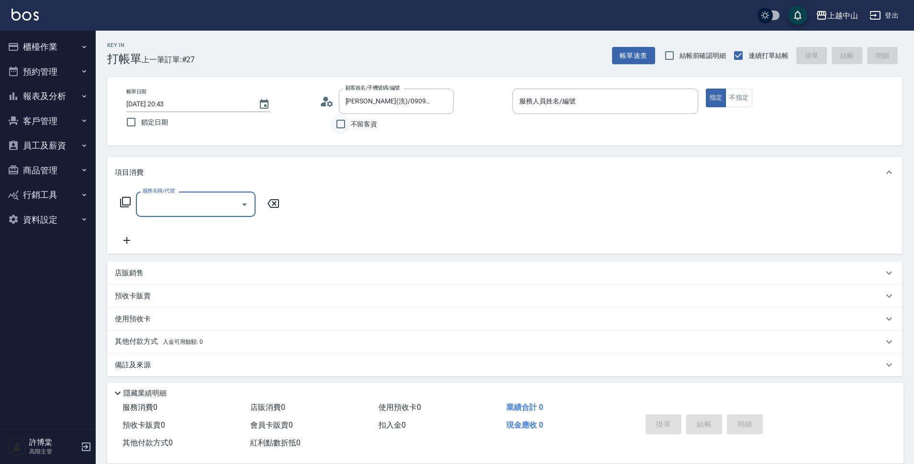
click at [339, 127] on input "不留客資" at bounding box center [341, 124] width 20 height 20
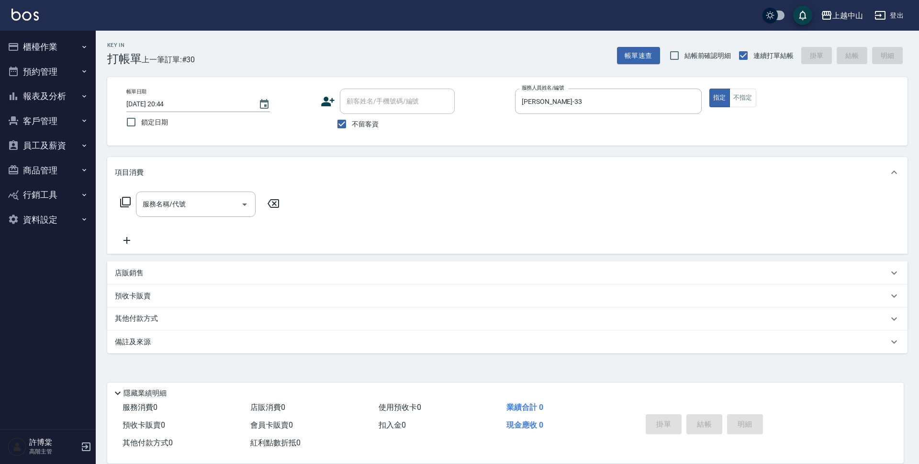
drag, startPoint x: 918, startPoint y: 263, endPoint x: 917, endPoint y: 388, distance: 124.9
click at [918, 388] on div "Key In 打帳單 上一筆訂單:#30 帳單速查 結帳前確認明細 連續打單結帳 掛單 結帳 明細 帳單日期 [DATE] 20:44 鎖定日期 顧客姓名/手…" at bounding box center [507, 238] width 823 height 414
click at [157, 272] on div "店販銷售" at bounding box center [501, 273] width 773 height 10
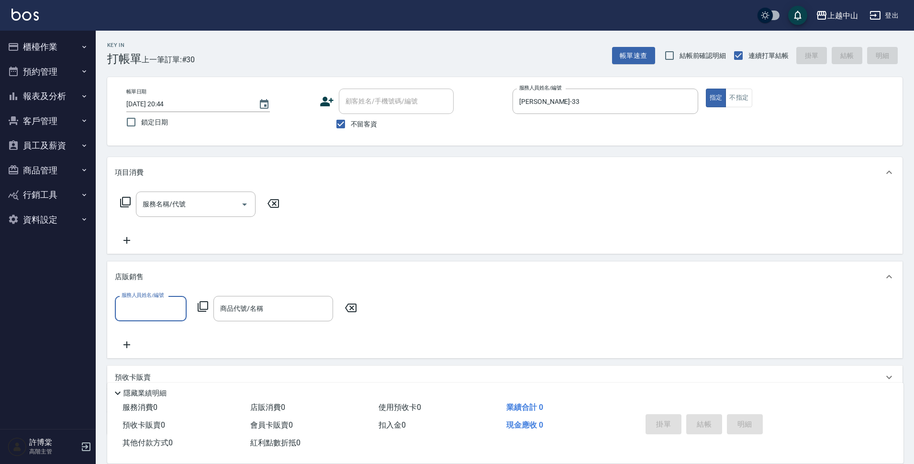
click at [163, 307] on input "服務人員姓名/編號" at bounding box center [150, 308] width 63 height 17
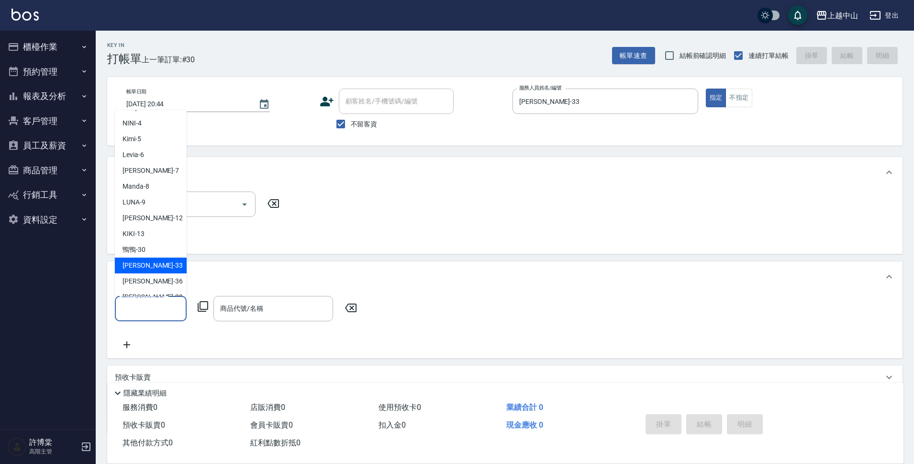
click at [177, 267] on div "[PERSON_NAME] -33" at bounding box center [151, 265] width 72 height 16
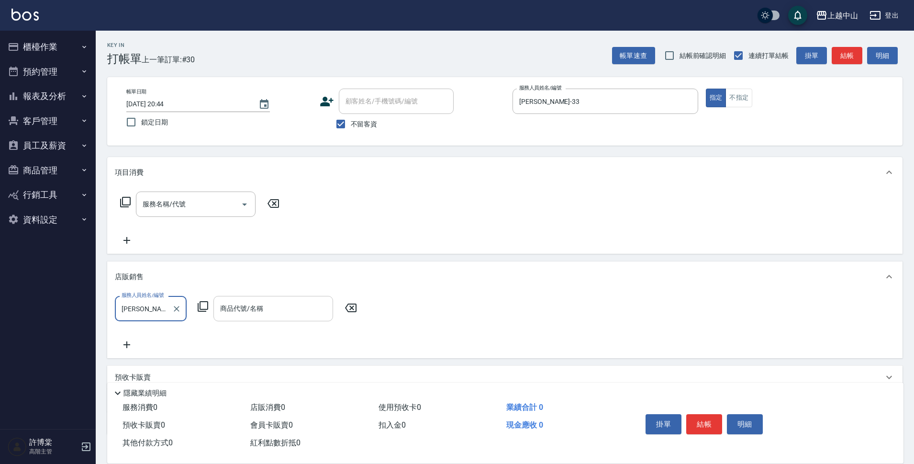
click at [329, 318] on div "商品代號/名稱" at bounding box center [273, 308] width 120 height 25
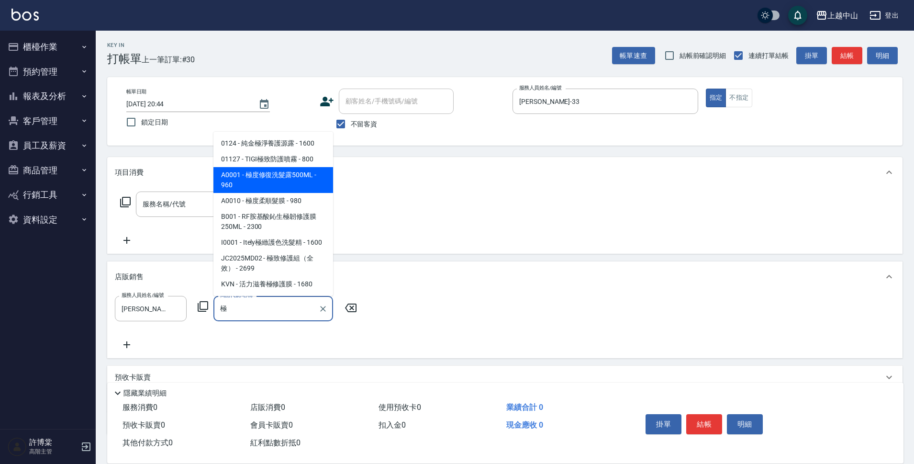
click at [277, 187] on span "A0001 - 極度修復洗髮露500ML - 960" at bounding box center [273, 180] width 120 height 26
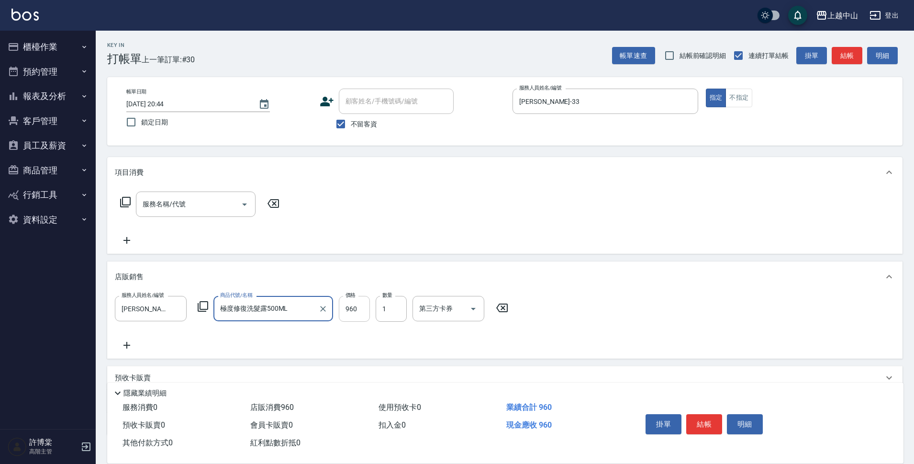
click at [357, 310] on input "960" at bounding box center [354, 309] width 31 height 26
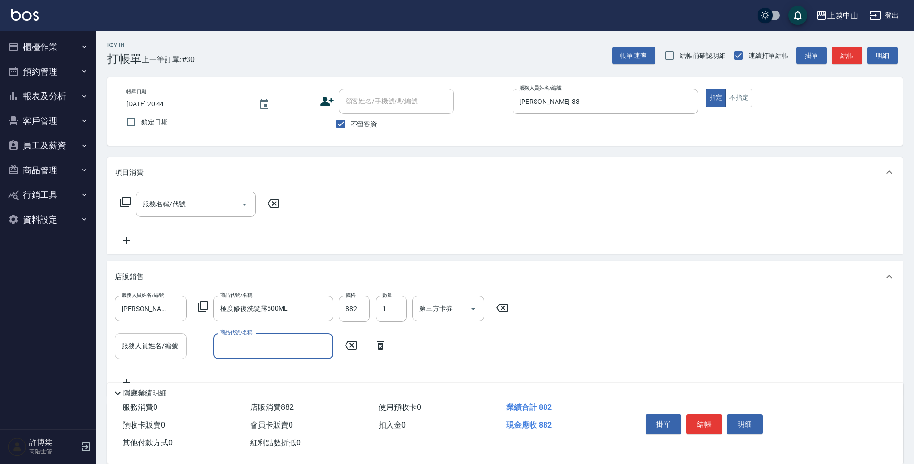
click at [178, 343] on input "服務人員姓名/編號" at bounding box center [150, 345] width 63 height 17
click at [266, 357] on div "商品代號/名稱" at bounding box center [273, 345] width 120 height 25
click at [262, 377] on span "A0007 - 巴巴蘇護髮晶華100ML - 1200" at bounding box center [273, 376] width 120 height 26
click at [351, 351] on input "1200" at bounding box center [354, 346] width 31 height 26
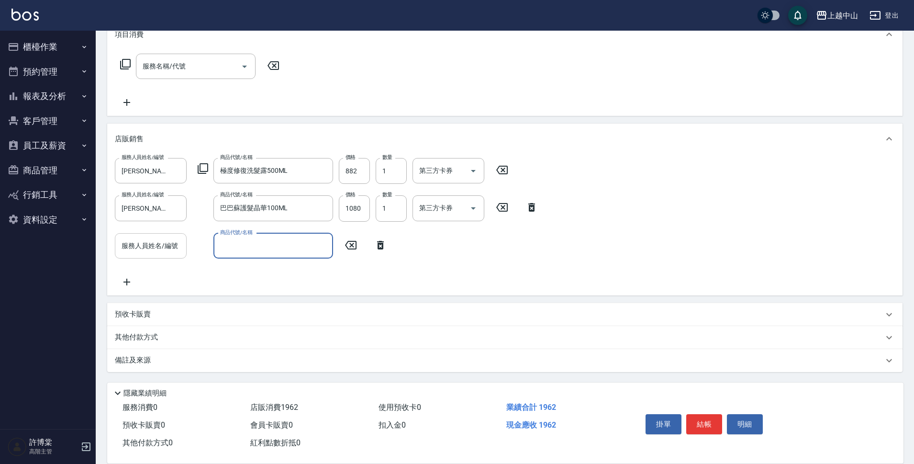
click at [157, 245] on input "服務人員姓名/編號" at bounding box center [150, 245] width 63 height 17
click at [248, 240] on input "商品代號/名稱" at bounding box center [273, 245] width 111 height 17
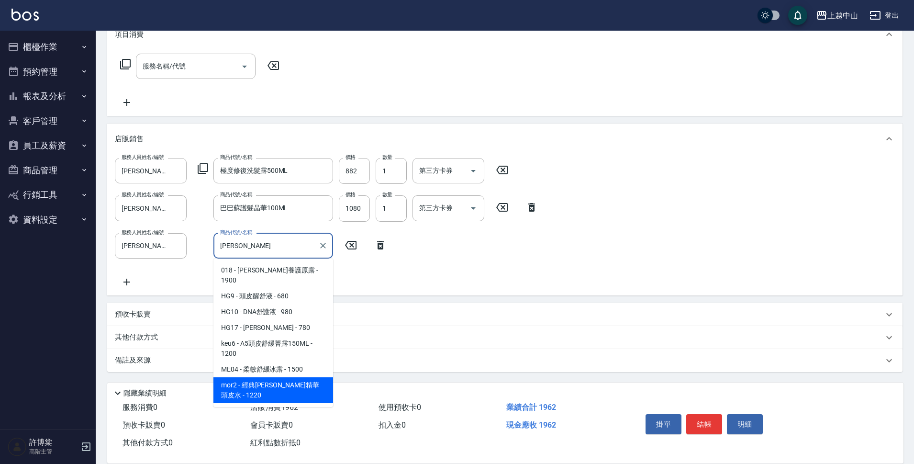
click at [309, 377] on span "mor2 - 經典[PERSON_NAME]精華頭皮水 - 1220" at bounding box center [273, 390] width 120 height 26
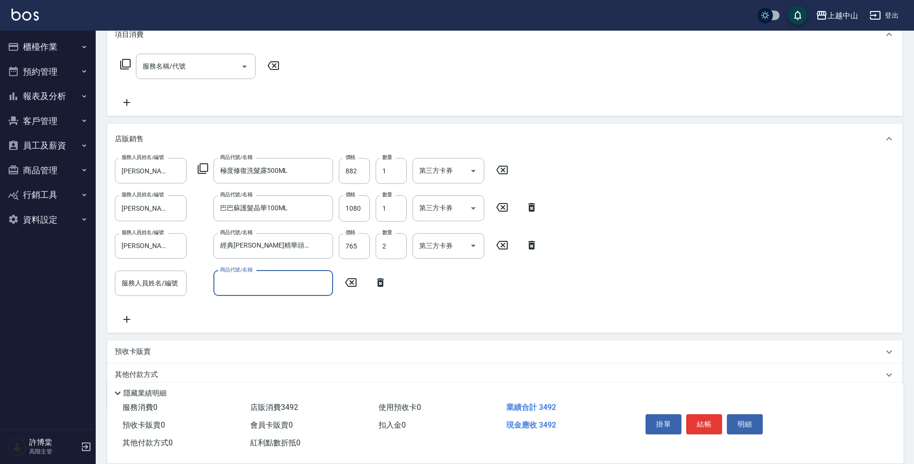
scroll to position [175, 0]
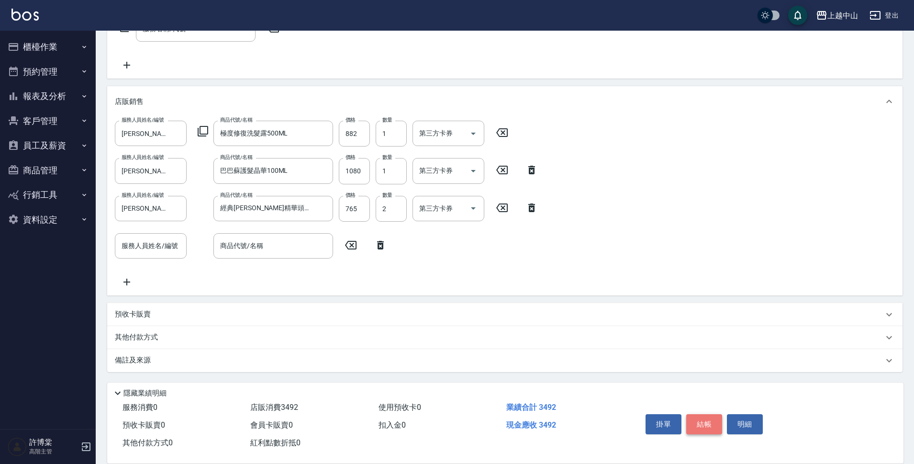
click at [705, 425] on button "結帳" at bounding box center [704, 424] width 36 height 20
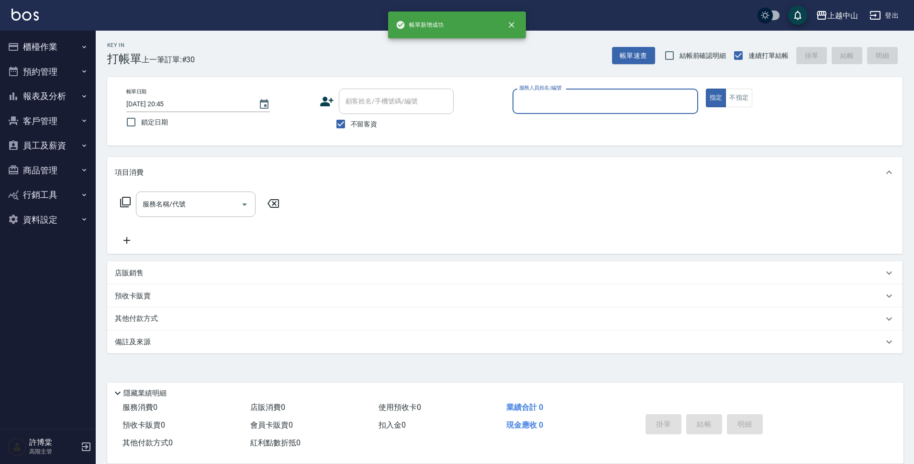
scroll to position [0, 0]
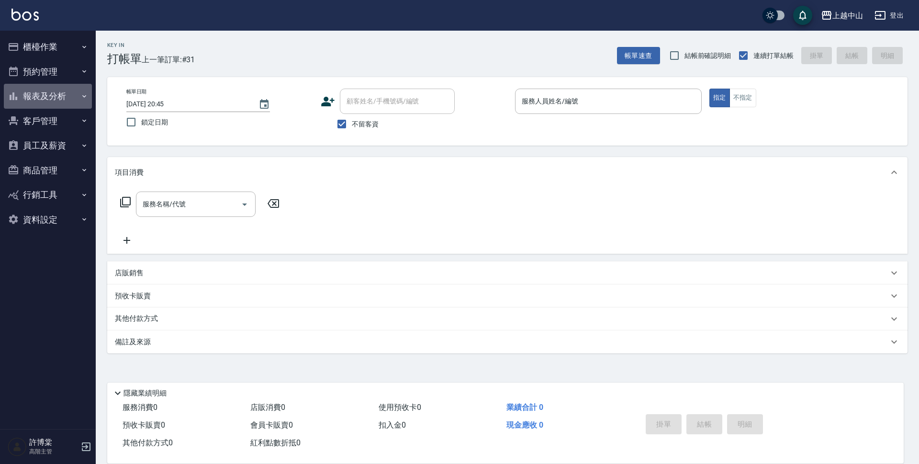
click at [56, 98] on button "報表及分析" at bounding box center [48, 96] width 88 height 25
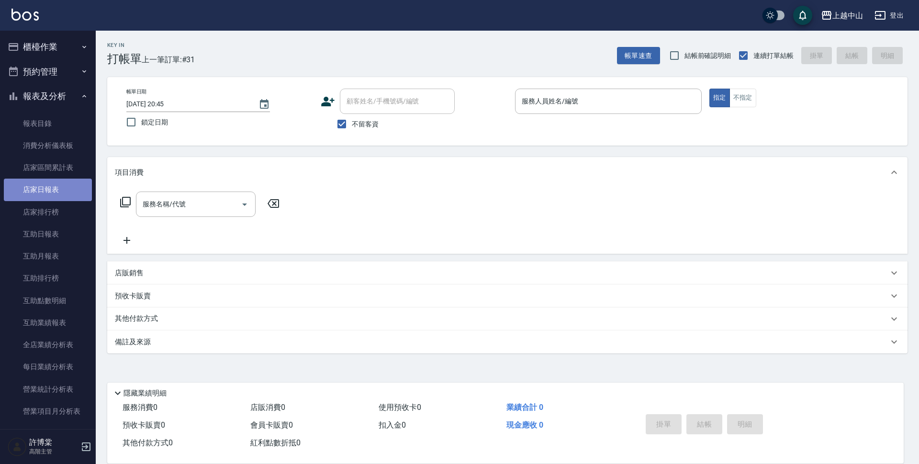
click at [67, 192] on link "店家日報表" at bounding box center [48, 189] width 88 height 22
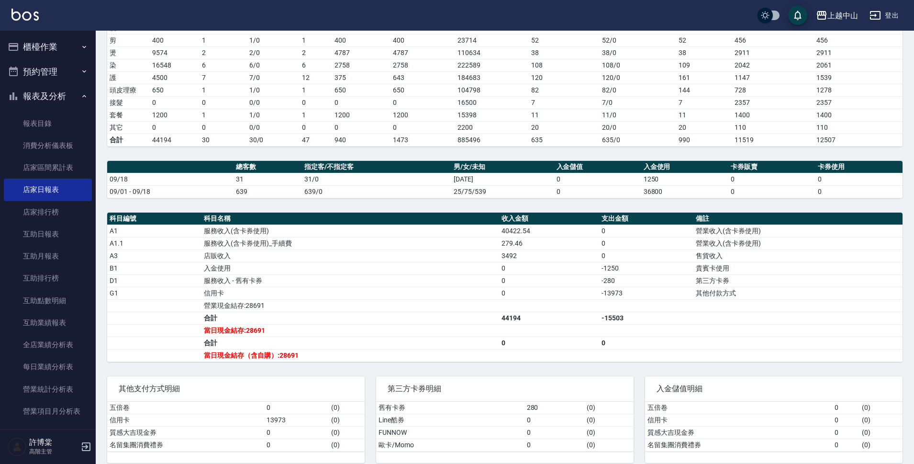
scroll to position [169, 0]
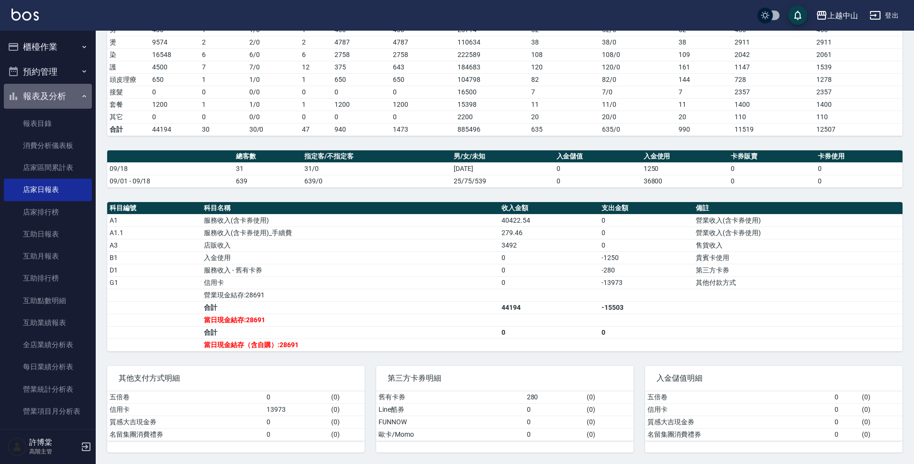
click at [64, 97] on button "報表及分析" at bounding box center [48, 96] width 88 height 25
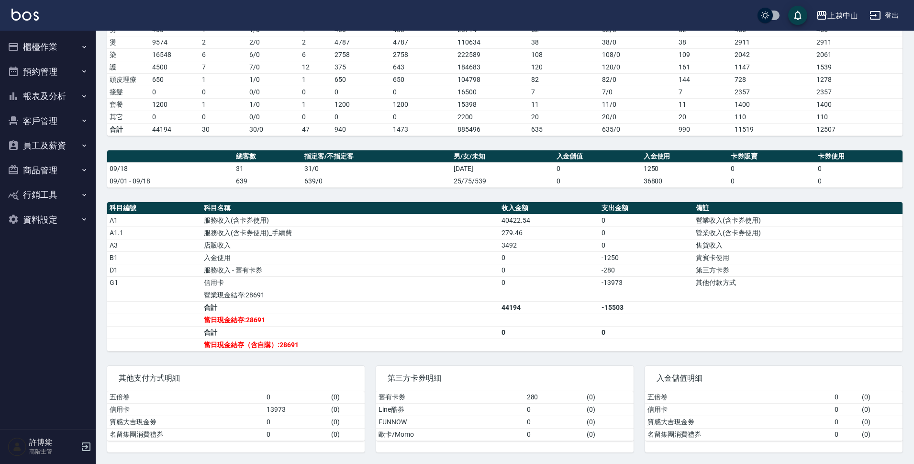
click at [57, 54] on button "櫃檯作業" at bounding box center [48, 46] width 88 height 25
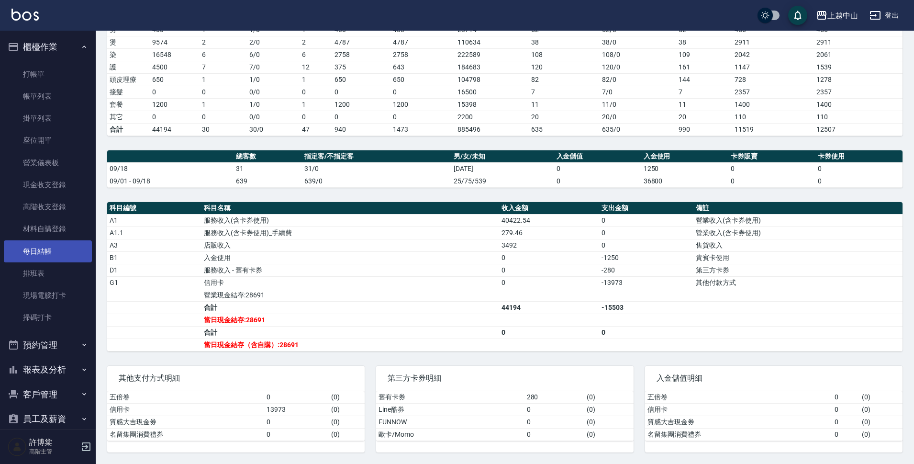
click at [60, 251] on link "每日結帳" at bounding box center [48, 251] width 88 height 22
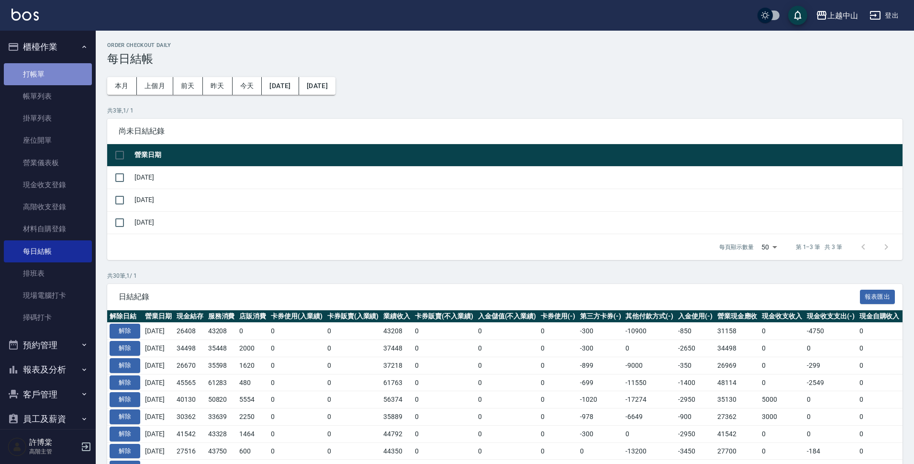
click at [58, 81] on link "打帳單" at bounding box center [48, 74] width 88 height 22
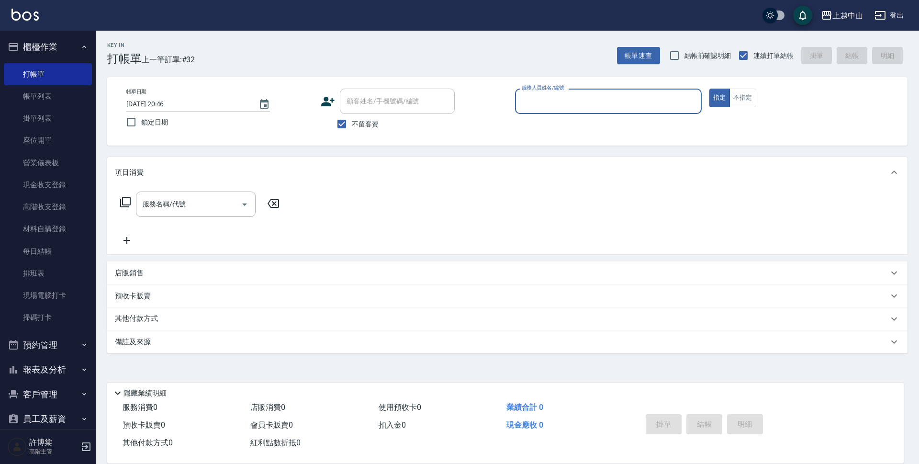
click at [62, 40] on button "櫃檯作業" at bounding box center [48, 46] width 88 height 25
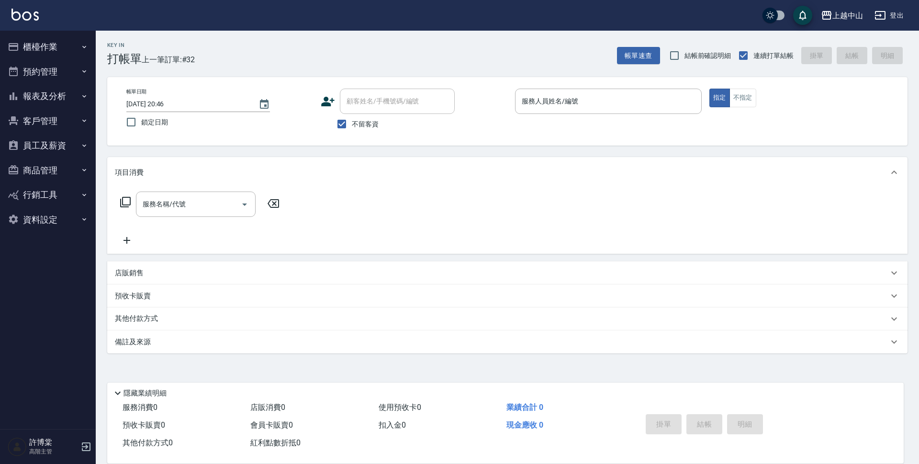
click at [69, 106] on button "報表及分析" at bounding box center [48, 96] width 88 height 25
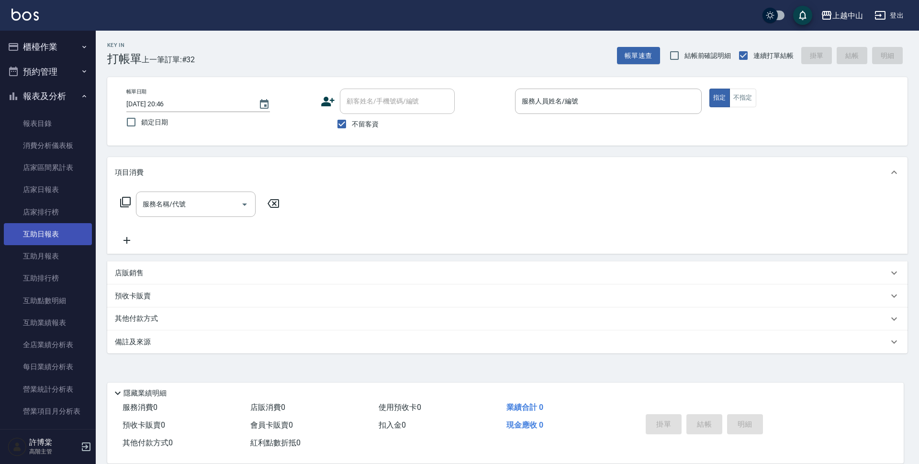
click at [61, 226] on link "互助日報表" at bounding box center [48, 234] width 88 height 22
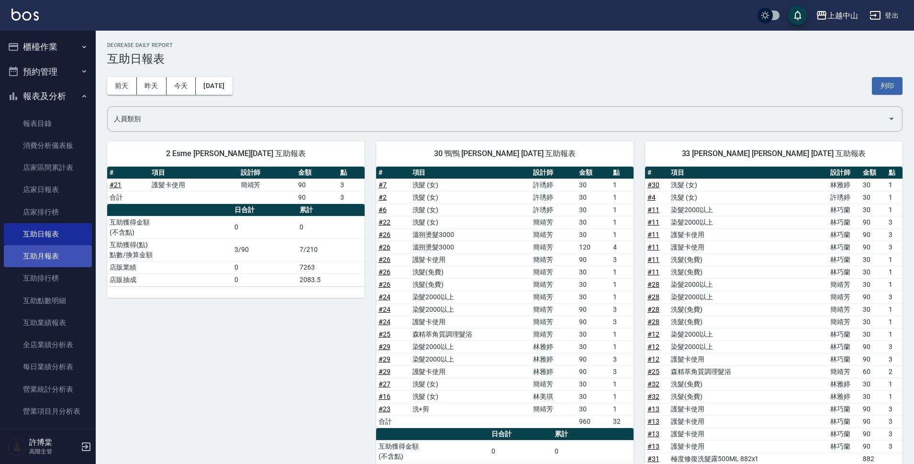
click at [37, 256] on link "互助月報表" at bounding box center [48, 256] width 88 height 22
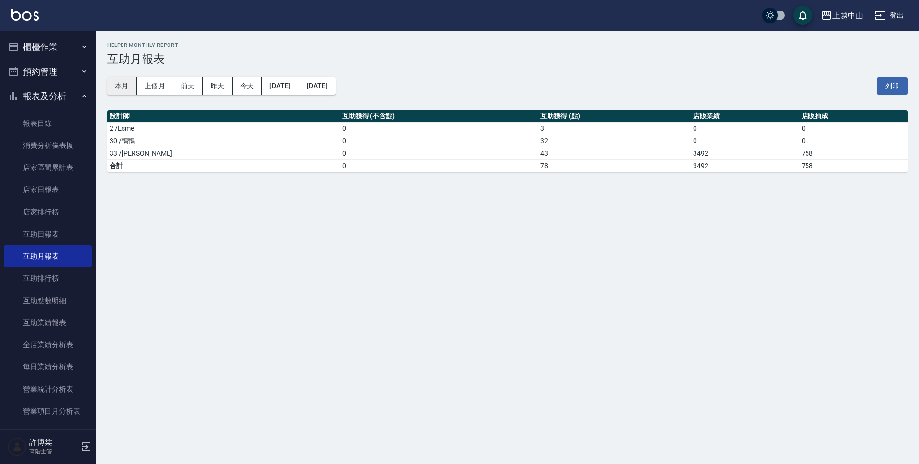
click at [124, 77] on button "本月" at bounding box center [122, 86] width 30 height 18
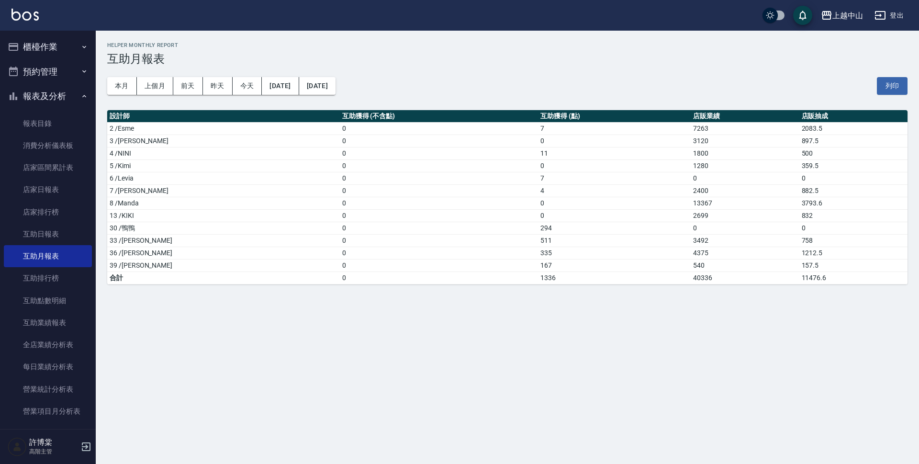
drag, startPoint x: 918, startPoint y: 296, endPoint x: 918, endPoint y: 305, distance: 9.6
click at [918, 305] on div "上越中山 [DATE] - [DATE] 互助月報表 列印時間： [DATE][PHONE_NUMBER]:47 Helper Monthly Report …" at bounding box center [459, 232] width 919 height 464
click at [289, 88] on button "[DATE]" at bounding box center [280, 86] width 37 height 18
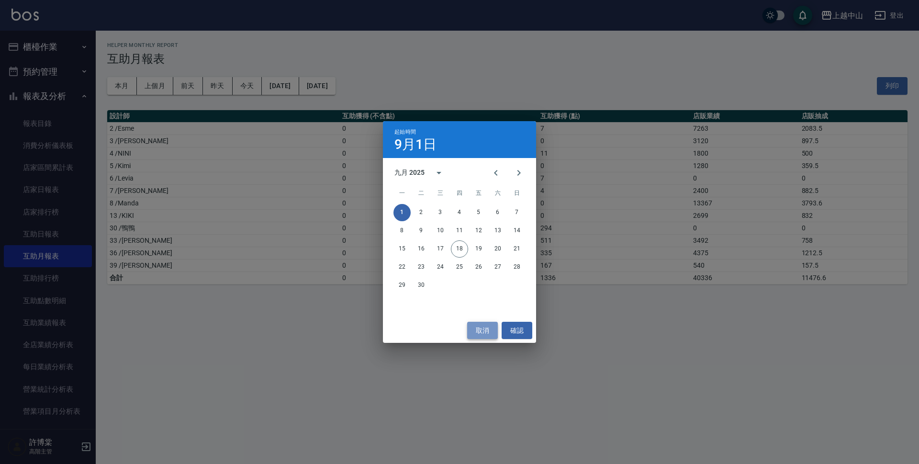
click at [482, 330] on button "取消" at bounding box center [482, 331] width 31 height 18
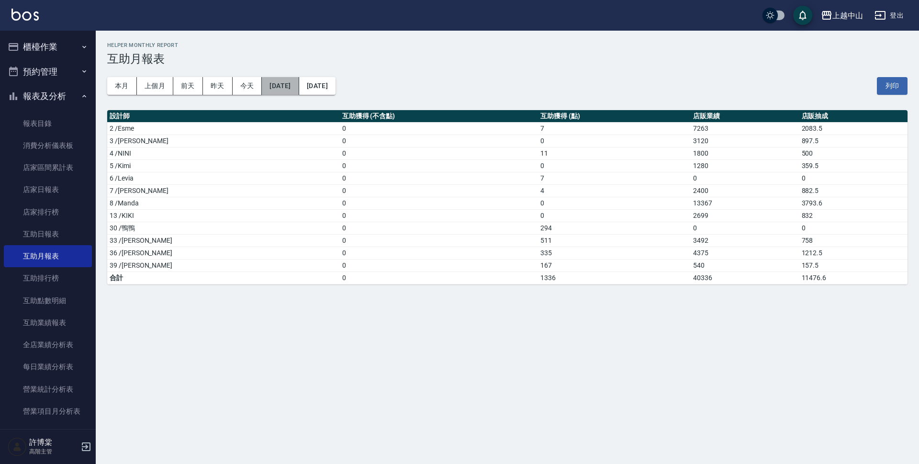
click at [296, 89] on button "[DATE]" at bounding box center [280, 86] width 37 height 18
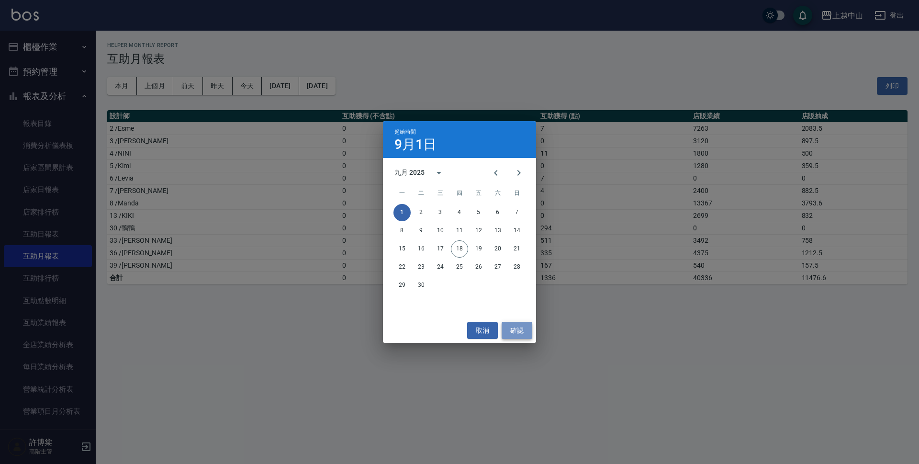
click at [518, 333] on button "確認" at bounding box center [516, 331] width 31 height 18
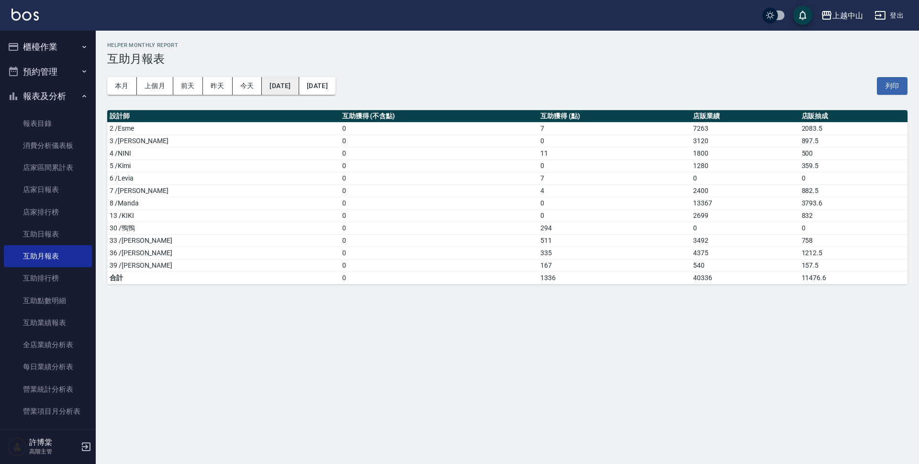
click at [299, 85] on button "[DATE]" at bounding box center [280, 86] width 37 height 18
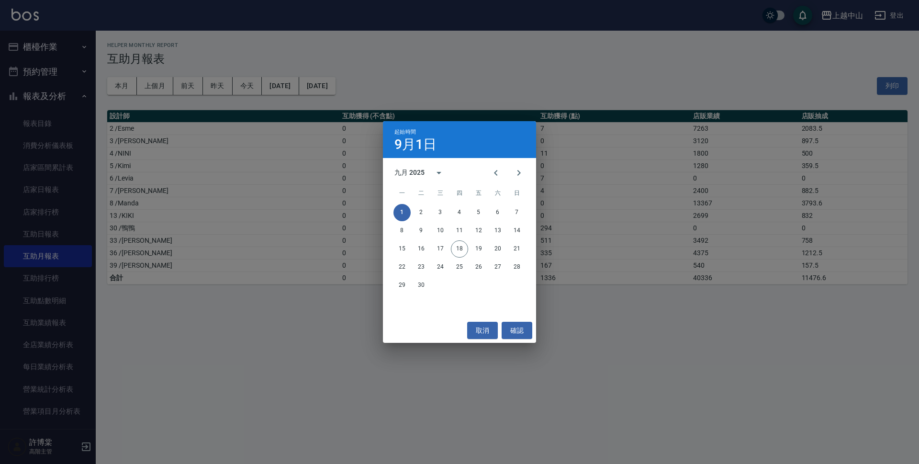
click at [350, 207] on div "起始時間 9月1日 九月 2025 一 二 三 四 五 六 日 1 2 3 4 5 6 7 8 9 10 11 12 13 14 15 16 17 18 19…" at bounding box center [459, 232] width 919 height 464
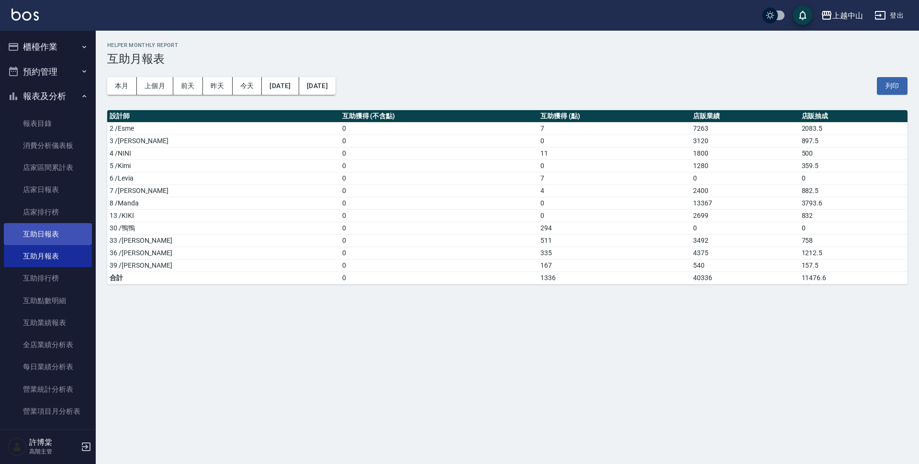
click at [73, 232] on link "互助日報表" at bounding box center [48, 234] width 88 height 22
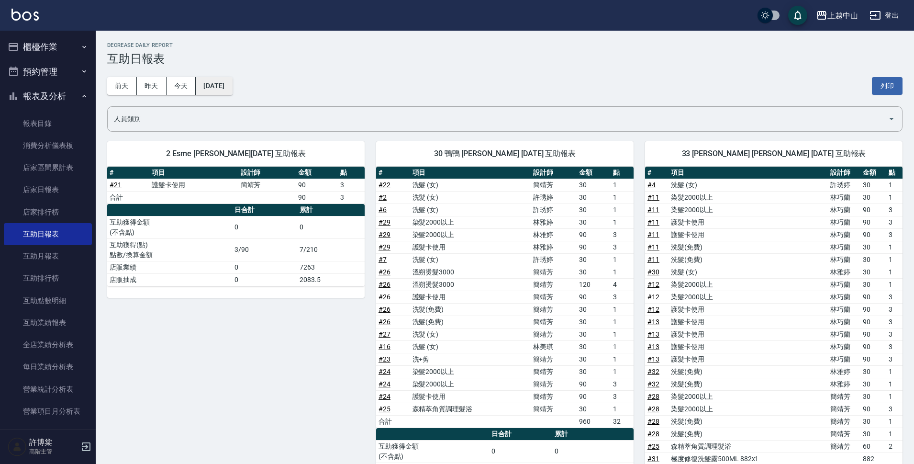
click at [231, 81] on button "[DATE]" at bounding box center [214, 86] width 36 height 18
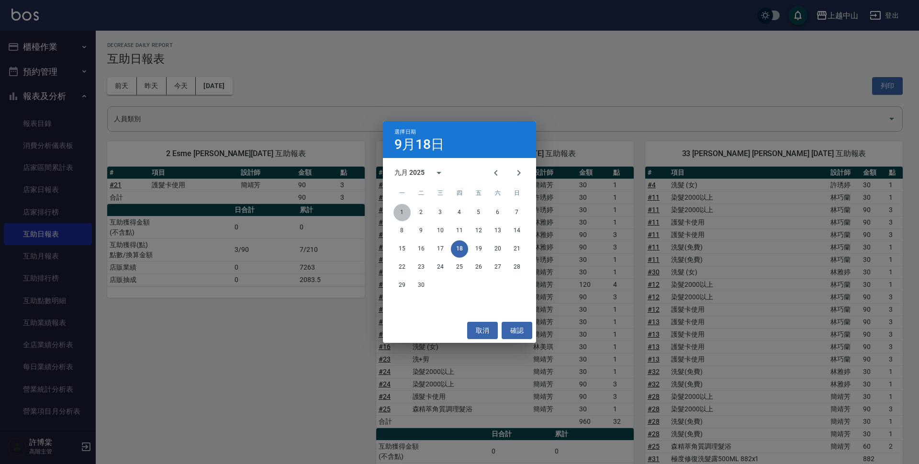
click at [396, 210] on button "1" at bounding box center [401, 212] width 17 height 17
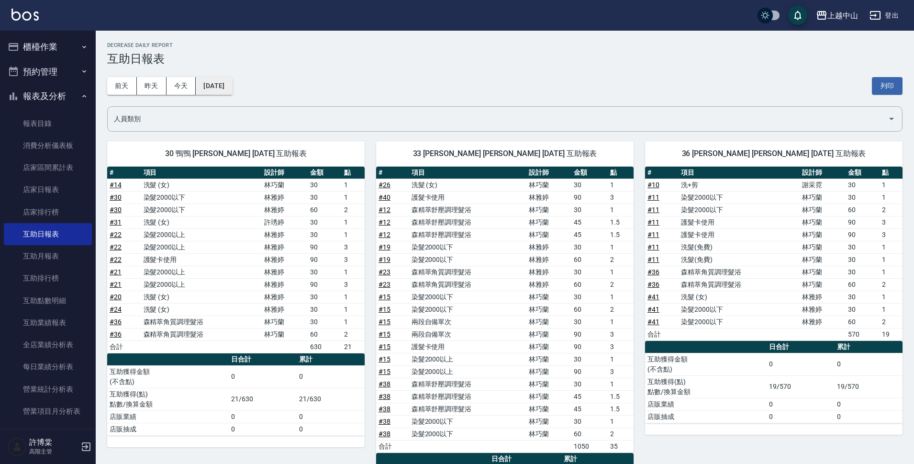
click at [216, 87] on button "[DATE]" at bounding box center [214, 86] width 36 height 18
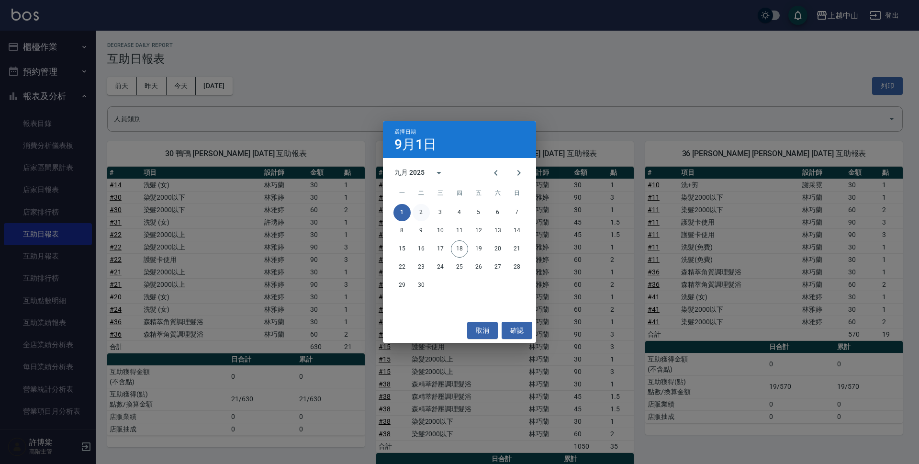
click at [421, 207] on button "2" at bounding box center [420, 212] width 17 height 17
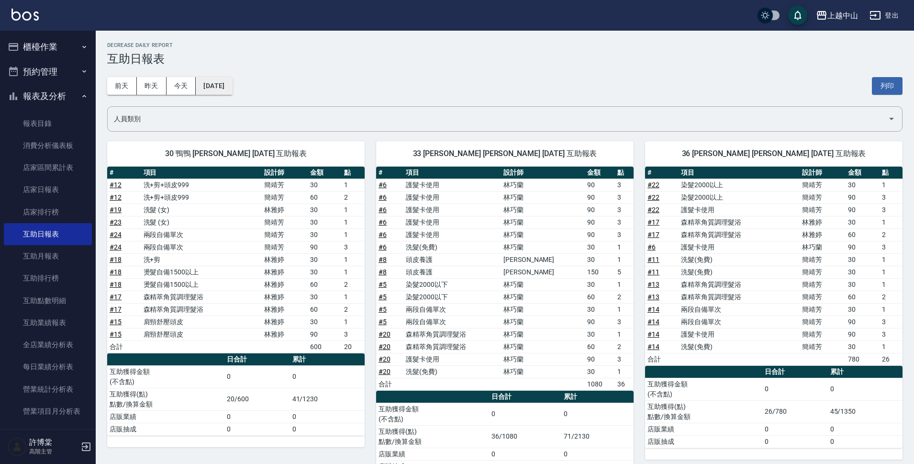
click at [232, 83] on button "[DATE]" at bounding box center [214, 86] width 36 height 18
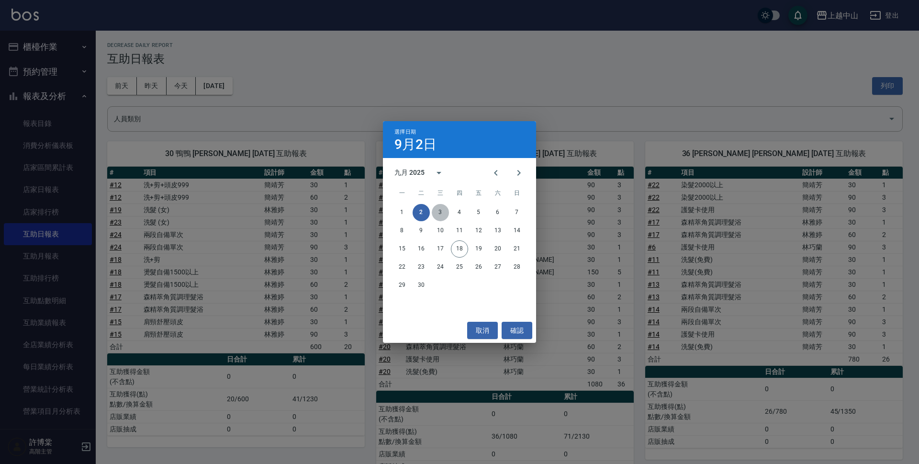
click at [437, 210] on button "3" at bounding box center [440, 212] width 17 height 17
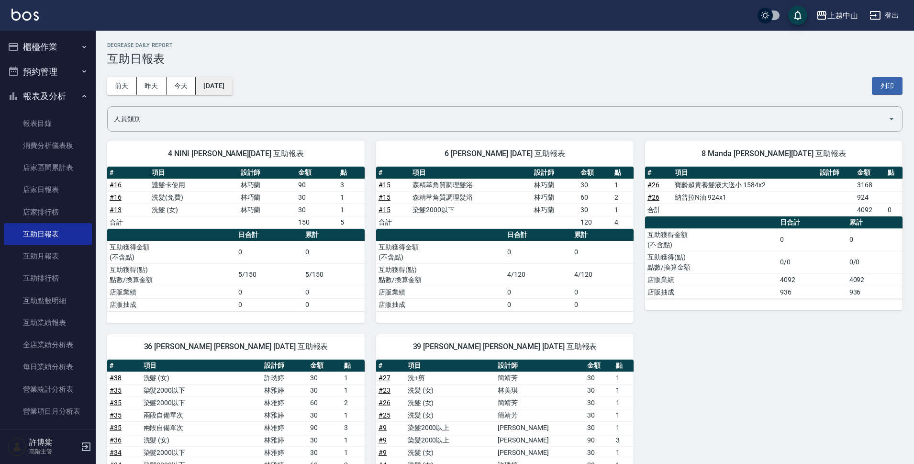
click at [221, 82] on button "[DATE]" at bounding box center [214, 86] width 36 height 18
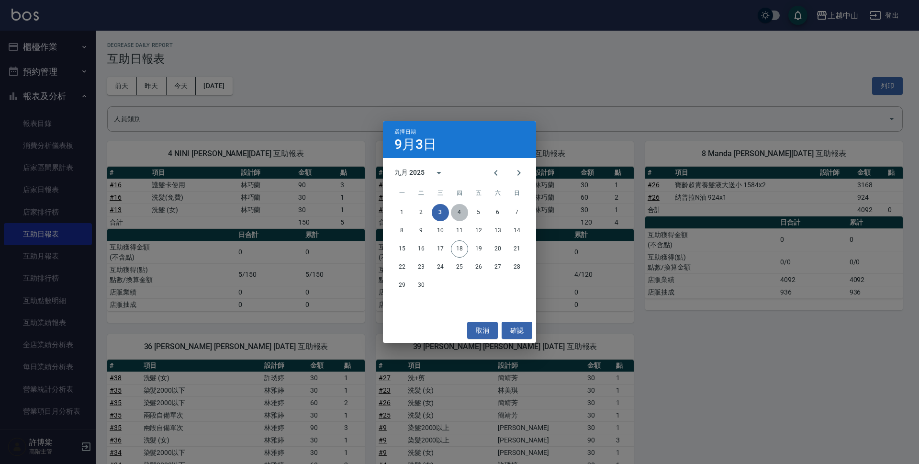
click at [459, 211] on button "4" at bounding box center [459, 212] width 17 height 17
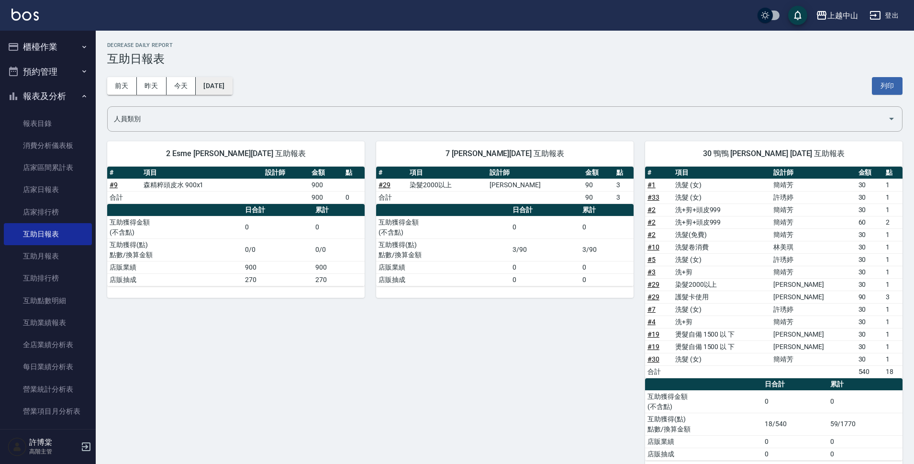
click at [218, 89] on button "[DATE]" at bounding box center [214, 86] width 36 height 18
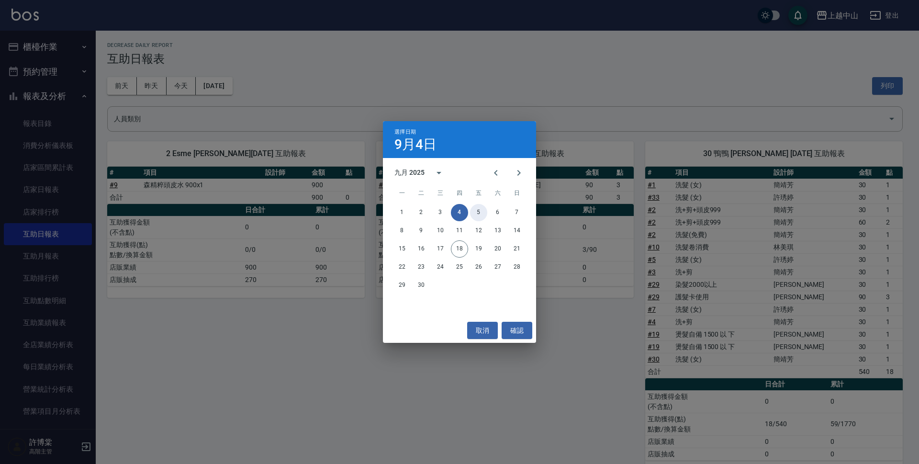
click at [474, 211] on button "5" at bounding box center [478, 212] width 17 height 17
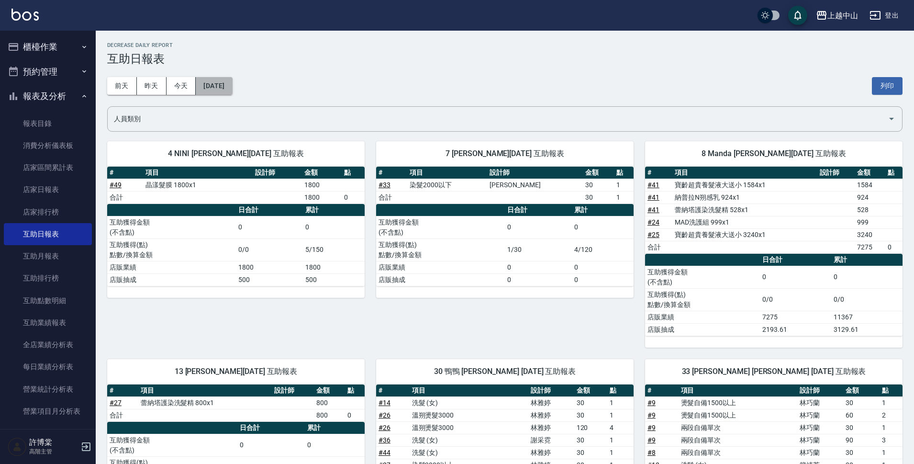
click at [226, 91] on button "[DATE]" at bounding box center [214, 86] width 36 height 18
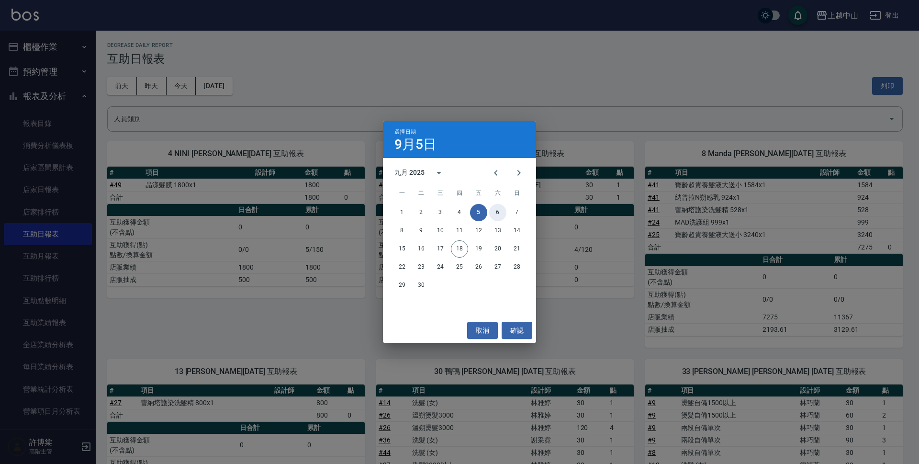
click at [501, 210] on button "6" at bounding box center [497, 212] width 17 height 17
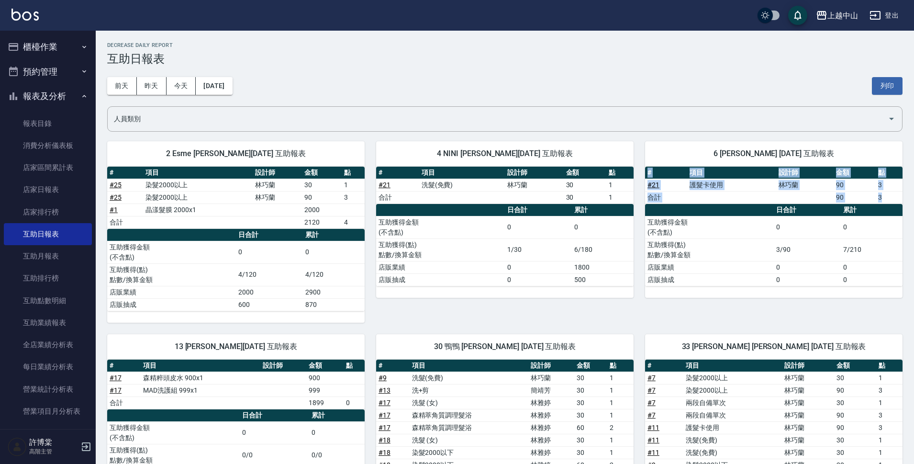
drag, startPoint x: 907, startPoint y: 180, endPoint x: 918, endPoint y: 247, distance: 68.0
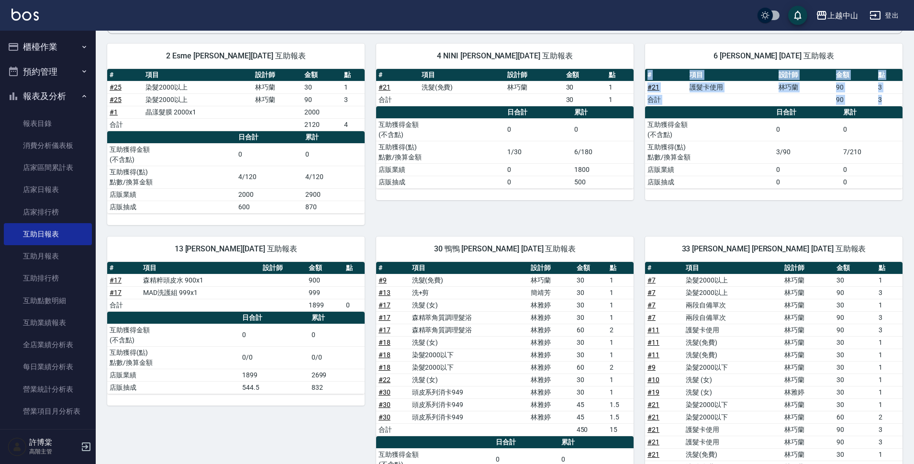
scroll to position [104, 0]
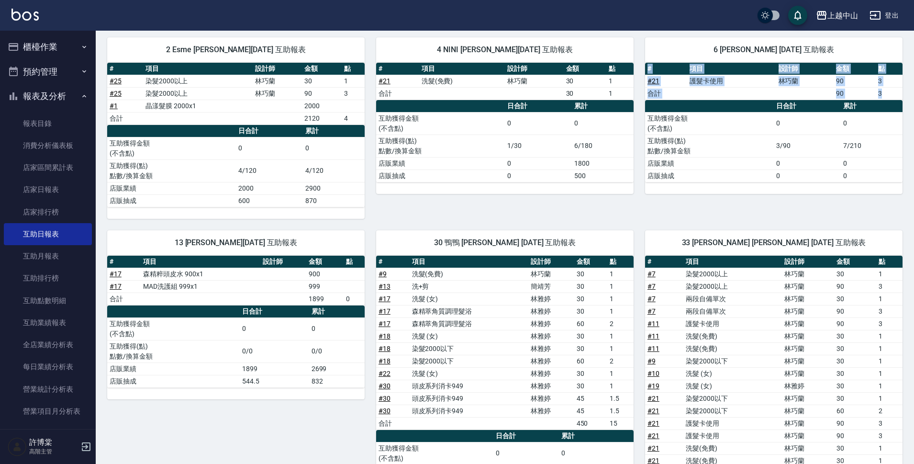
click at [882, 164] on td "0" at bounding box center [872, 163] width 62 height 12
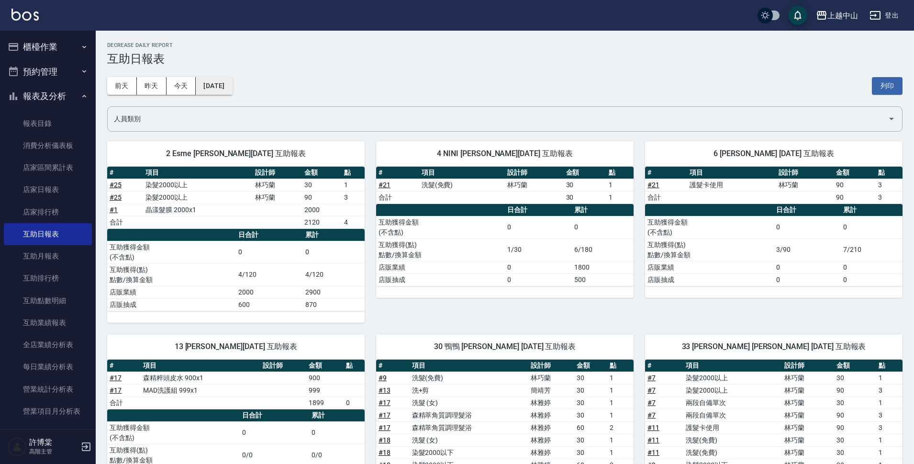
click at [224, 94] on button "[DATE]" at bounding box center [214, 86] width 36 height 18
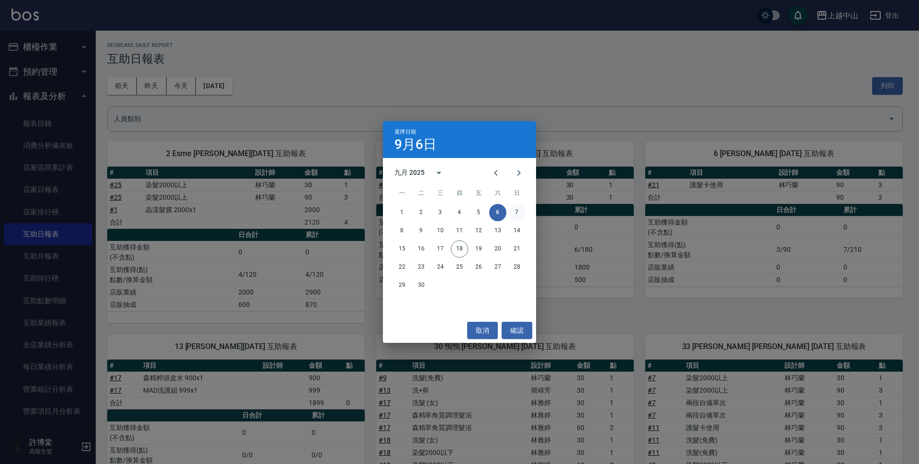
click at [511, 207] on button "7" at bounding box center [516, 212] width 17 height 17
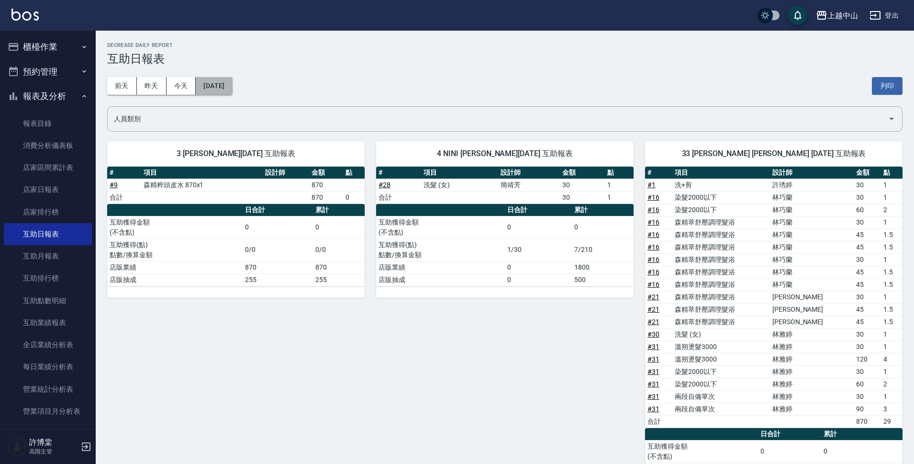
click at [206, 94] on button "[DATE]" at bounding box center [214, 86] width 36 height 18
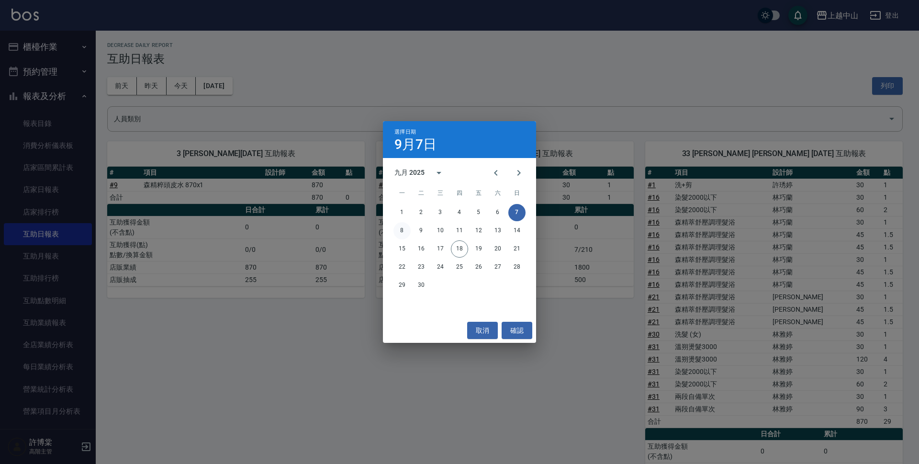
click at [399, 231] on button "8" at bounding box center [401, 230] width 17 height 17
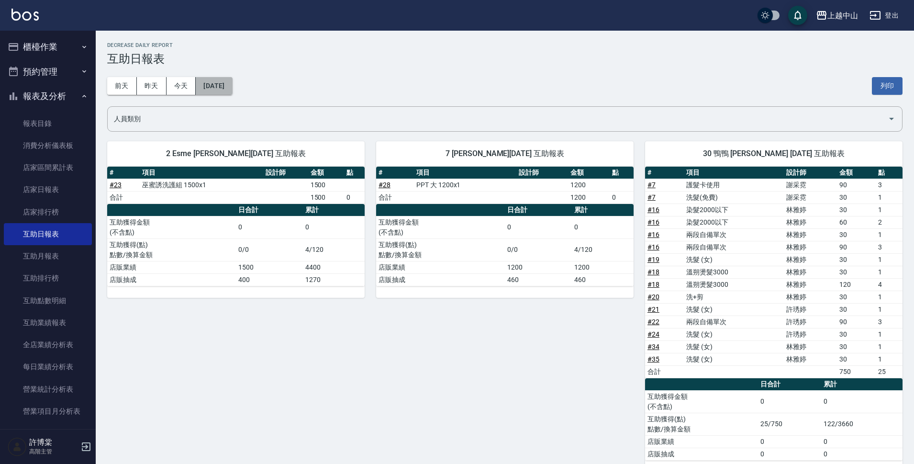
click at [213, 88] on button "[DATE]" at bounding box center [214, 86] width 36 height 18
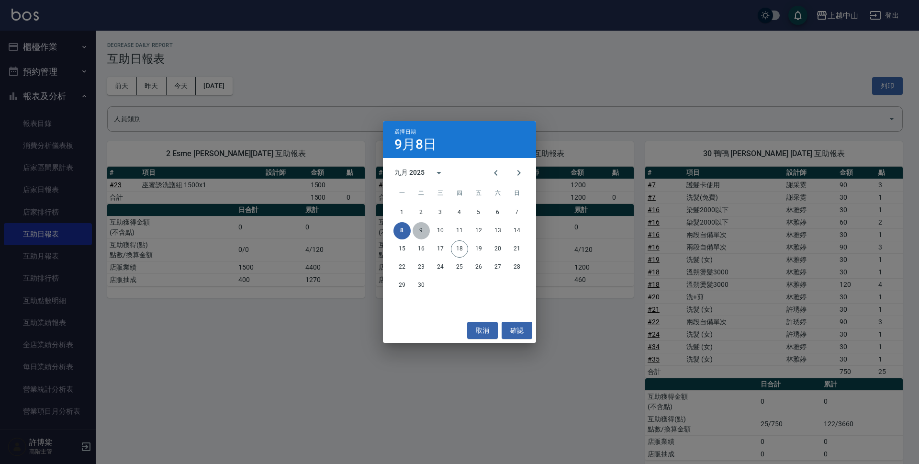
click at [419, 232] on button "9" at bounding box center [420, 230] width 17 height 17
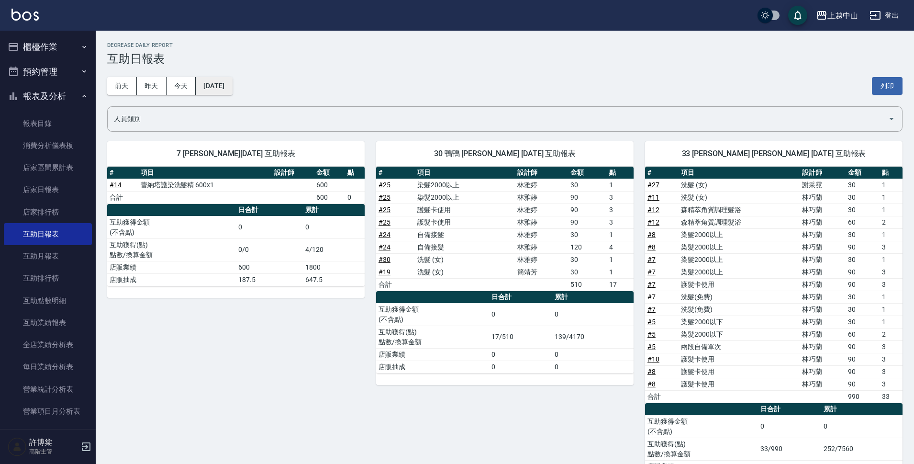
click at [224, 94] on button "[DATE]" at bounding box center [214, 86] width 36 height 18
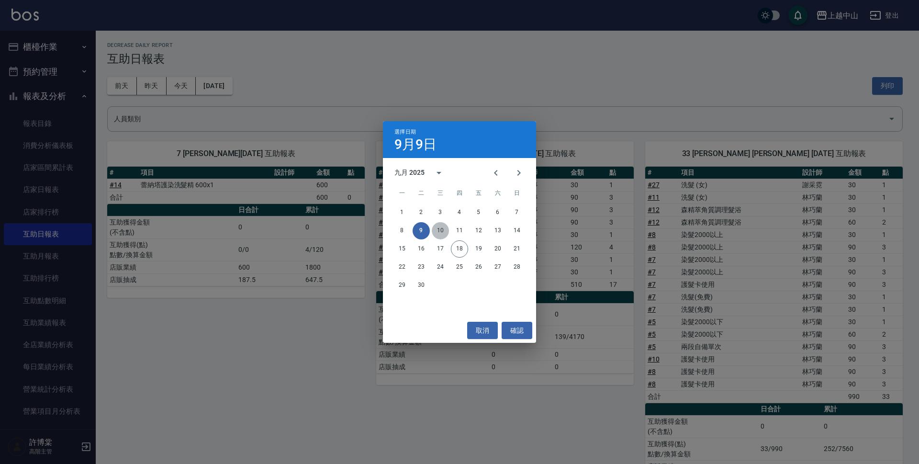
click at [438, 228] on button "10" at bounding box center [440, 230] width 17 height 17
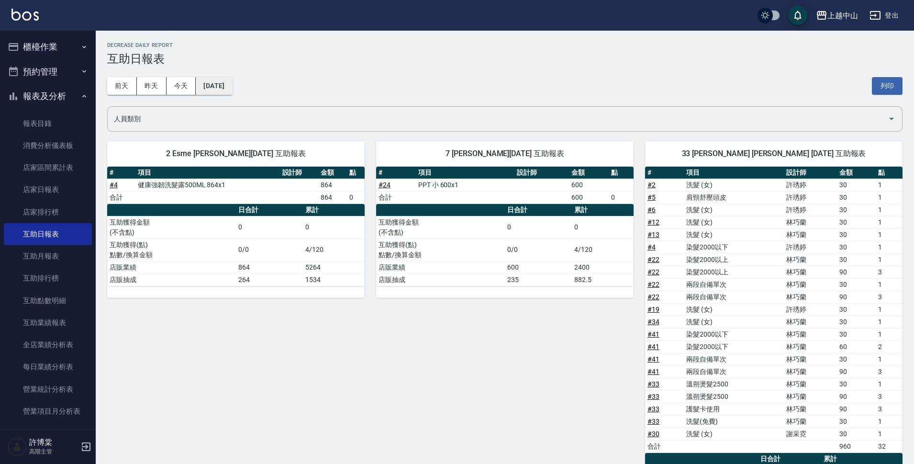
click at [230, 91] on button "[DATE]" at bounding box center [214, 86] width 36 height 18
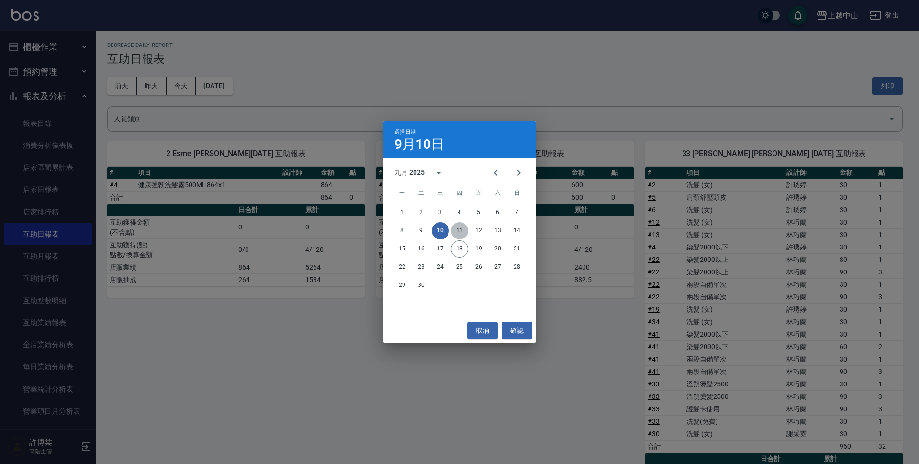
click at [462, 231] on button "11" at bounding box center [459, 230] width 17 height 17
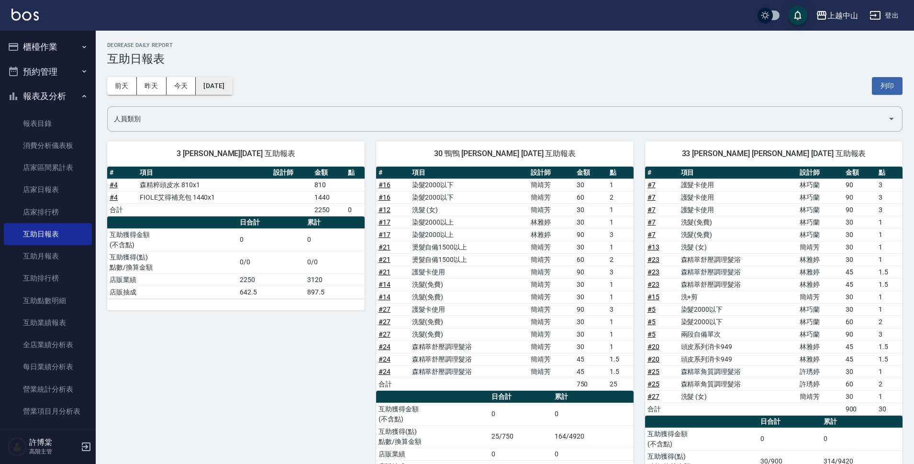
click at [226, 84] on button "[DATE]" at bounding box center [214, 86] width 36 height 18
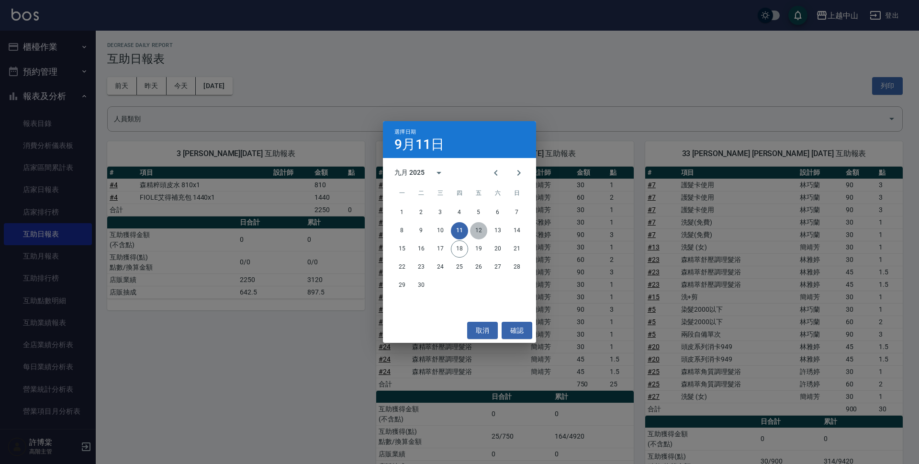
click at [478, 234] on button "12" at bounding box center [478, 230] width 17 height 17
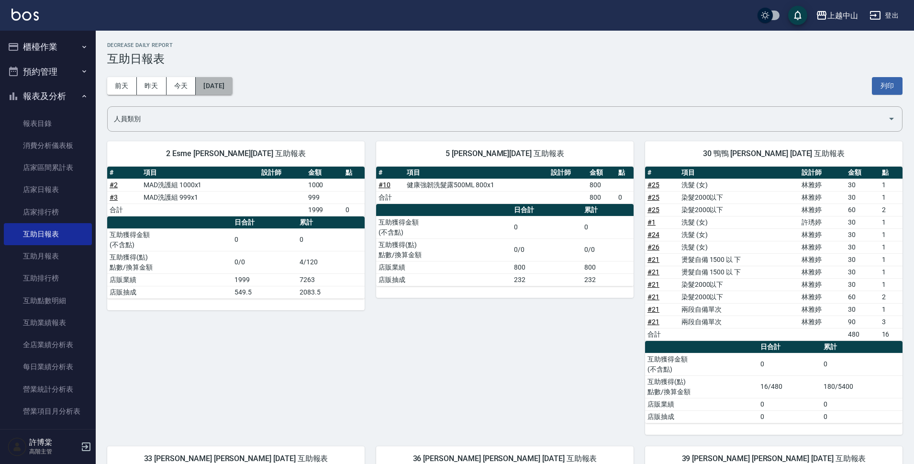
click at [232, 89] on button "[DATE]" at bounding box center [214, 86] width 36 height 18
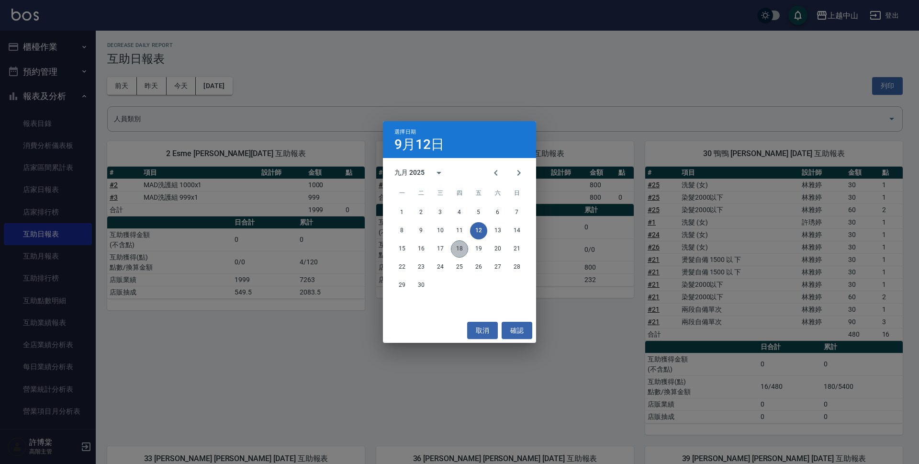
click at [465, 248] on button "18" at bounding box center [459, 248] width 17 height 17
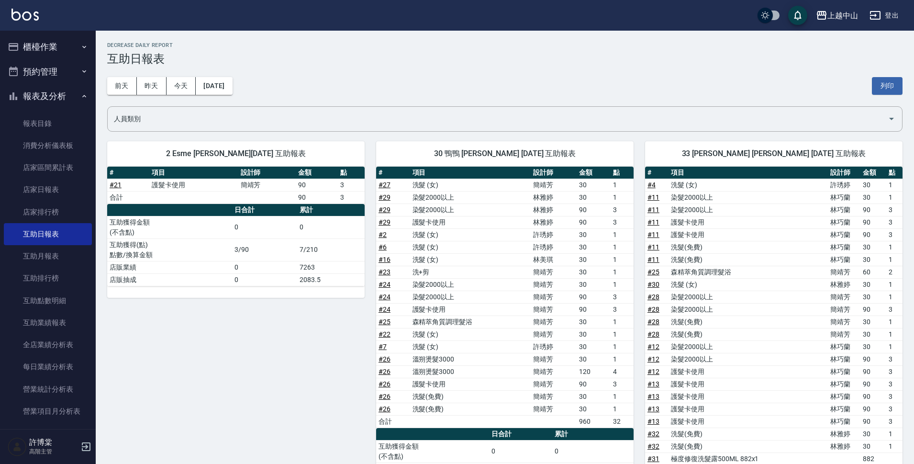
click at [56, 42] on button "櫃檯作業" at bounding box center [48, 46] width 88 height 25
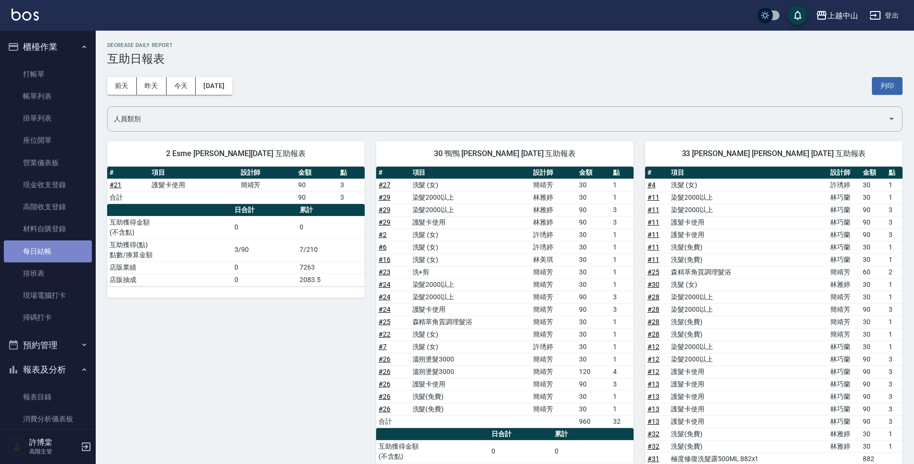
click at [49, 245] on link "每日結帳" at bounding box center [48, 251] width 88 height 22
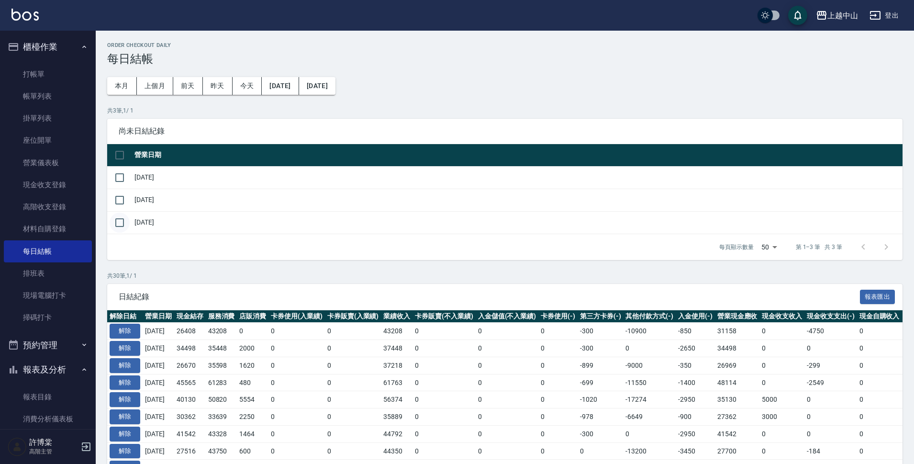
click at [118, 223] on input "checkbox" at bounding box center [120, 222] width 20 height 20
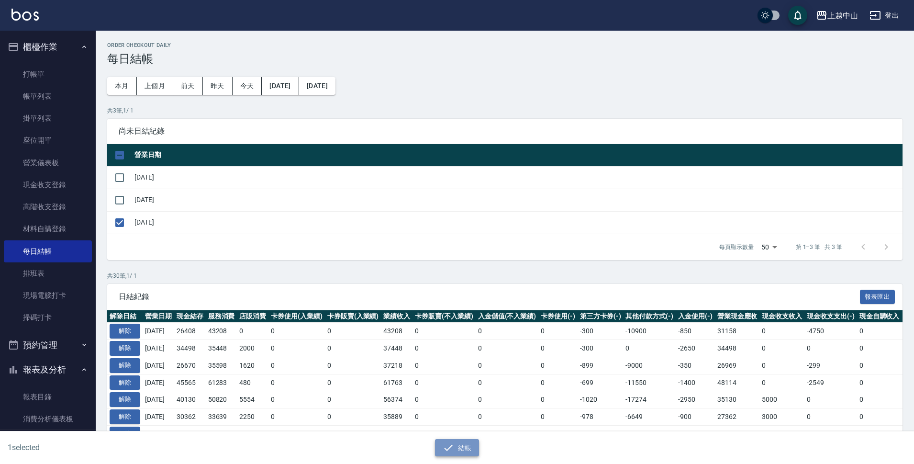
click at [456, 444] on button "結帳" at bounding box center [457, 448] width 44 height 18
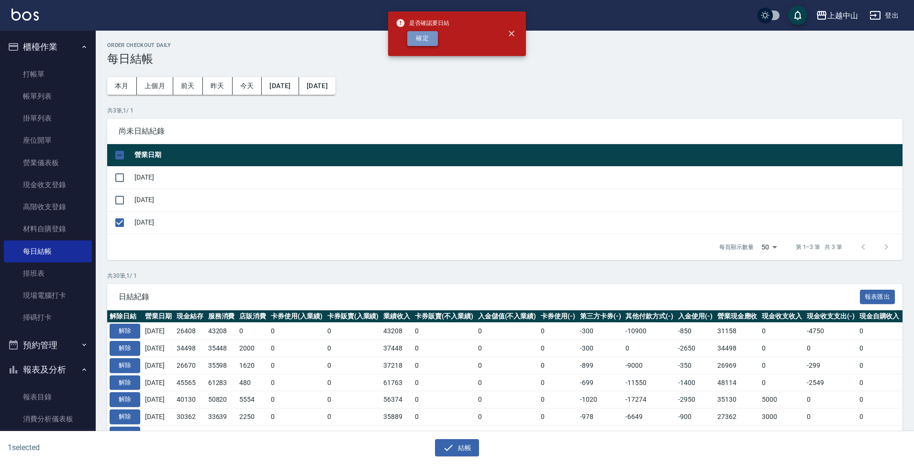
click at [416, 39] on button "確定" at bounding box center [422, 38] width 31 height 15
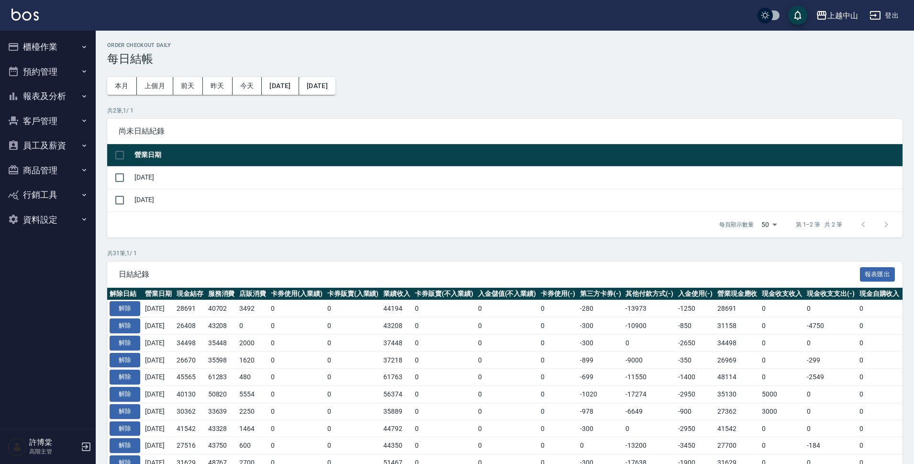
click at [81, 100] on icon "button" at bounding box center [84, 96] width 8 height 8
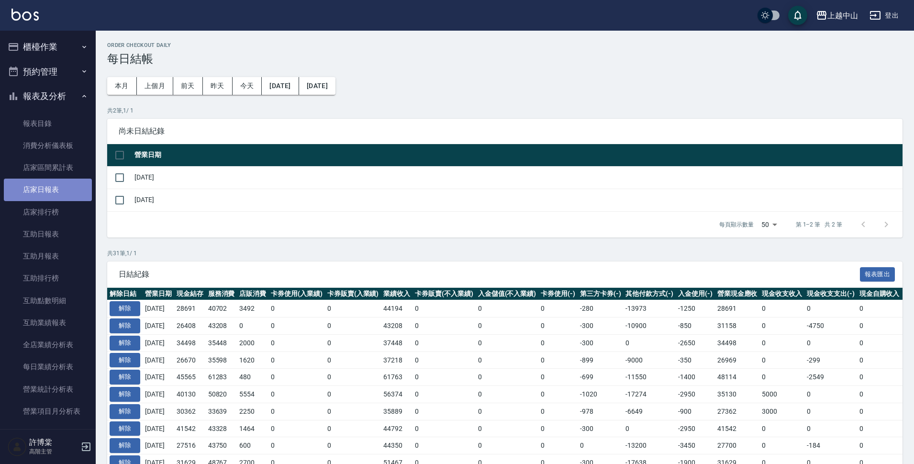
click at [66, 184] on link "店家日報表" at bounding box center [48, 189] width 88 height 22
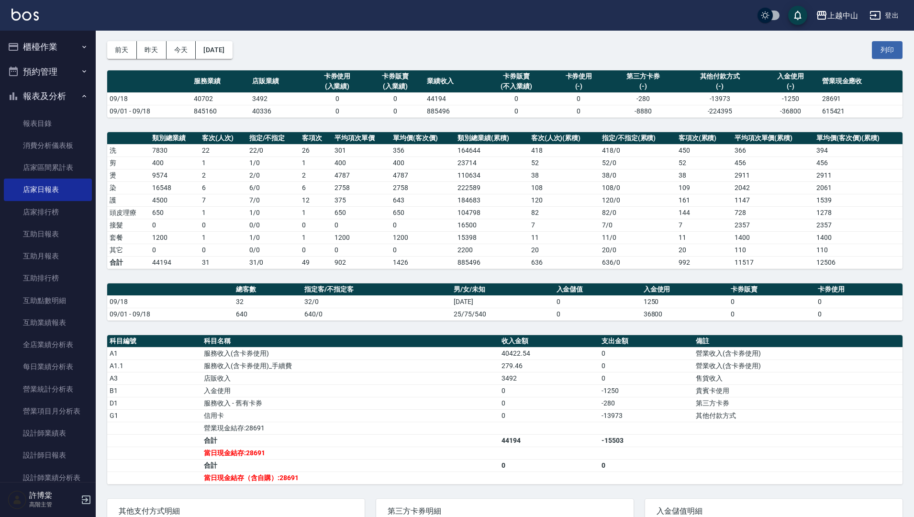
scroll to position [27, 0]
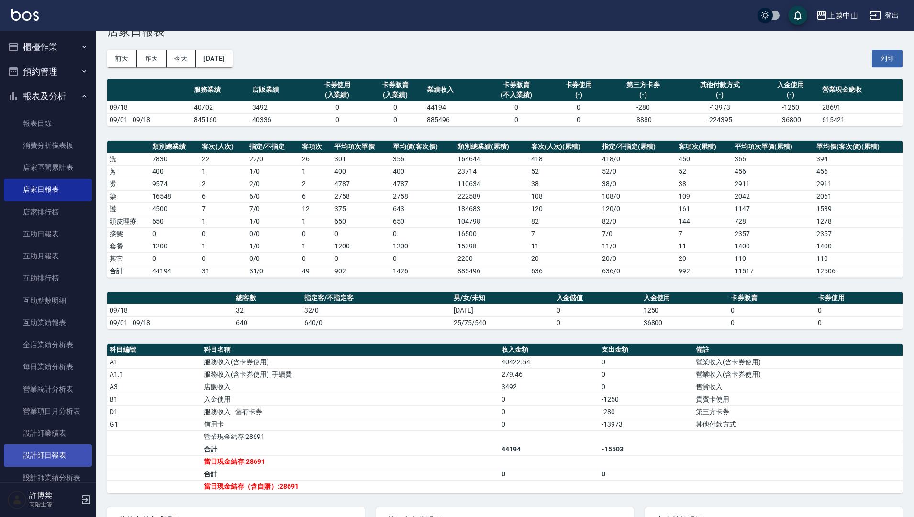
click at [64, 459] on link "設計師日報表" at bounding box center [48, 455] width 88 height 22
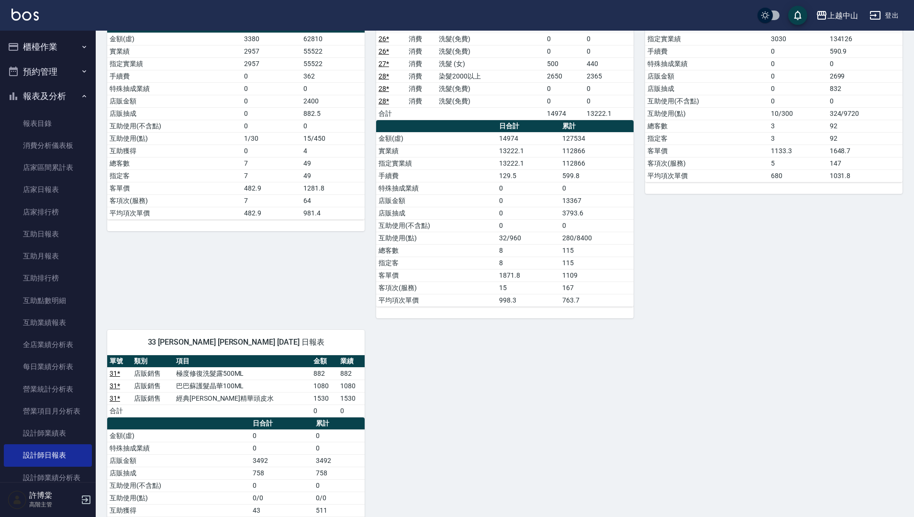
scroll to position [680, 0]
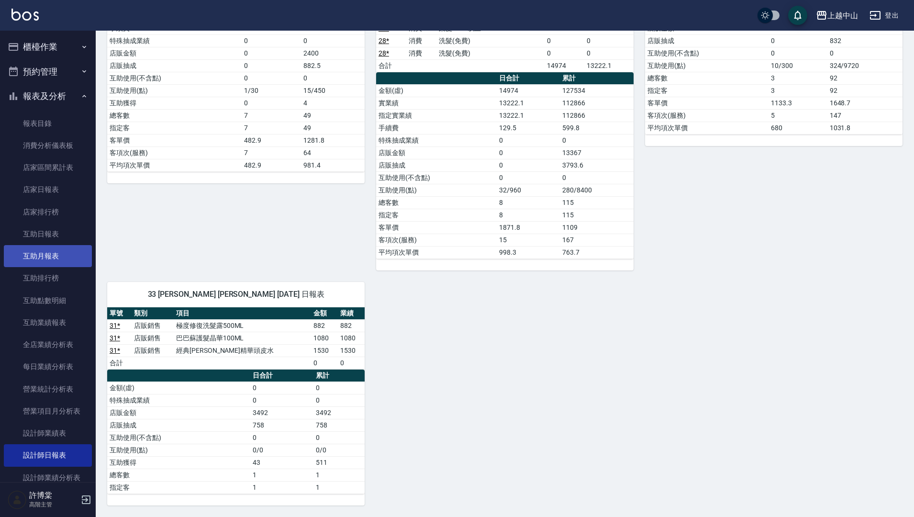
click at [40, 263] on link "互助月報表" at bounding box center [48, 256] width 88 height 22
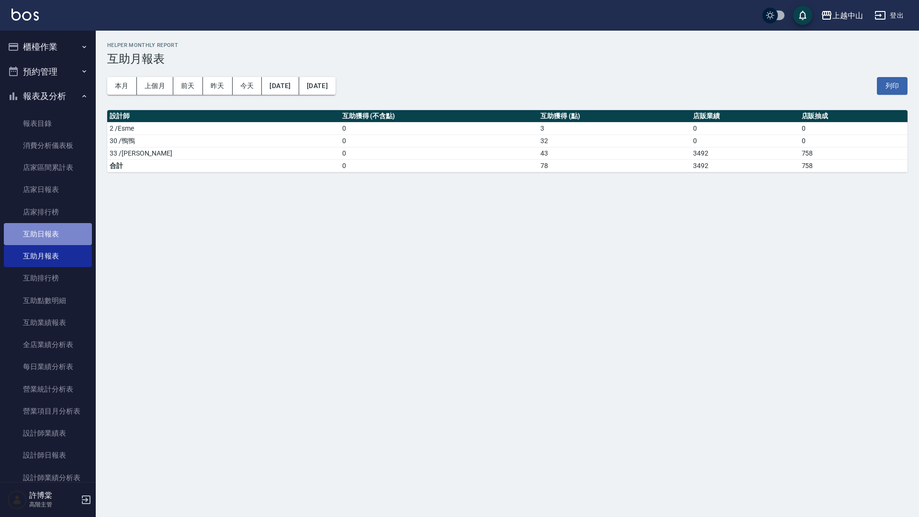
click at [51, 230] on link "互助日報表" at bounding box center [48, 234] width 88 height 22
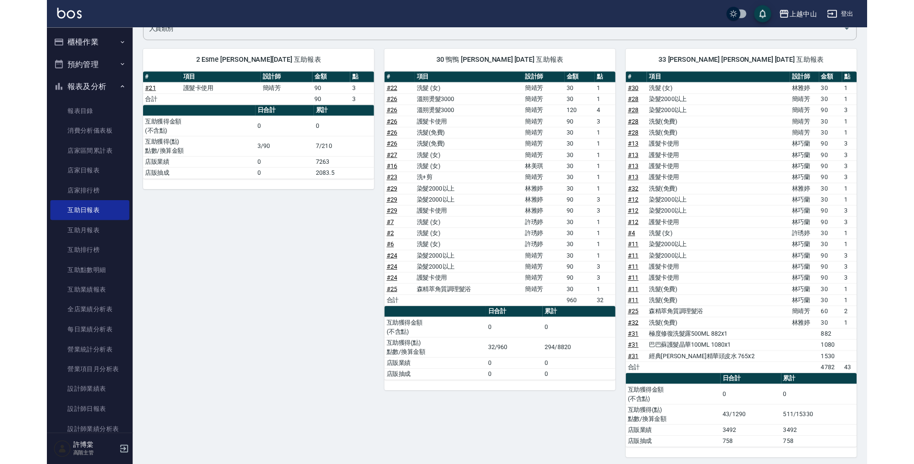
scroll to position [91, 0]
